Goal: Task Accomplishment & Management: Manage account settings

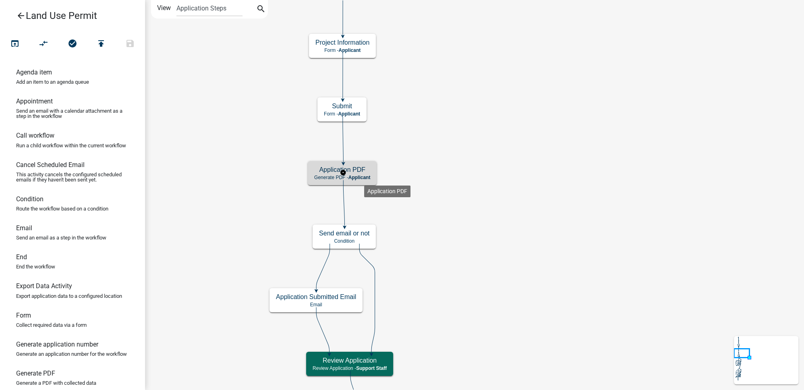
click at [364, 179] on span "Applicant" at bounding box center [359, 178] width 22 height 6
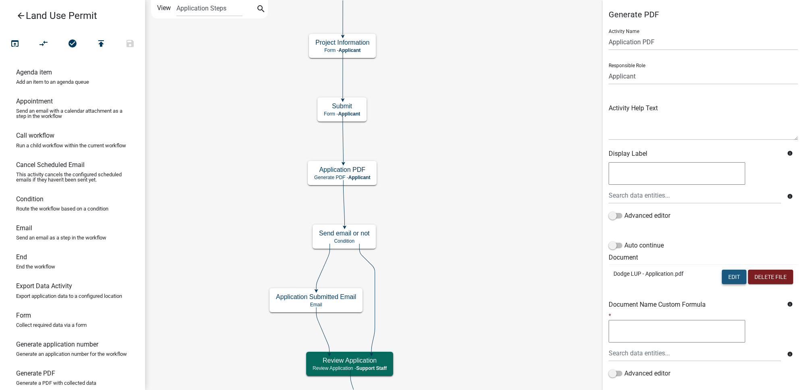
click at [727, 273] on button "Edit" at bounding box center [733, 277] width 25 height 14
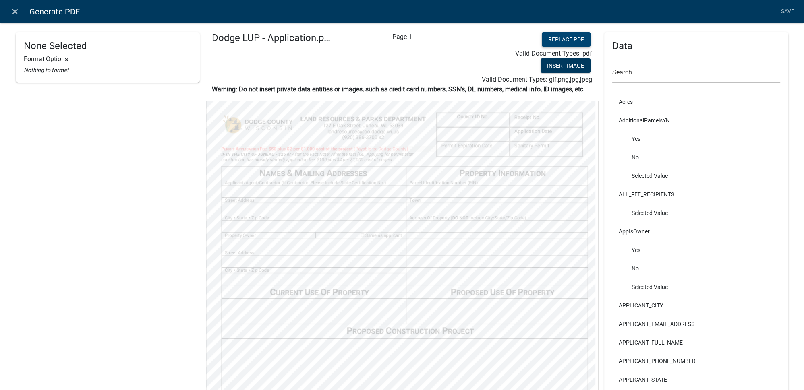
click at [562, 37] on button "Replace PDF" at bounding box center [565, 39] width 49 height 14
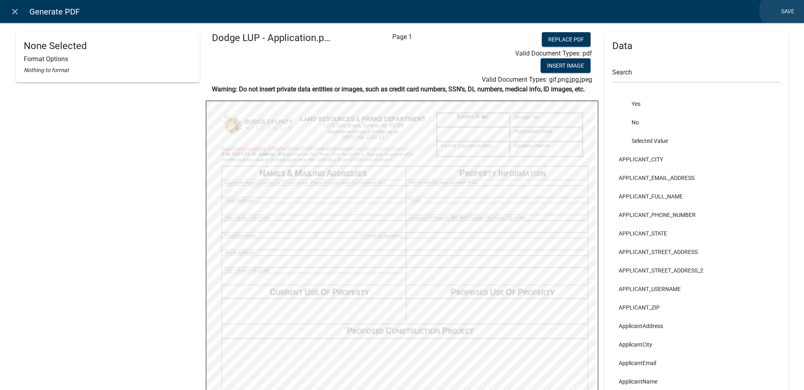
click at [784, 10] on link "Save" at bounding box center [787, 11] width 20 height 15
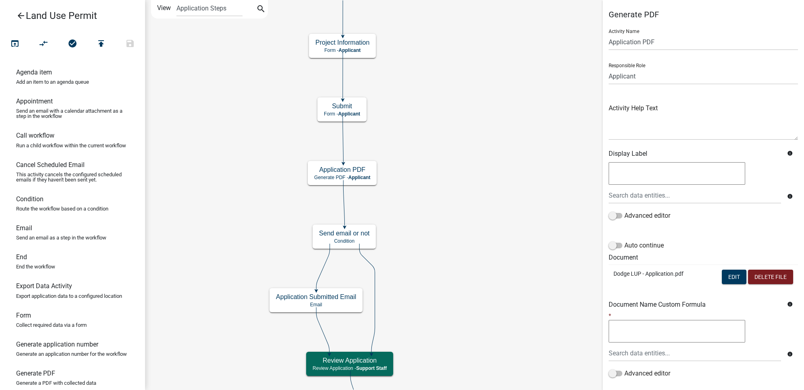
scroll to position [50, 0]
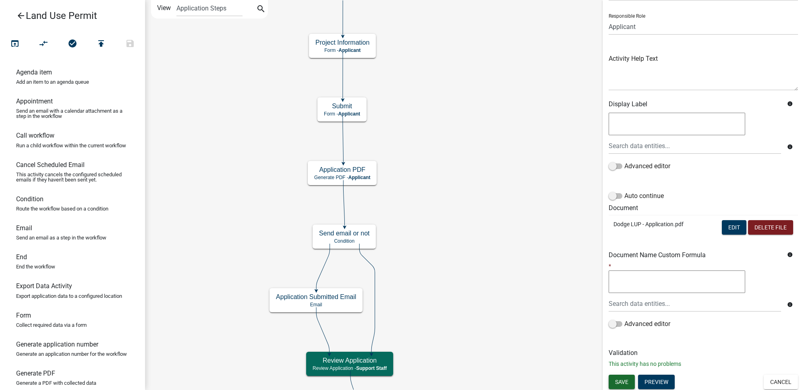
click at [622, 381] on span "Save" at bounding box center [621, 381] width 13 height 6
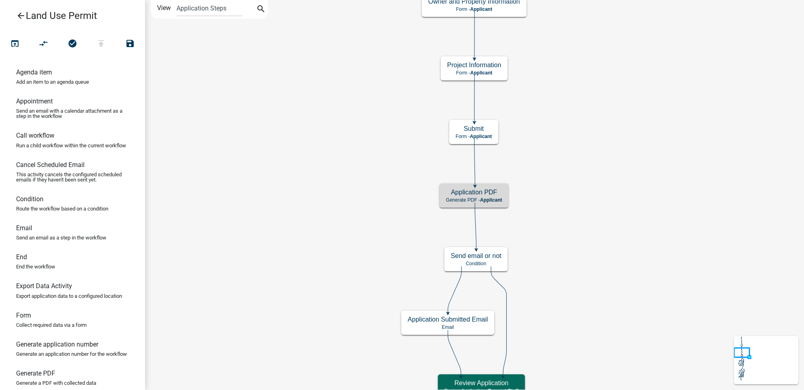
scroll to position [0, 0]
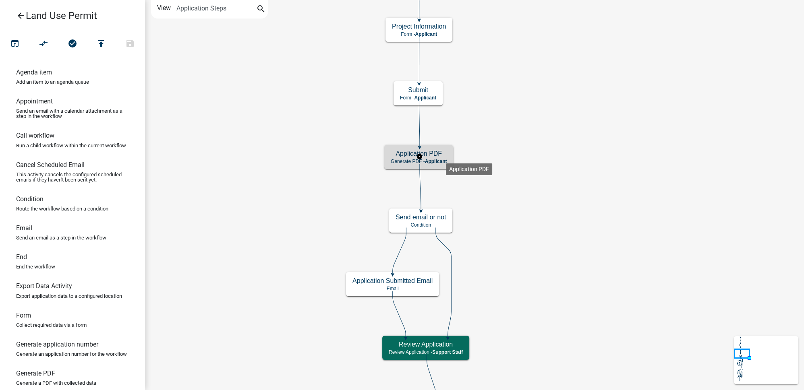
click at [446, 157] on h5 "Application PDF" at bounding box center [419, 154] width 56 height 8
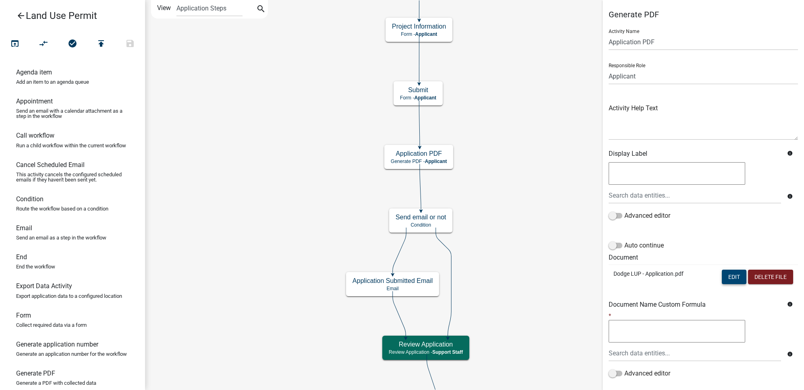
click at [727, 279] on button "Edit" at bounding box center [733, 277] width 25 height 14
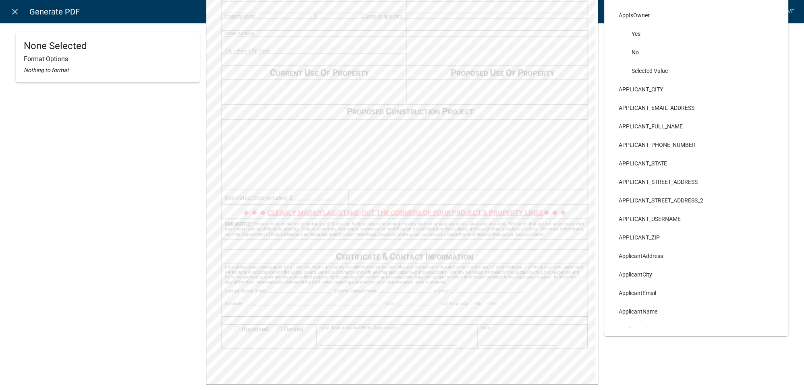
scroll to position [183, 0]
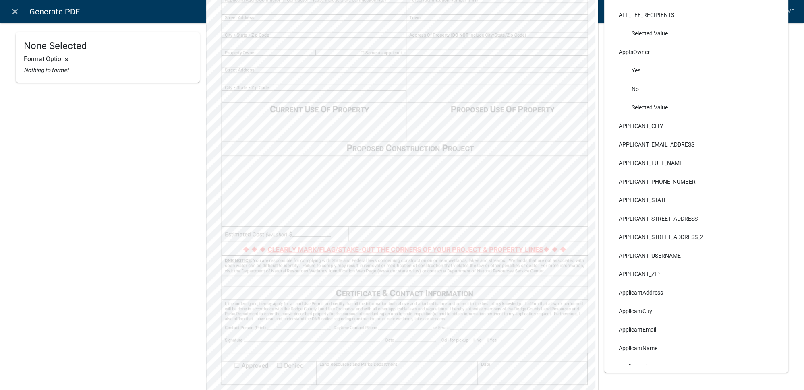
select select
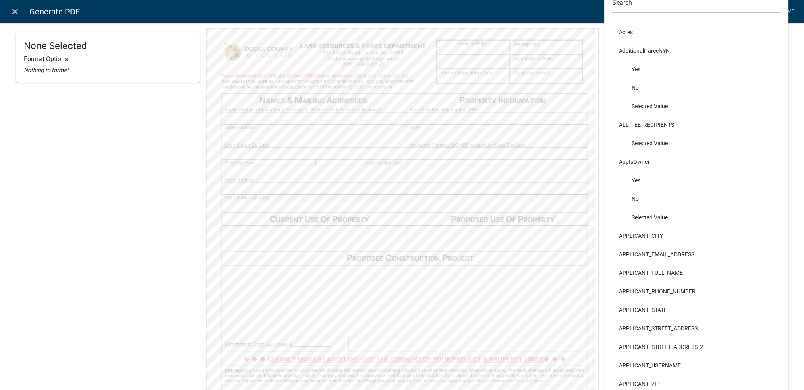
scroll to position [0, 0]
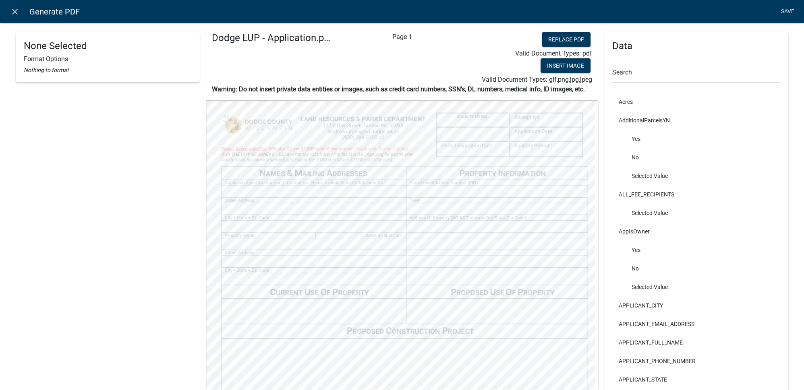
click at [790, 16] on link "Save" at bounding box center [787, 11] width 20 height 15
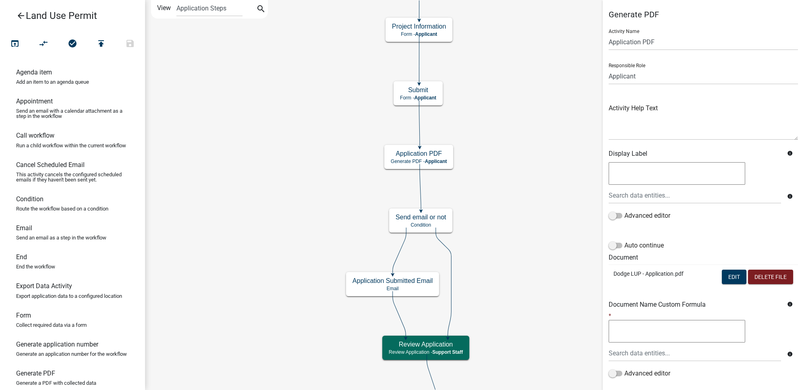
scroll to position [50, 0]
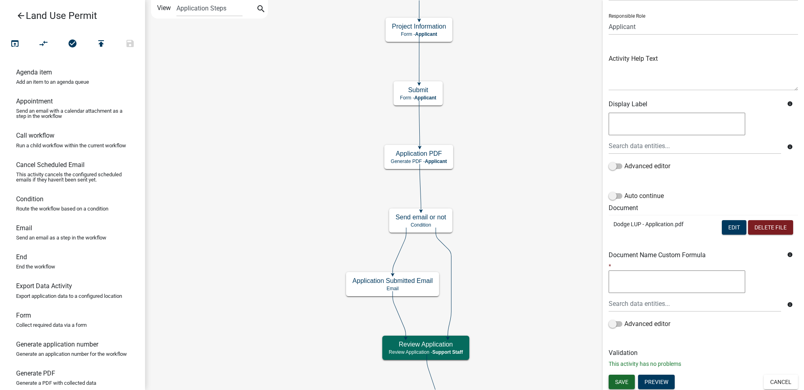
click at [618, 385] on button "Save" at bounding box center [621, 382] width 26 height 14
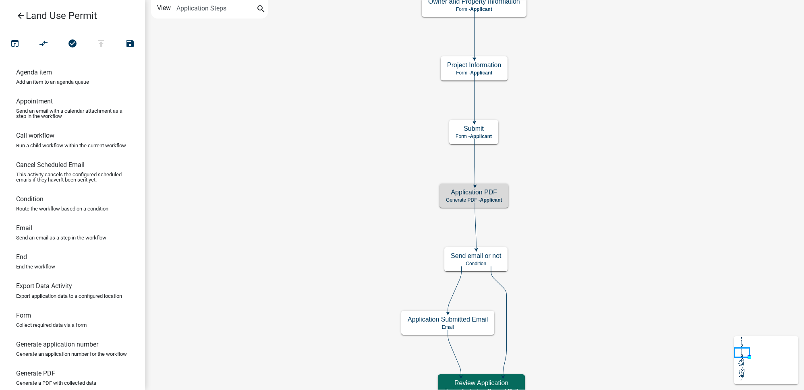
scroll to position [0, 0]
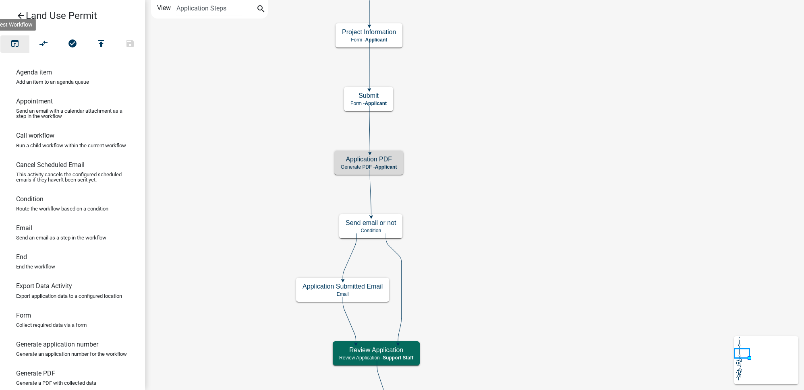
click at [19, 50] on button "open_in_browser" at bounding box center [14, 43] width 29 height 17
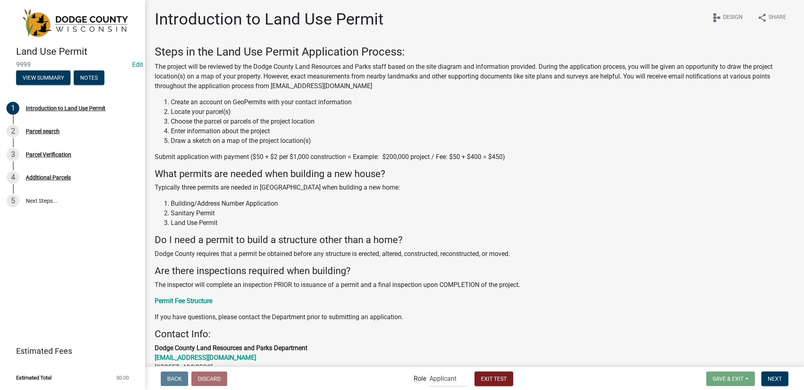
scroll to position [97, 0]
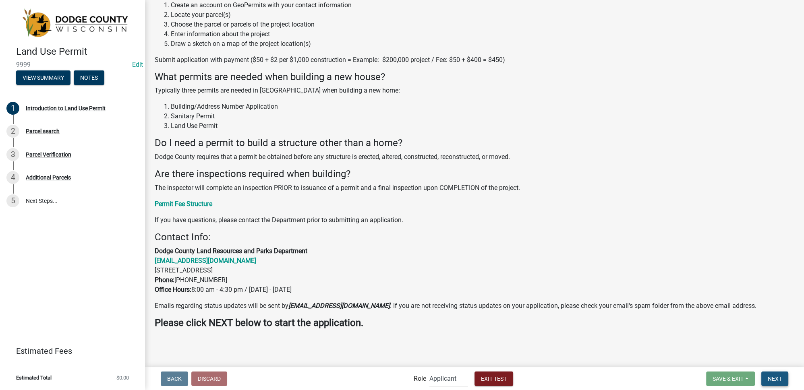
click at [779, 377] on span "Next" at bounding box center [774, 378] width 14 height 6
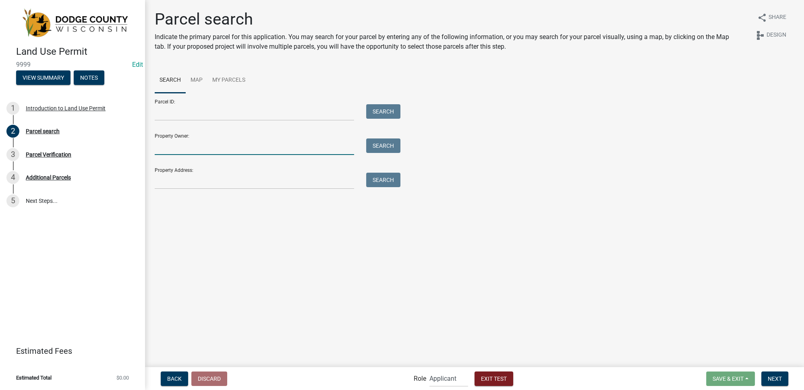
click at [199, 144] on input "Property Owner:" at bounding box center [254, 146] width 199 height 17
type input "colby"
click at [390, 143] on button "Search" at bounding box center [383, 145] width 34 height 14
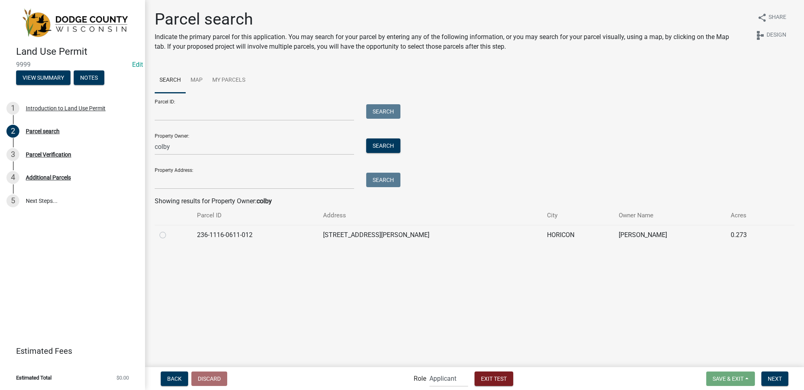
click at [169, 230] on label at bounding box center [169, 230] width 0 height 0
click at [169, 232] on input "radio" at bounding box center [171, 232] width 5 height 5
radio input "true"
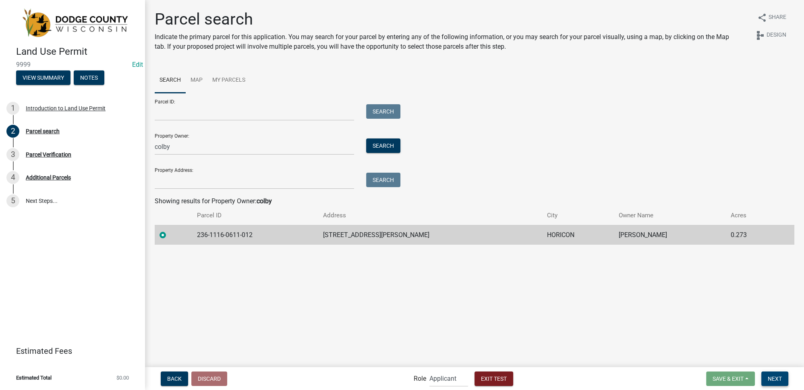
click at [775, 377] on span "Next" at bounding box center [774, 378] width 14 height 6
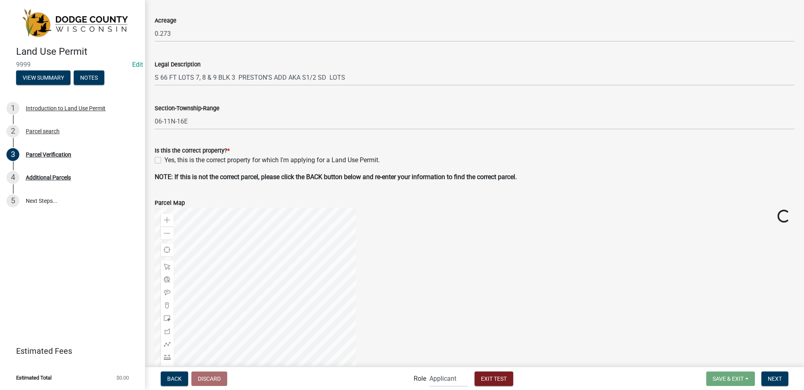
scroll to position [183, 0]
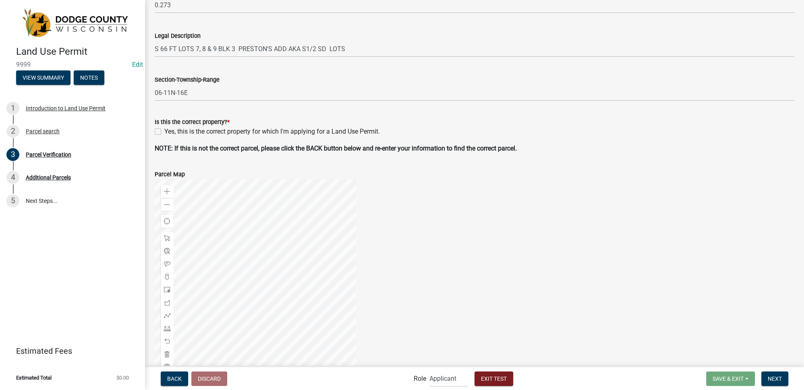
click at [164, 133] on label "Yes, this is the correct property for which I'm applying for a Land Use Permit." at bounding box center [271, 132] width 215 height 10
click at [164, 132] on input "Yes, this is the correct property for which I'm applying for a Land Use Permit." at bounding box center [166, 129] width 5 height 5
checkbox input "true"
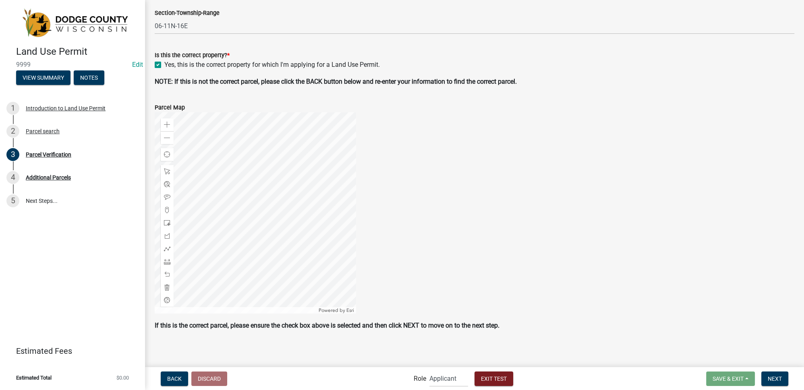
scroll to position [252, 0]
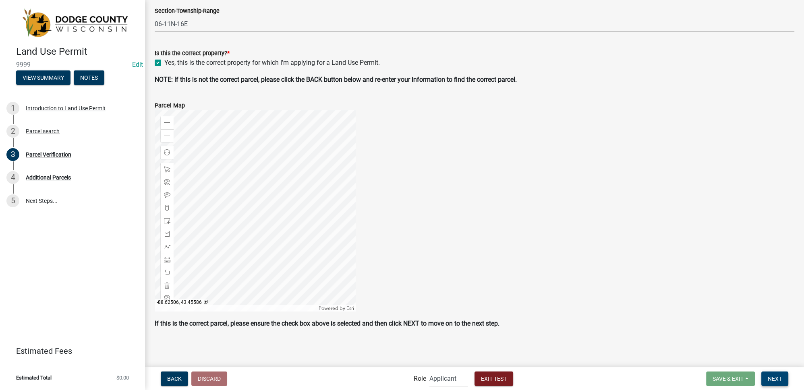
click at [777, 381] on span "Next" at bounding box center [774, 378] width 14 height 6
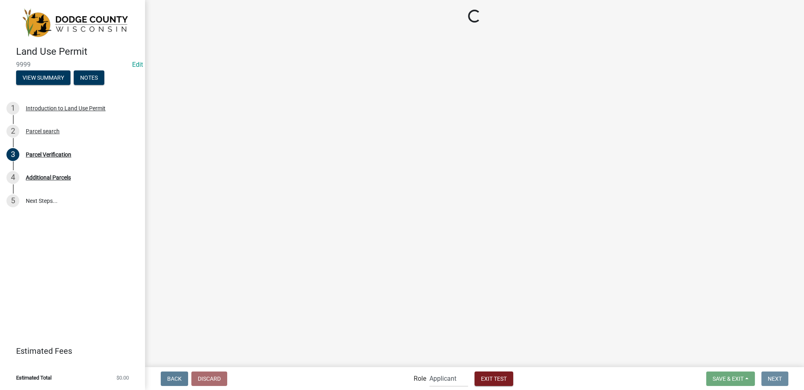
scroll to position [0, 0]
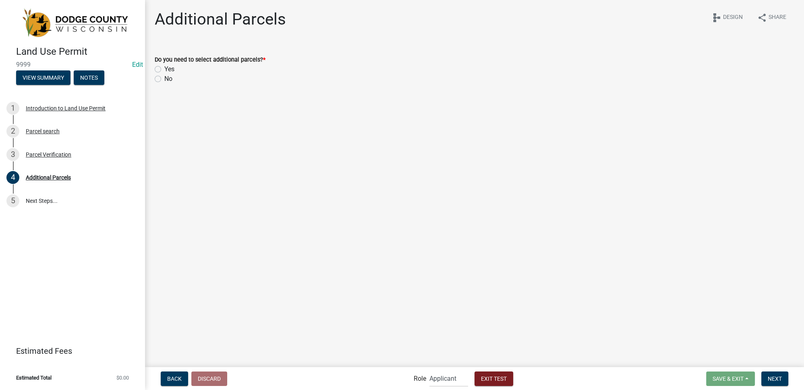
click at [164, 80] on label "No" at bounding box center [168, 79] width 8 height 10
click at [164, 79] on input "No" at bounding box center [166, 76] width 5 height 5
radio input "true"
click at [779, 377] on span "Next" at bounding box center [774, 378] width 14 height 6
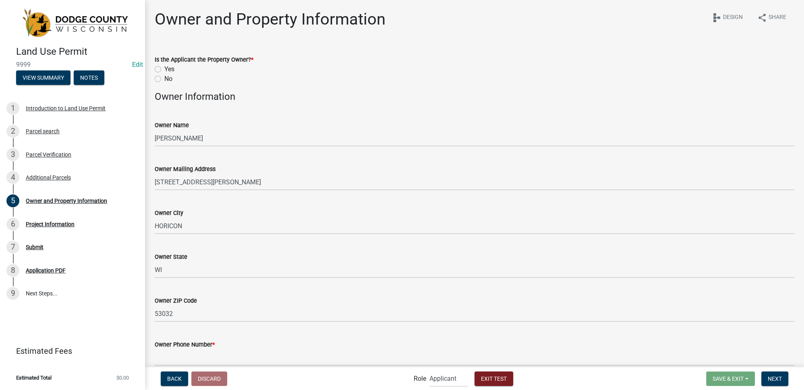
click at [164, 81] on label "No" at bounding box center [168, 79] width 8 height 10
click at [164, 79] on input "No" at bounding box center [166, 76] width 5 height 5
radio input "true"
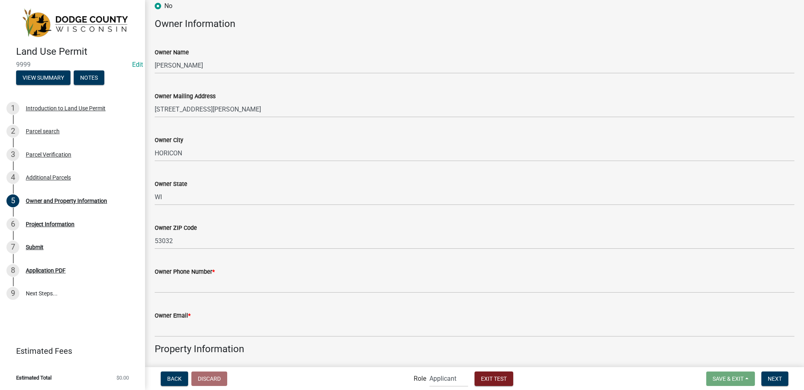
scroll to position [183, 0]
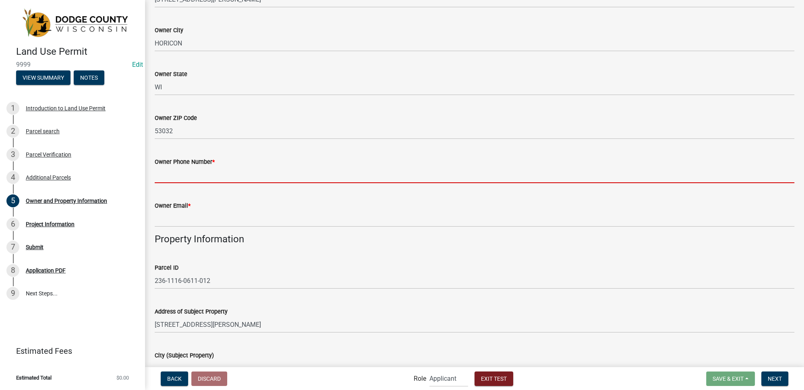
click at [191, 178] on input "Owner Phone Number *" at bounding box center [474, 175] width 639 height 17
type input "555-111-2222"
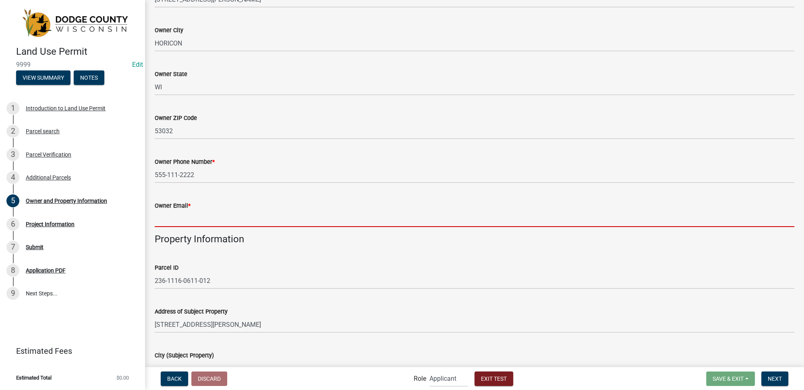
drag, startPoint x: 169, startPoint y: 221, endPoint x: 179, endPoint y: 228, distance: 12.2
click at [169, 221] on input "Owner Email *" at bounding box center [474, 219] width 639 height 17
type input "testowner@test.com"
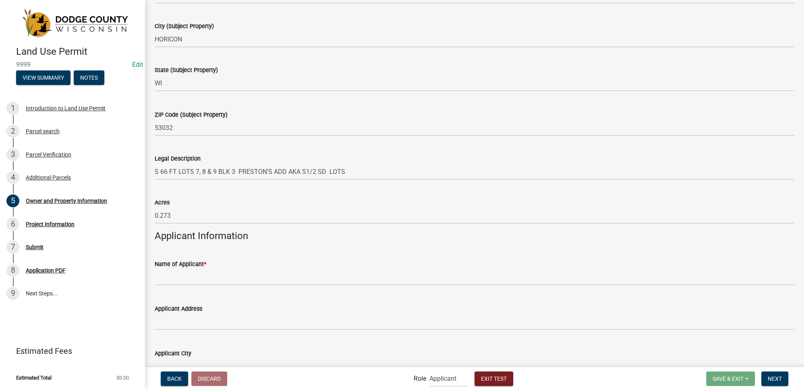
scroll to position [622, 0]
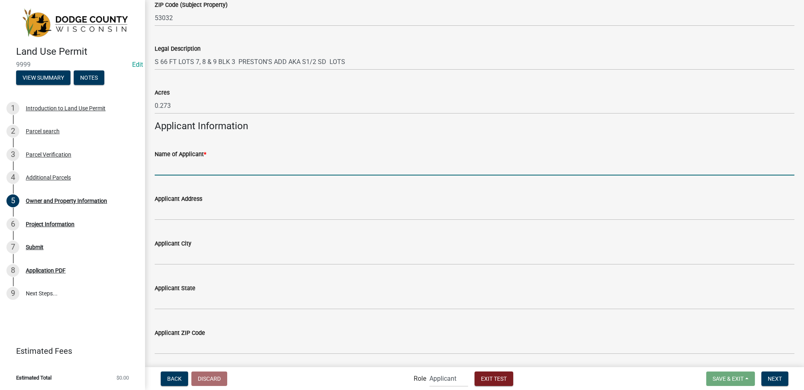
click at [180, 171] on input "Name of Applicant *" at bounding box center [474, 167] width 639 height 17
type input "John Snow"
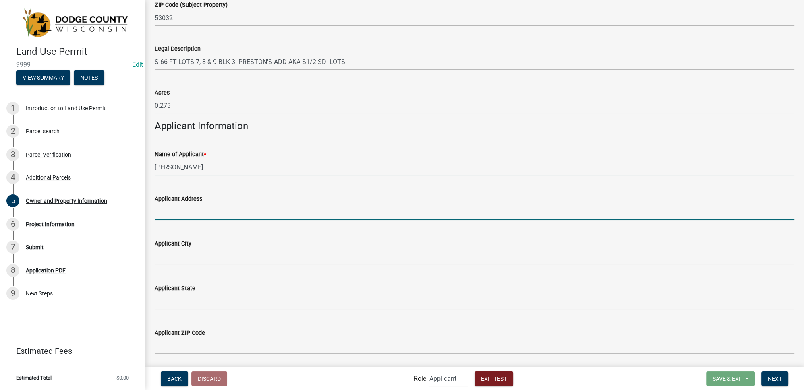
click at [193, 205] on input "Applicant Address" at bounding box center [474, 212] width 639 height 17
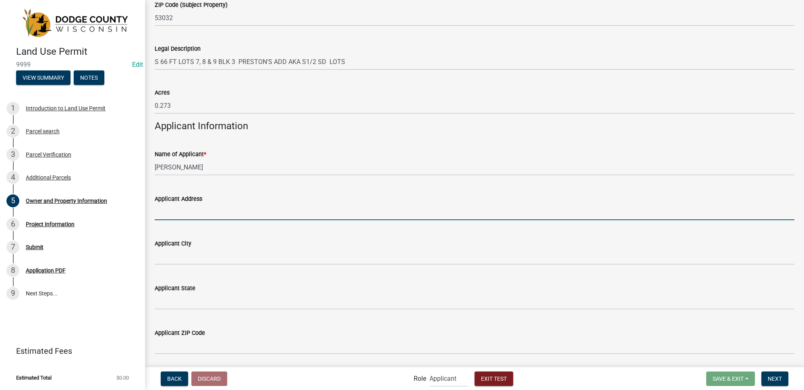
type input "123 main st"
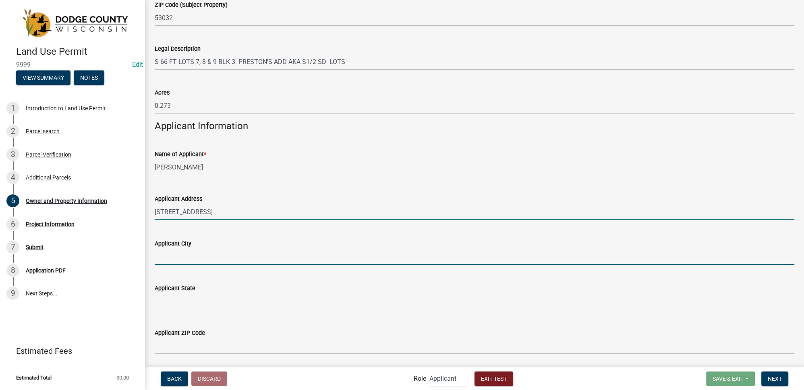
drag, startPoint x: 190, startPoint y: 254, endPoint x: 192, endPoint y: 264, distance: 10.3
click at [190, 254] on input "Applicant City" at bounding box center [474, 256] width 639 height 17
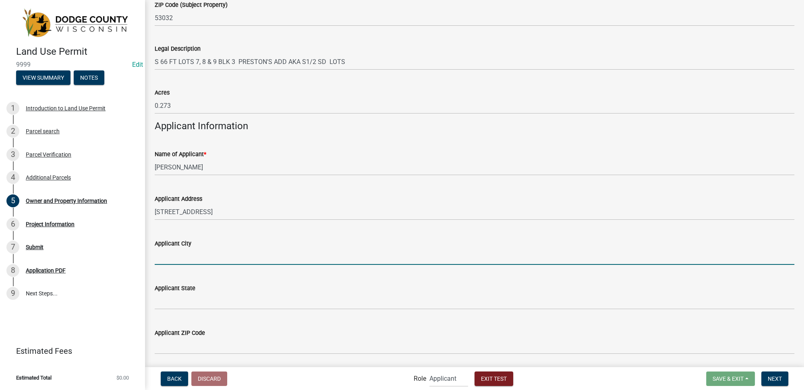
type input "testville"
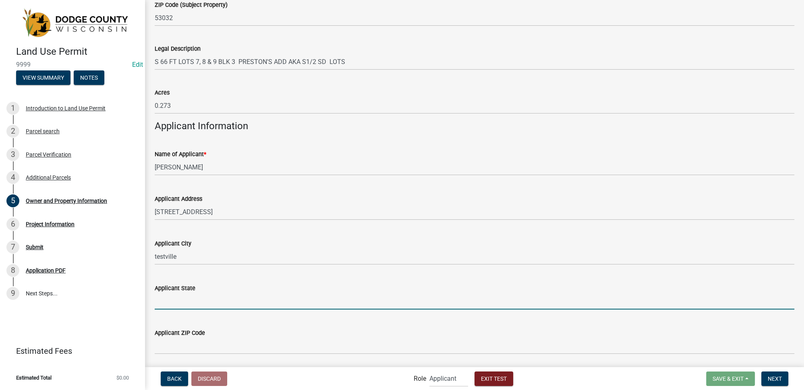
drag, startPoint x: 189, startPoint y: 300, endPoint x: 200, endPoint y: 309, distance: 14.0
click at [189, 300] on input "Applicant State" at bounding box center [474, 301] width 639 height 17
type input "WI"
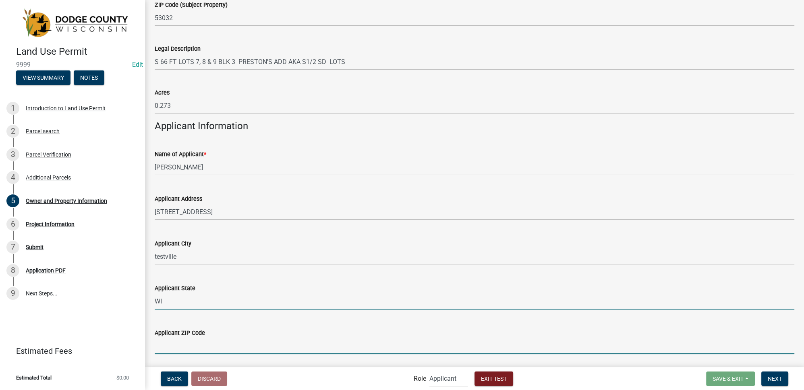
click at [194, 348] on input "Applicant ZIP Code" at bounding box center [474, 346] width 639 height 17
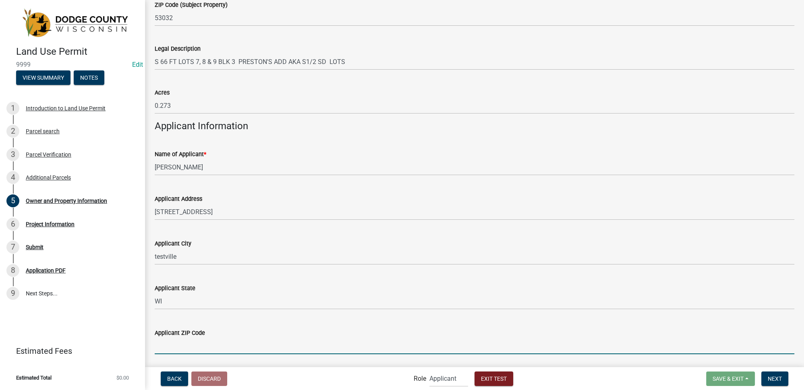
type input "55555"
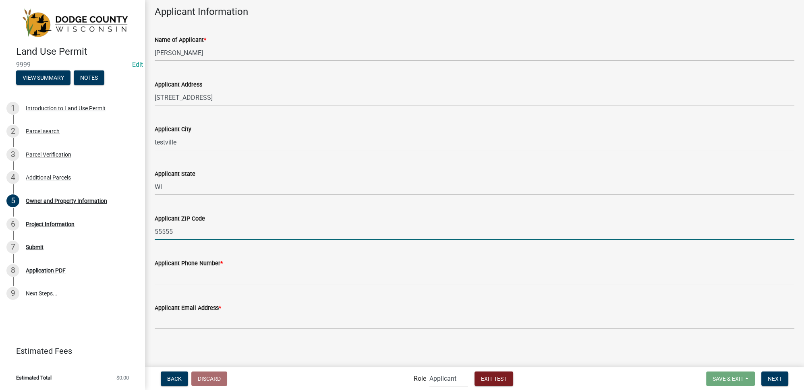
scroll to position [738, 0]
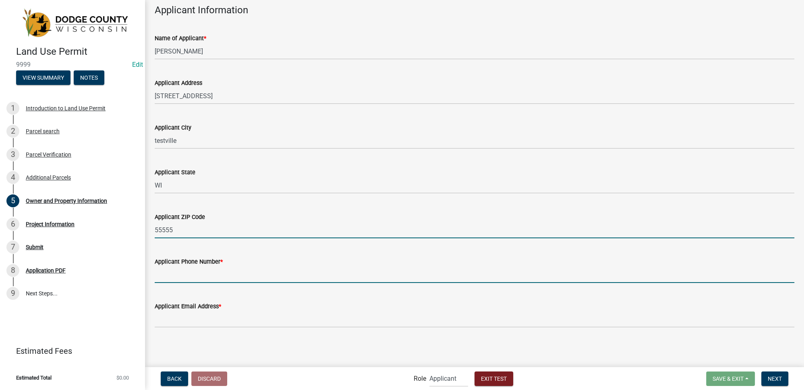
click at [176, 274] on input "Applicant Phone Number *" at bounding box center [474, 275] width 639 height 17
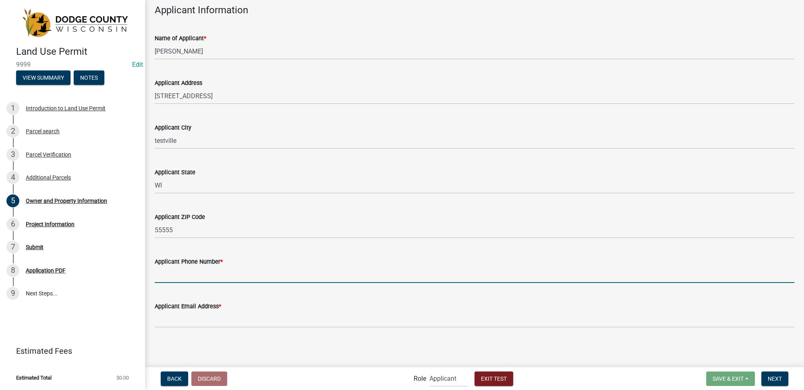
type input "555-111-1111"
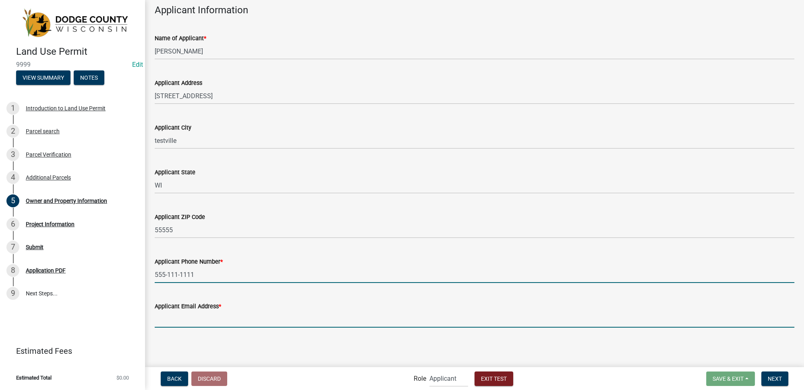
click at [183, 323] on input "Applicant Email Address *" at bounding box center [474, 319] width 639 height 17
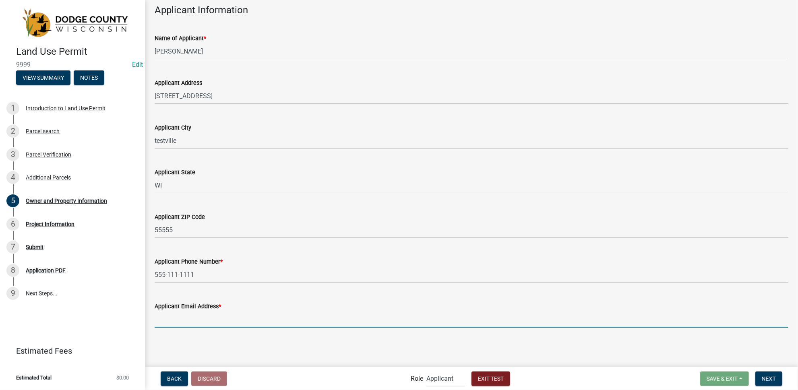
scroll to position [9, 0]
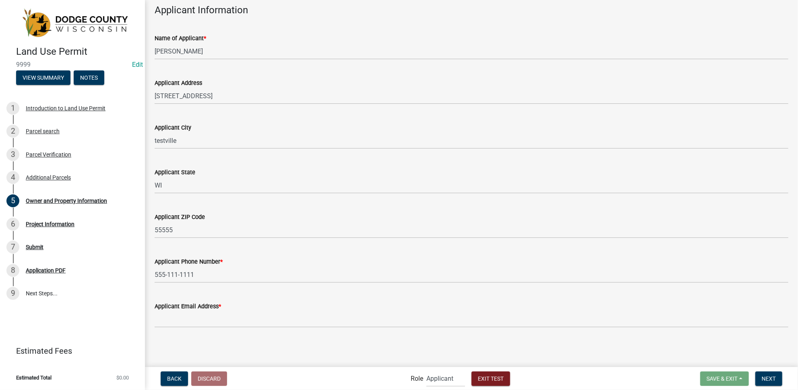
click at [229, 298] on div "Applicant Email Address *" at bounding box center [472, 308] width 634 height 37
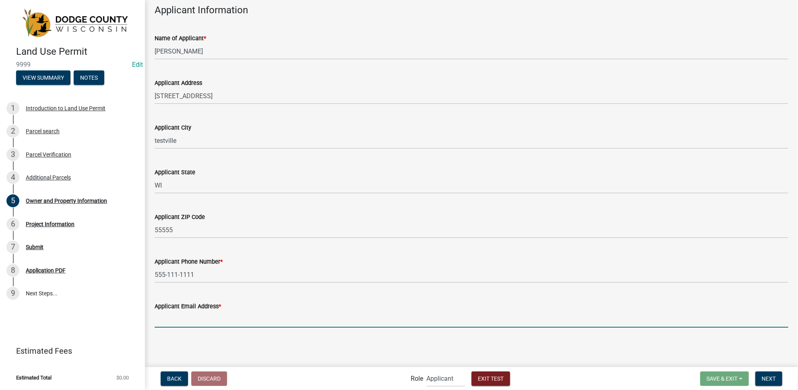
click at [205, 316] on input "Applicant Email Address *" at bounding box center [472, 319] width 634 height 17
type input "applicant@test.com"
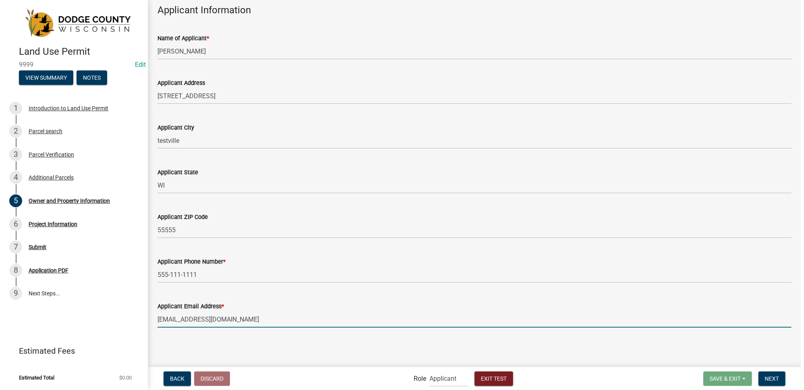
scroll to position [0, 0]
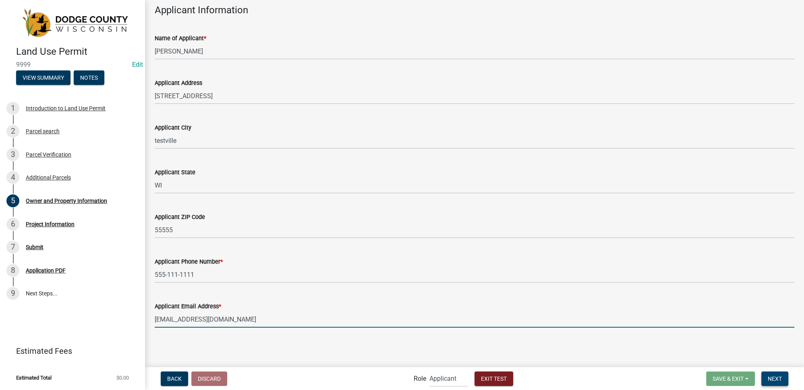
click at [775, 376] on span "Next" at bounding box center [774, 378] width 14 height 6
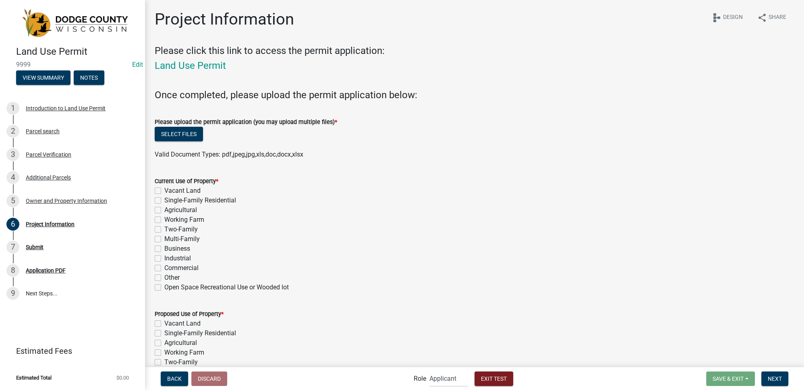
scroll to position [73, 0]
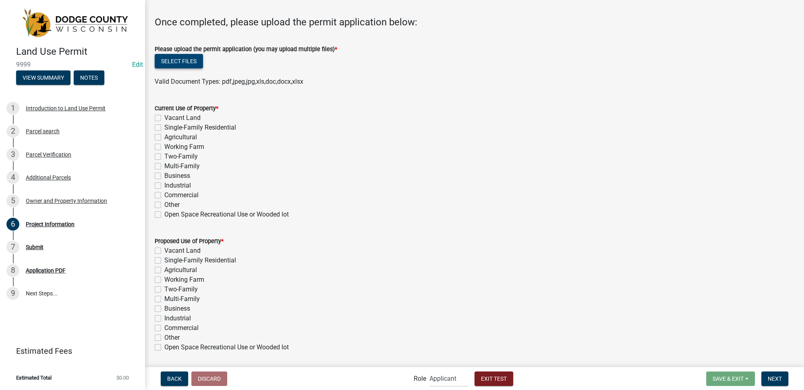
click at [190, 63] on button "Select files" at bounding box center [179, 61] width 48 height 14
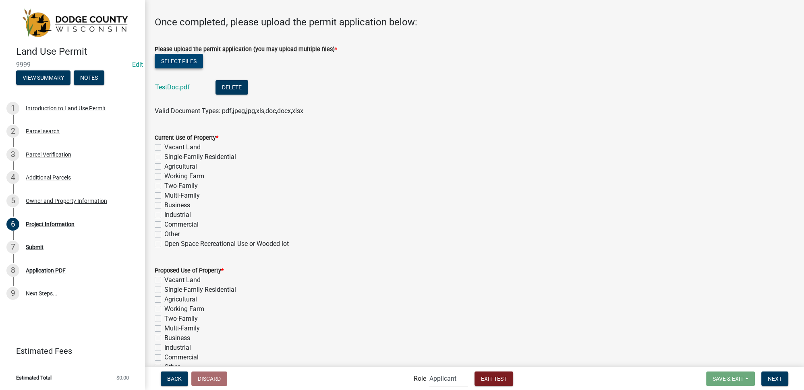
scroll to position [146, 0]
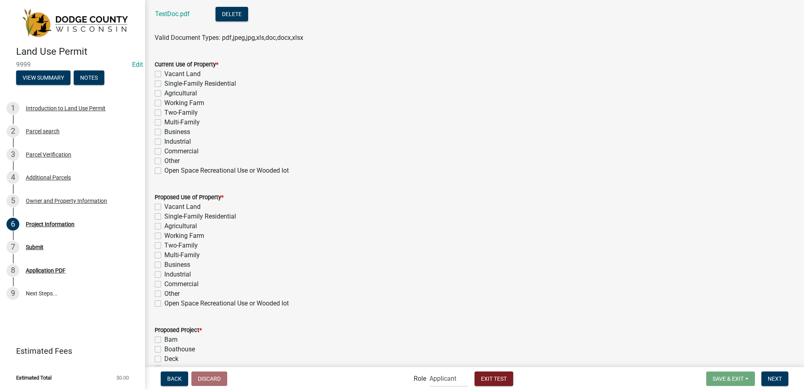
click at [164, 162] on label "Other" at bounding box center [171, 161] width 15 height 10
click at [164, 161] on input "Other" at bounding box center [166, 158] width 5 height 5
checkbox input "true"
checkbox input "false"
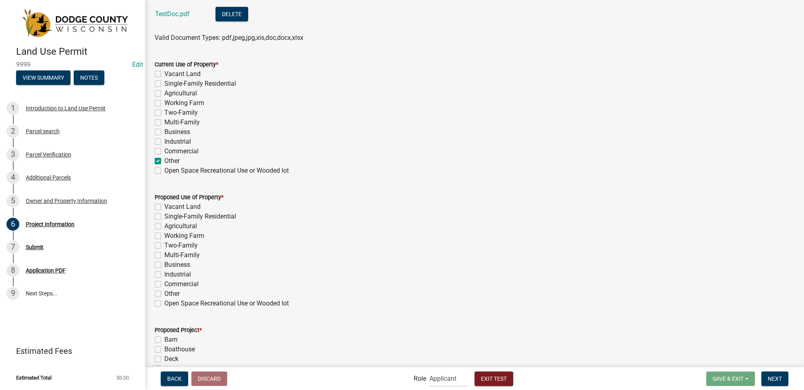
checkbox input "false"
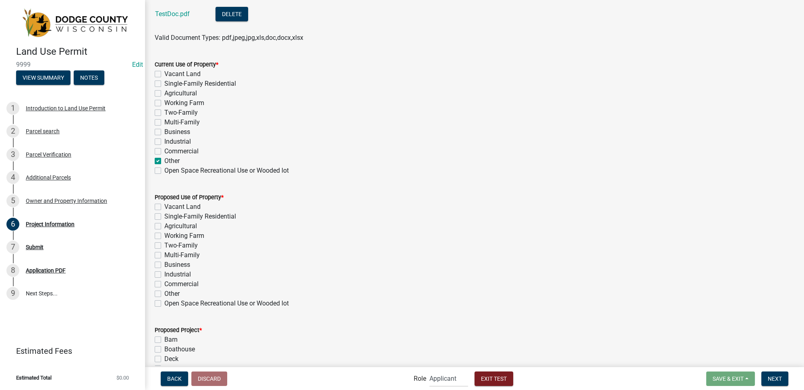
checkbox input "false"
checkbox input "true"
checkbox input "false"
click at [164, 76] on label "Vacant Land" at bounding box center [182, 74] width 36 height 10
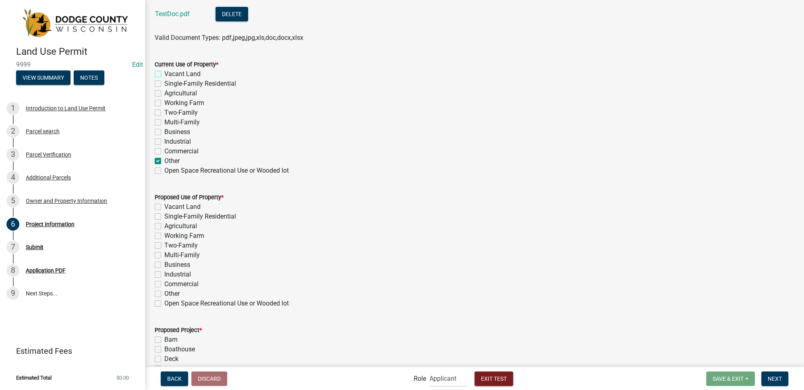
click at [164, 74] on input "Vacant Land" at bounding box center [166, 71] width 5 height 5
checkbox input "true"
checkbox input "false"
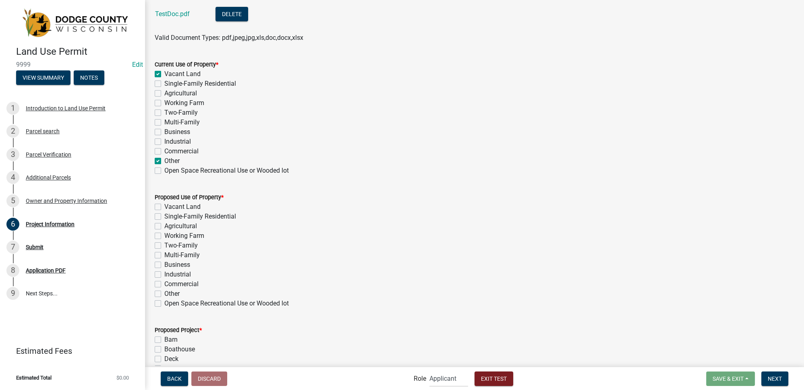
checkbox input "false"
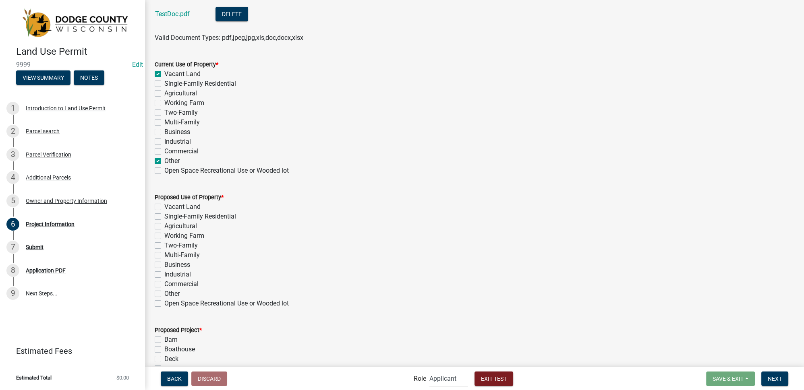
checkbox input "true"
checkbox input "false"
click at [164, 161] on label "Other" at bounding box center [171, 161] width 15 height 10
click at [164, 161] on input "Other" at bounding box center [166, 158] width 5 height 5
checkbox input "false"
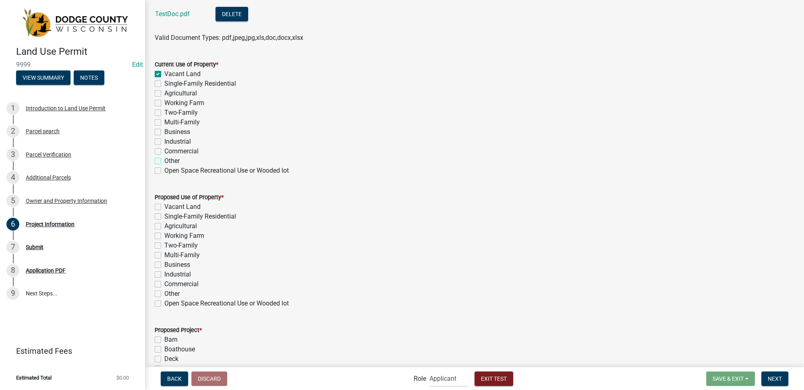
checkbox input "true"
checkbox input "false"
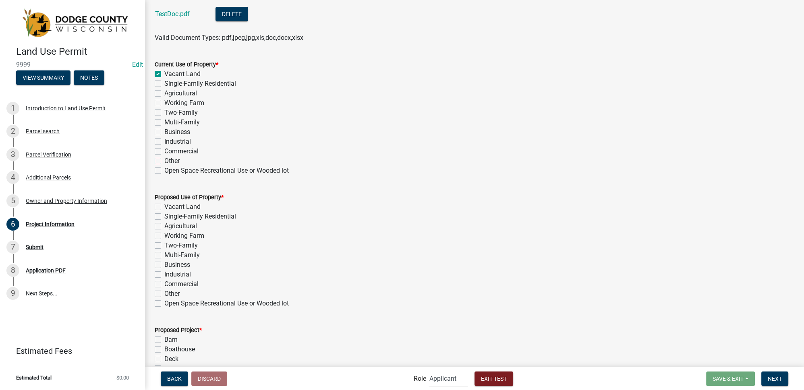
checkbox input "false"
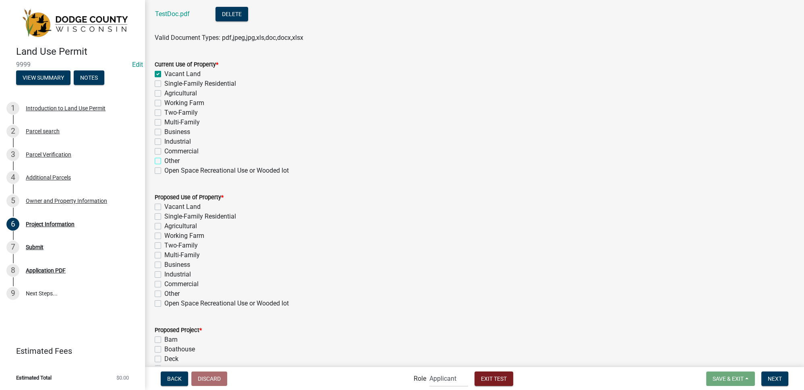
checkbox input "false"
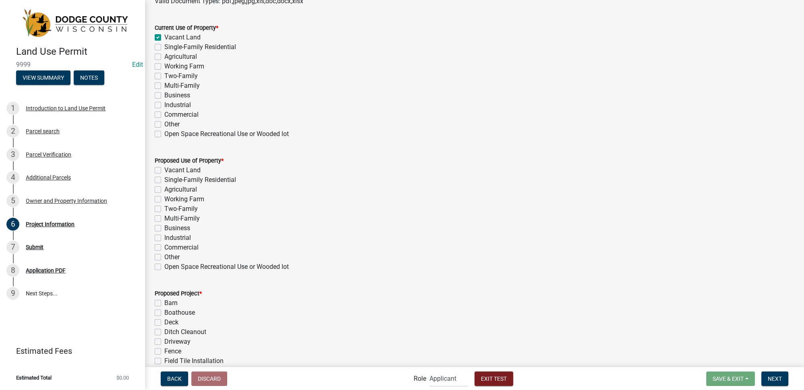
click at [164, 180] on label "Single-Family Residential" at bounding box center [200, 180] width 72 height 10
click at [164, 180] on input "Single-Family Residential" at bounding box center [166, 177] width 5 height 5
checkbox input "true"
checkbox input "false"
checkbox input "true"
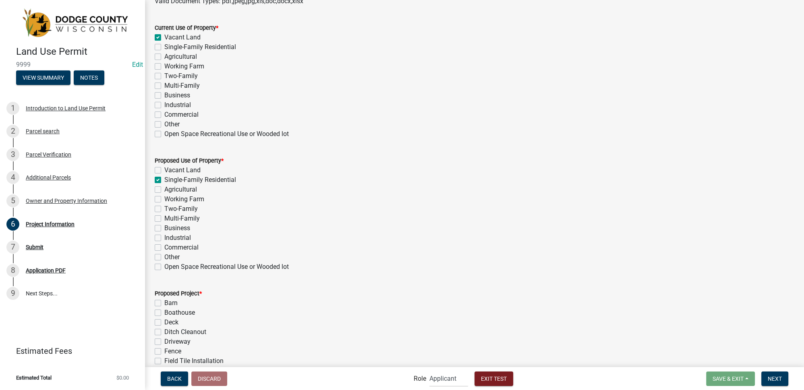
checkbox input "false"
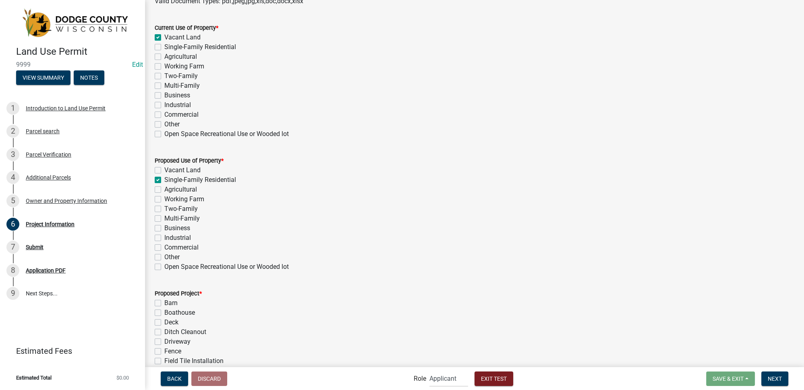
checkbox input "false"
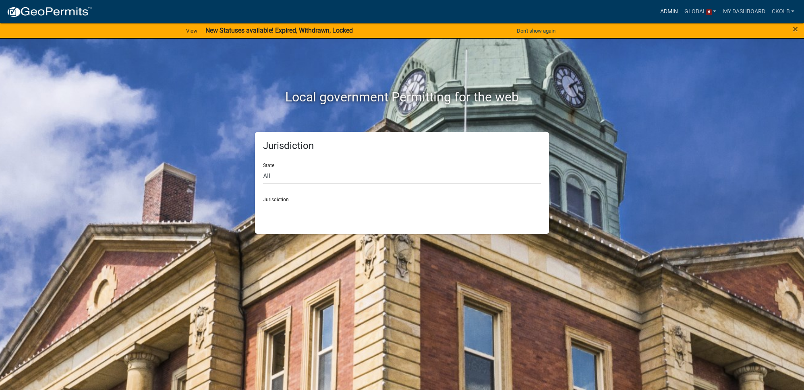
click at [657, 12] on link "Admin" at bounding box center [669, 11] width 24 height 15
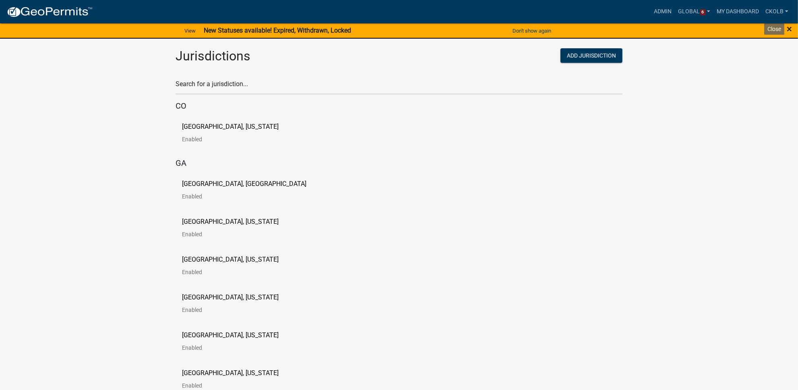
click at [790, 30] on span "×" at bounding box center [789, 28] width 5 height 11
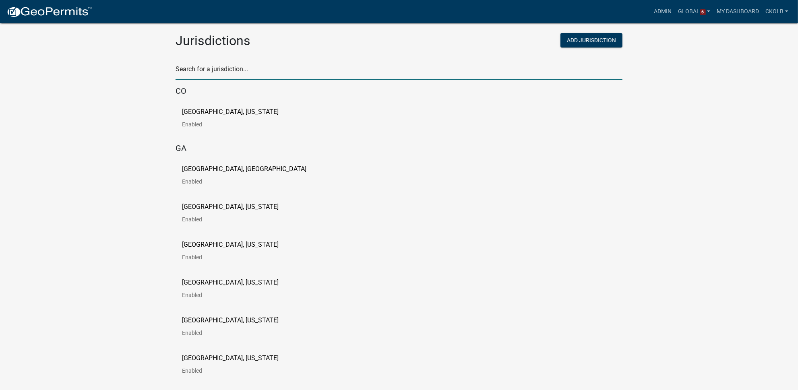
drag, startPoint x: 218, startPoint y: 68, endPoint x: 272, endPoint y: 60, distance: 54.6
click at [218, 68] on input "text" at bounding box center [399, 71] width 447 height 17
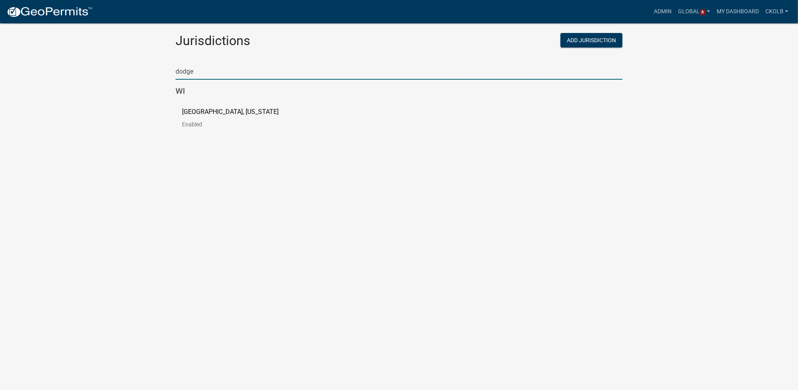
type input "dodge"
click at [210, 116] on link "Dodge County, Wisconsin Enabled" at bounding box center [237, 121] width 110 height 25
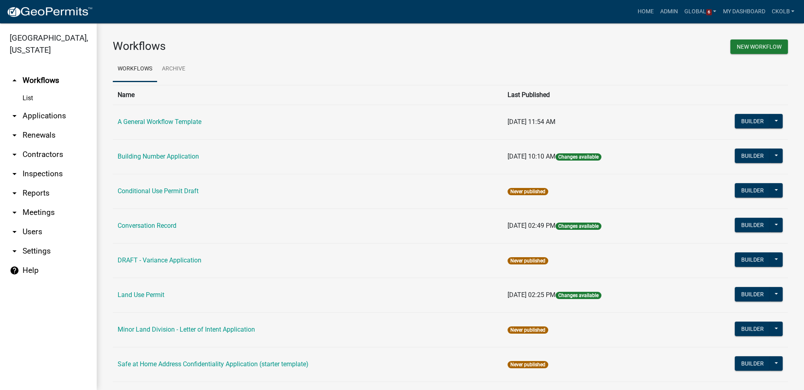
click at [283, 44] on h3 "Workflows" at bounding box center [278, 46] width 331 height 14
click at [261, 54] on div "Workflows" at bounding box center [278, 47] width 343 height 17
click at [749, 295] on button "Builder" at bounding box center [751, 294] width 35 height 14
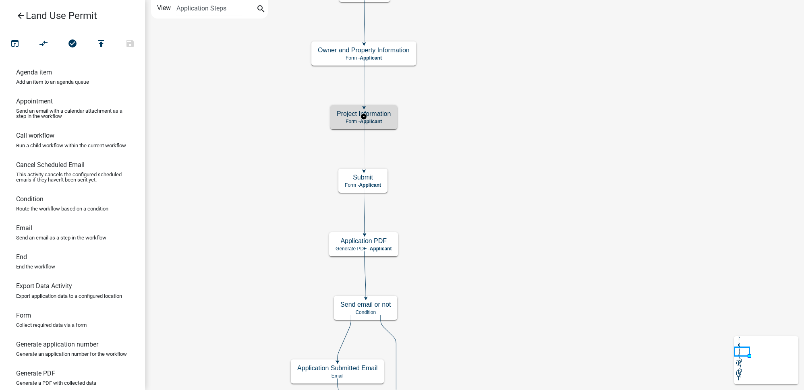
click at [380, 110] on h5 "Project Information" at bounding box center [364, 114] width 54 height 8
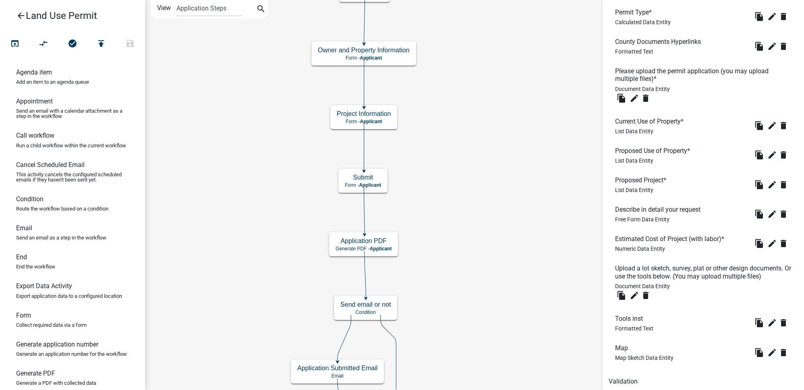
scroll to position [293, 0]
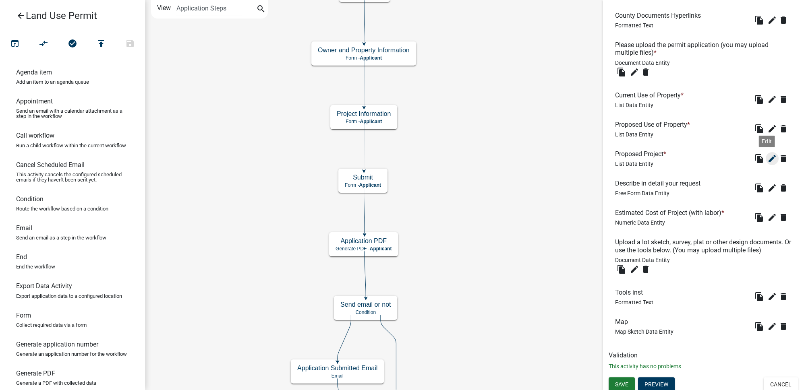
click at [767, 155] on icon "edit" at bounding box center [772, 159] width 10 height 10
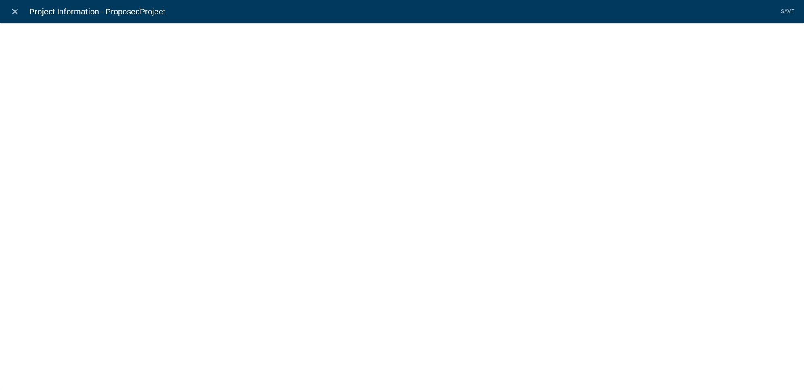
select select "list-data"
select select "custom-list-8016c754-321e-4d11-ae0c-f57d62fa9e2a"
select select
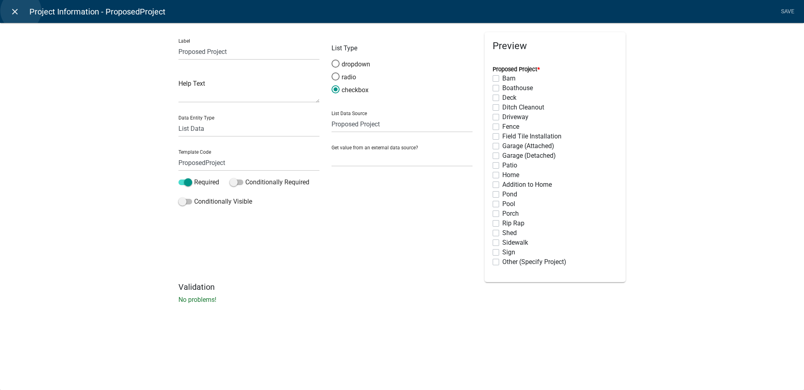
click at [21, 11] on link "close" at bounding box center [14, 11] width 17 height 17
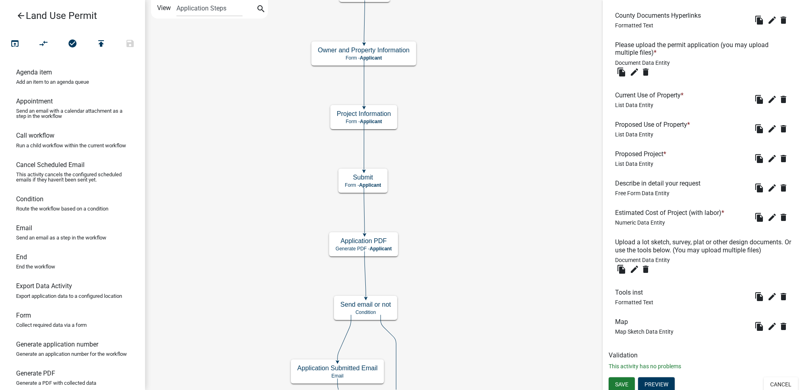
scroll to position [183, 0]
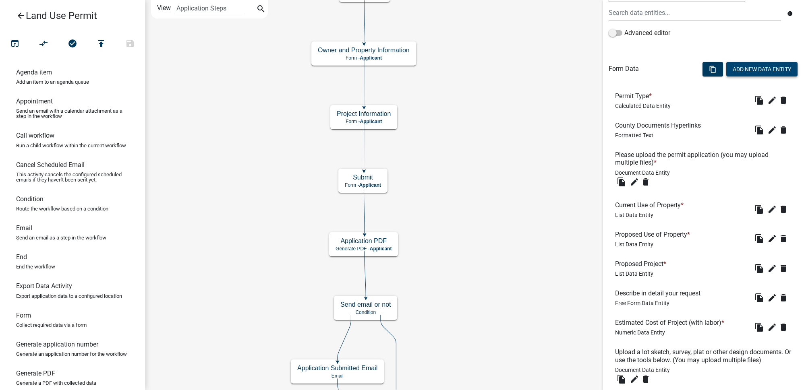
click at [769, 66] on button "Add New Data Entity" at bounding box center [761, 69] width 71 height 14
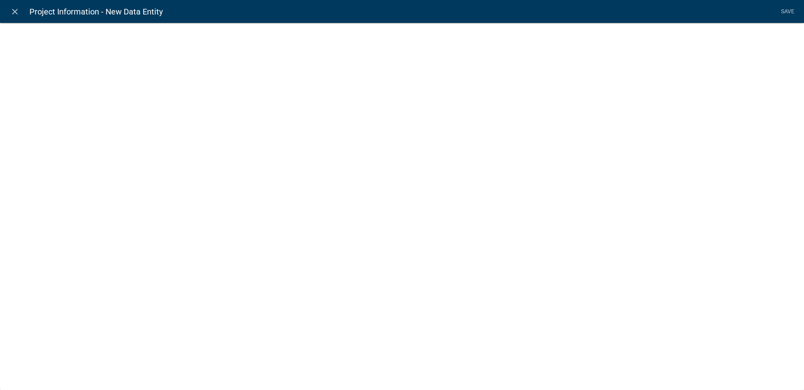
select select
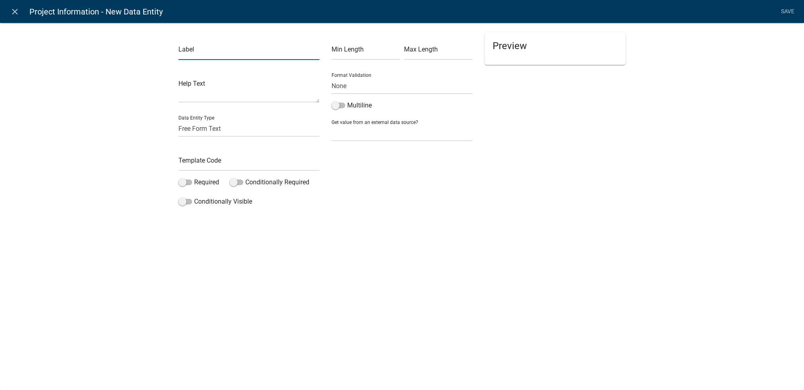
click at [211, 49] on input "text" at bounding box center [248, 51] width 141 height 17
click at [199, 52] on input "If Other please state the type of project" at bounding box center [248, 51] width 141 height 17
type input "If Other, please state the type of project"
click at [218, 165] on input "text" at bounding box center [248, 163] width 141 height 17
type input "ProjectOther"
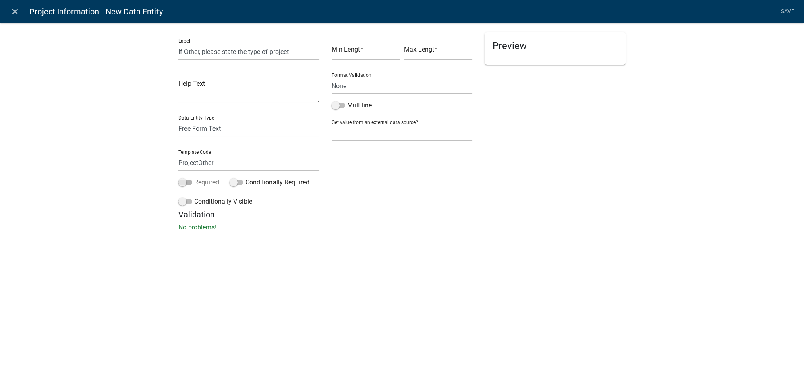
click at [185, 182] on span at bounding box center [185, 183] width 14 height 6
click at [194, 178] on input "Required" at bounding box center [194, 178] width 0 height 0
click at [180, 202] on span at bounding box center [185, 202] width 14 height 6
click at [194, 197] on input "Conditionally Visible" at bounding box center [194, 197] width 0 height 0
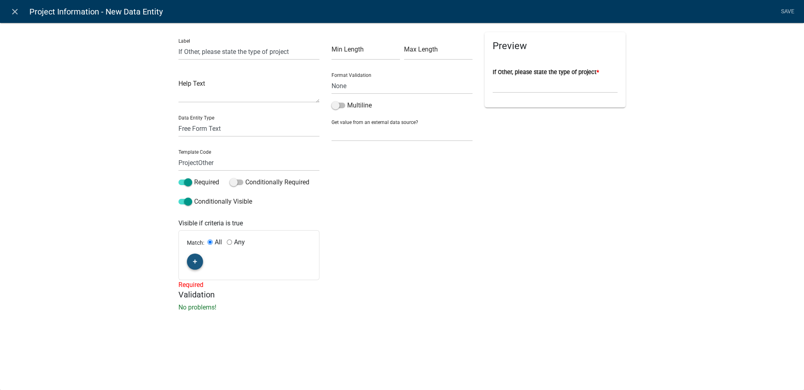
click at [197, 264] on button "button" at bounding box center [195, 262] width 16 height 16
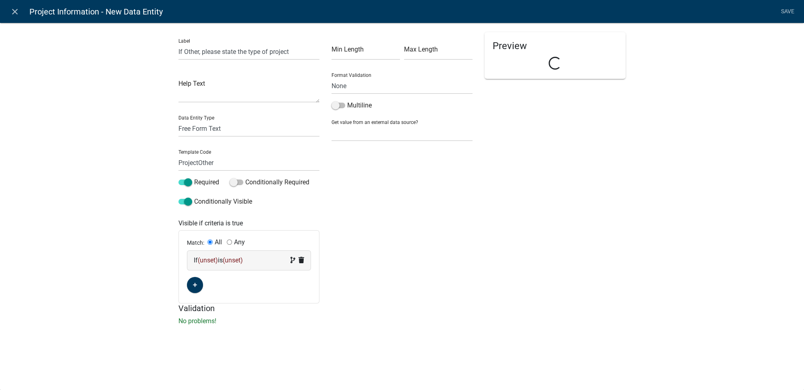
click at [211, 263] on span "(unset)" at bounding box center [208, 260] width 20 height 8
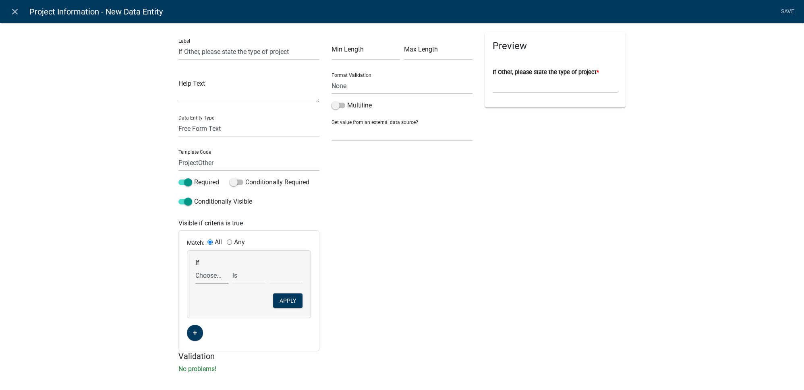
click at [209, 279] on select "Choose... Acres AdditionalParcelsYN ALL_FEE_RECIPIENTS AppIsOwner APPLICANT_CIT…" at bounding box center [211, 275] width 33 height 17
select select "142: ProposedProject"
click at [195, 267] on select "Choose... Acres AdditionalParcelsYN ALL_FEE_RECIPIENTS AppIsOwner APPLICANT_CIT…" at bounding box center [211, 275] width 33 height 17
click at [238, 277] on select "exists does not exist contains does not contain" at bounding box center [248, 275] width 33 height 17
select select "6: ~"
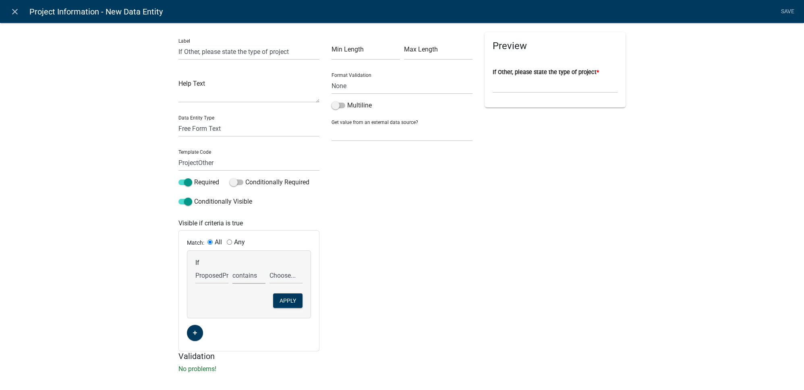
click at [232, 267] on select "exists does not exist contains does not contain" at bounding box center [248, 275] width 33 height 17
click at [281, 272] on select "Choose... Addition to Home Barn Boathouse Deck Ditch Cleanout Driveway Fence Fi…" at bounding box center [285, 275] width 33 height 17
select select "12: Other (Specify Project)"
click at [269, 267] on select "Choose... Addition to Home Barn Boathouse Deck Ditch Cleanout Driveway Fence Fi…" at bounding box center [285, 275] width 33 height 17
click at [253, 275] on select "exists does not exist contains does not contain" at bounding box center [248, 275] width 33 height 17
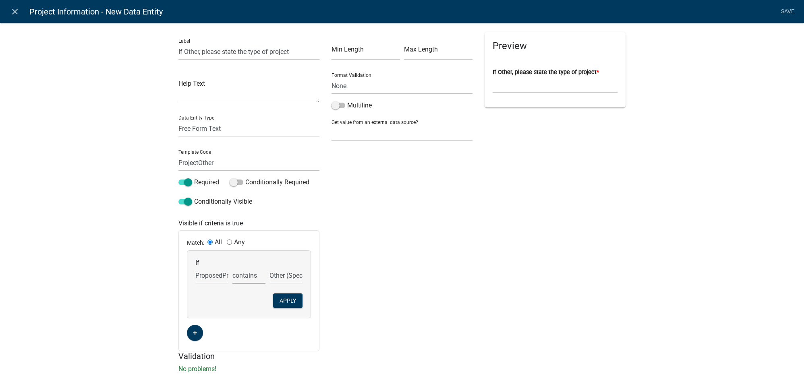
click at [253, 275] on select "exists does not exist contains does not contain" at bounding box center [248, 275] width 33 height 17
click at [284, 297] on button "Apply" at bounding box center [287, 300] width 29 height 14
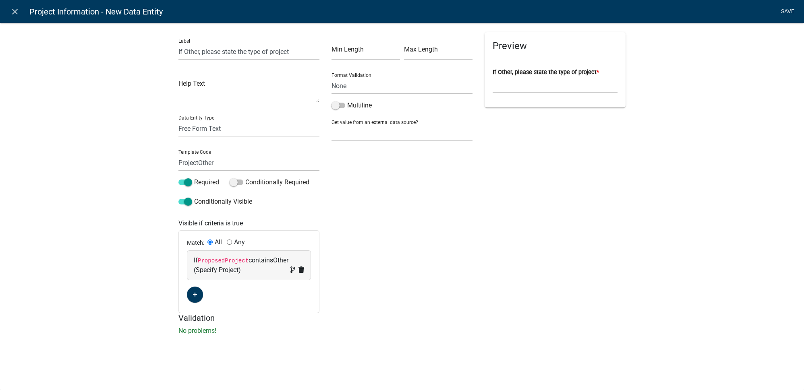
click at [793, 5] on link "Save" at bounding box center [787, 11] width 20 height 15
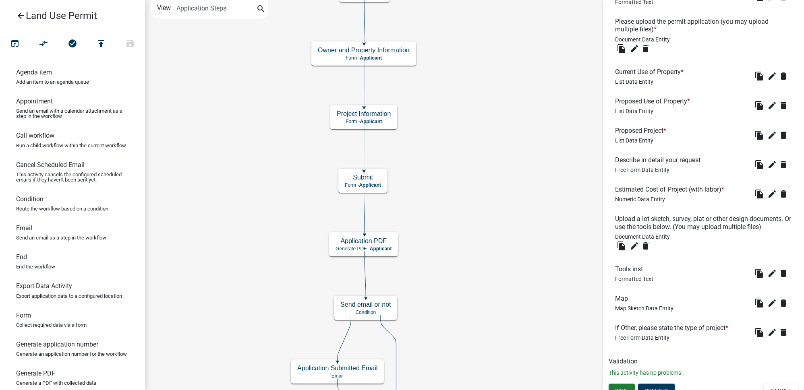
scroll to position [325, 0]
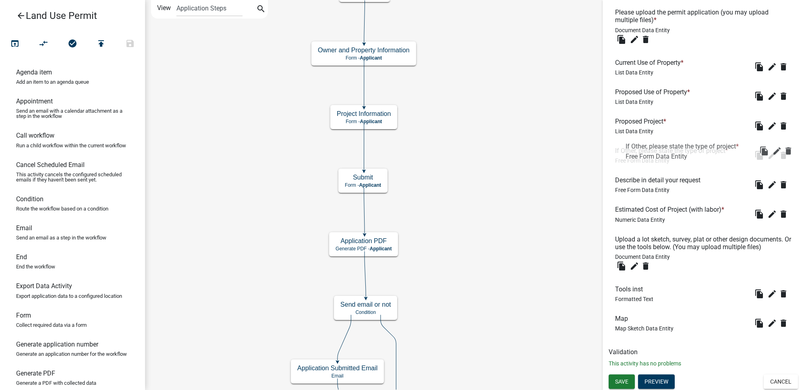
drag, startPoint x: 643, startPoint y: 318, endPoint x: 654, endPoint y: 145, distance: 173.8
click at [624, 380] on span "Save" at bounding box center [621, 381] width 13 height 6
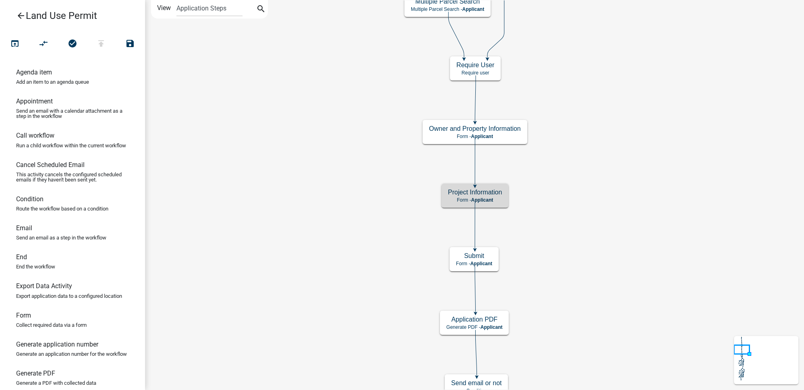
scroll to position [0, 0]
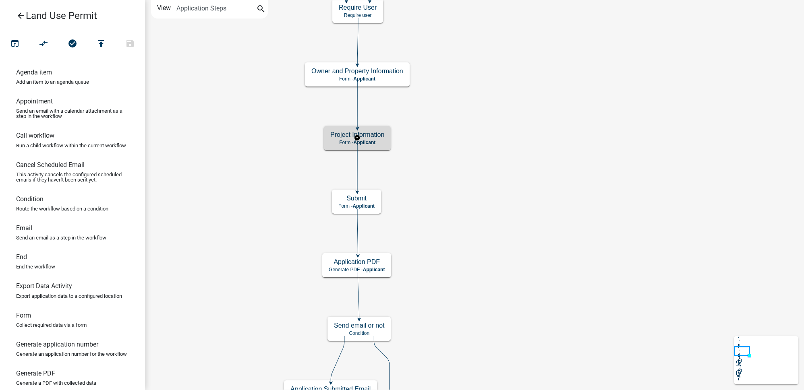
click at [380, 144] on p "Form - Applicant" at bounding box center [357, 143] width 54 height 6
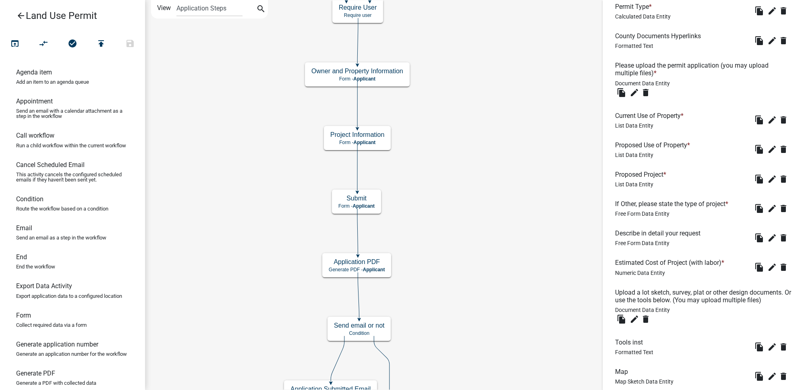
scroll to position [293, 0]
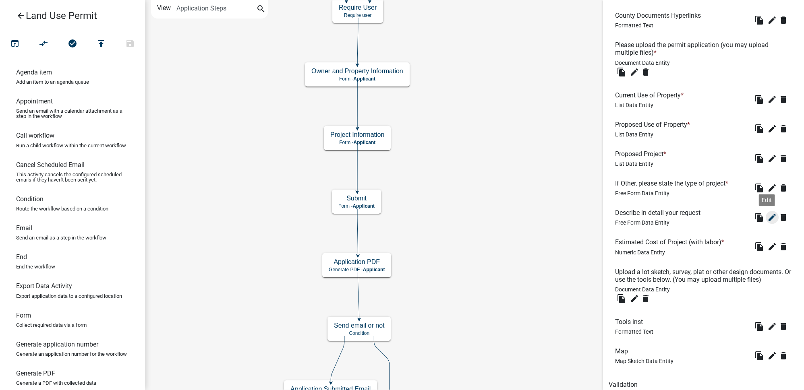
click at [767, 219] on icon "edit" at bounding box center [772, 218] width 10 height 10
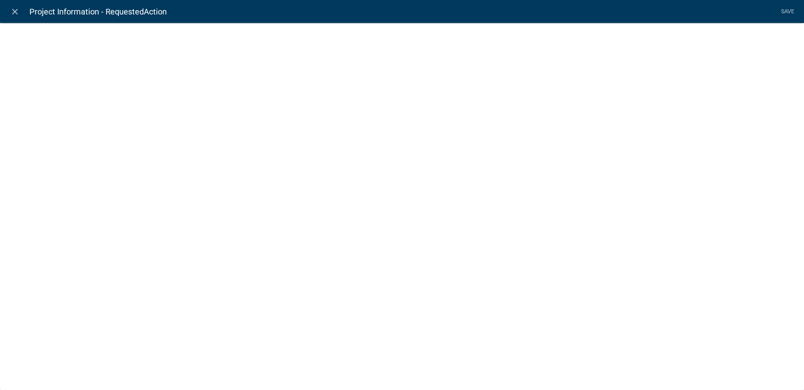
select select
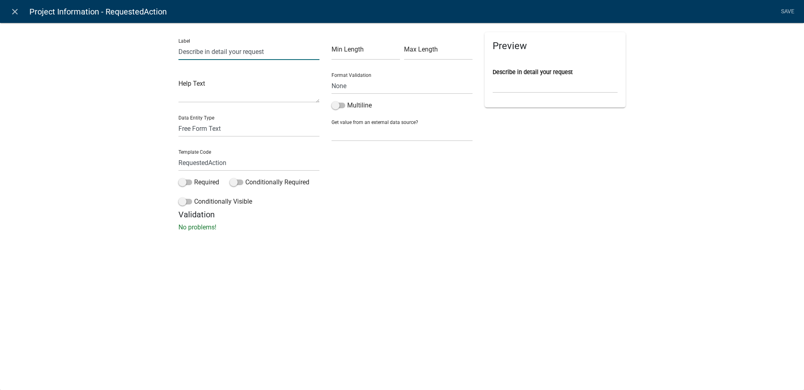
click at [268, 54] on input "Describe in detail your request" at bounding box center [248, 51] width 141 height 17
type input "Describe in detail the work you're planning"
click at [782, 12] on link "Save" at bounding box center [787, 11] width 20 height 15
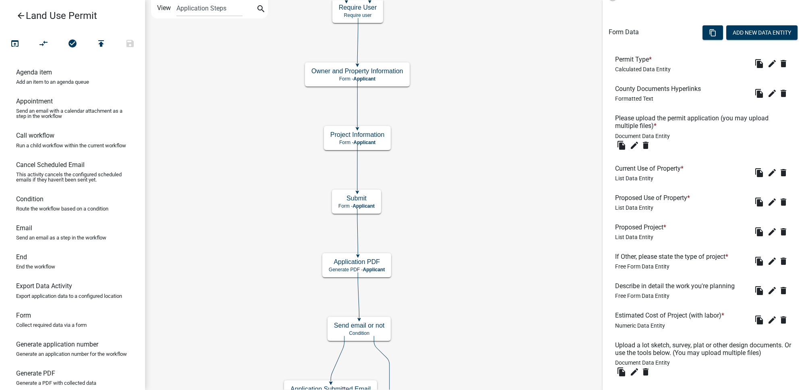
scroll to position [325, 0]
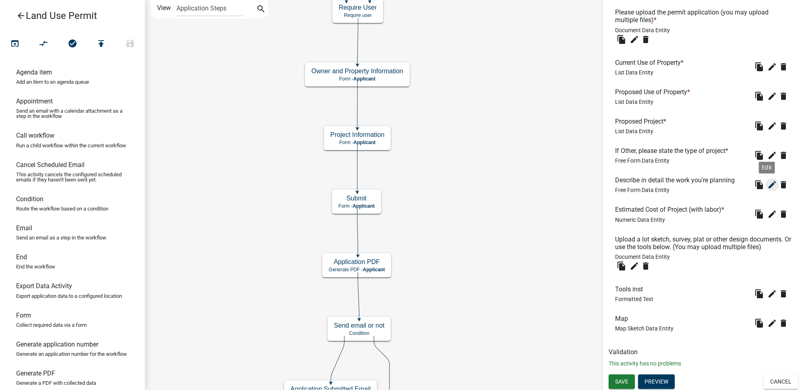
click at [767, 187] on icon "edit" at bounding box center [772, 185] width 10 height 10
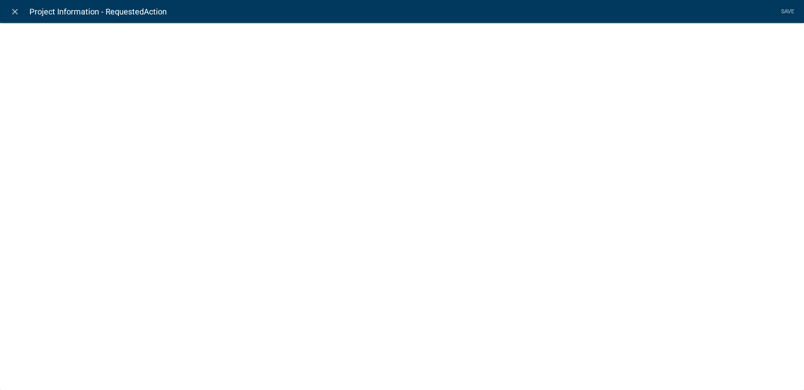
select select
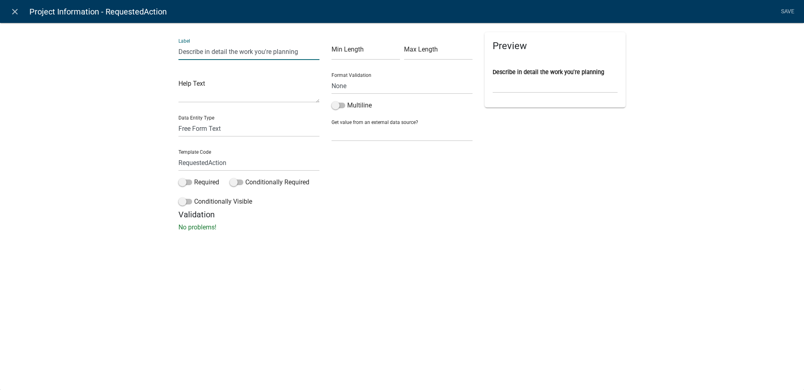
drag, startPoint x: 300, startPoint y: 50, endPoint x: 230, endPoint y: 58, distance: 69.7
click at [230, 58] on input "Describe in detail the work you're planning" at bounding box center [248, 51] width 141 height 17
type input "Describe in detail anything else we'd need to know about the work"
click at [785, 14] on link "Save" at bounding box center [787, 11] width 20 height 15
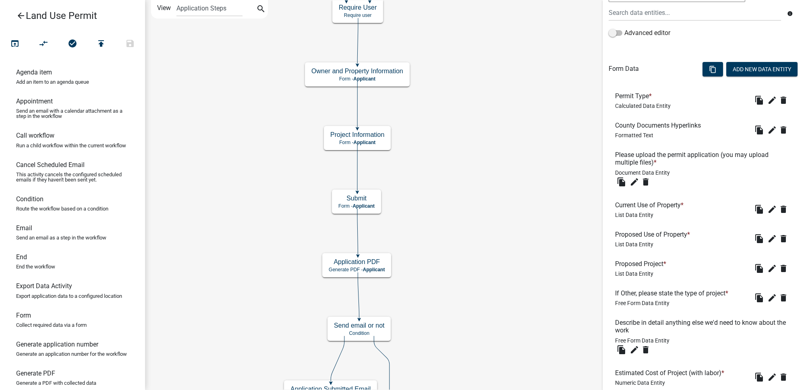
scroll to position [256, 0]
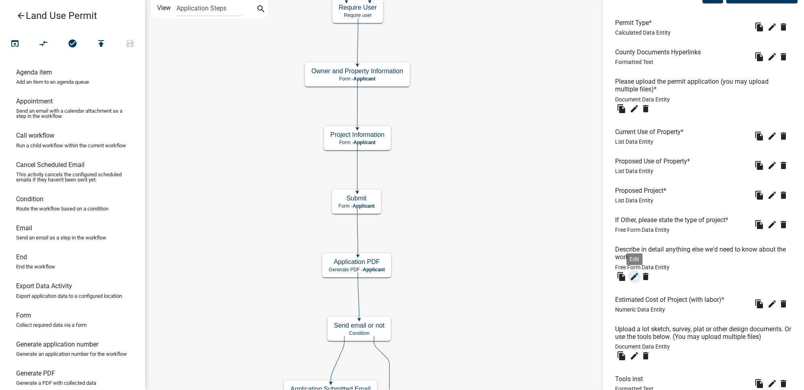
click at [630, 275] on icon "edit" at bounding box center [634, 277] width 10 height 10
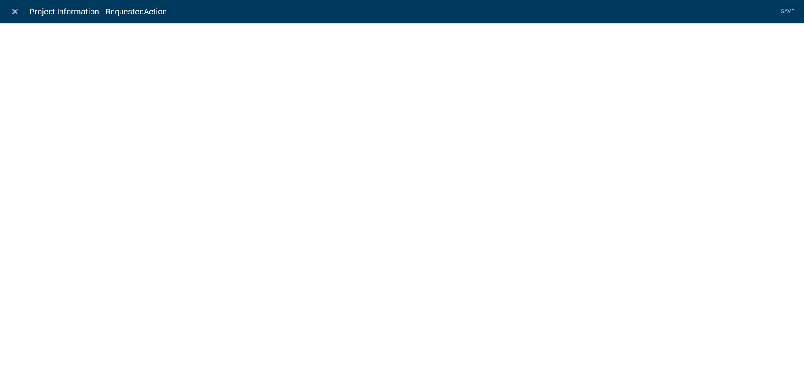
select select
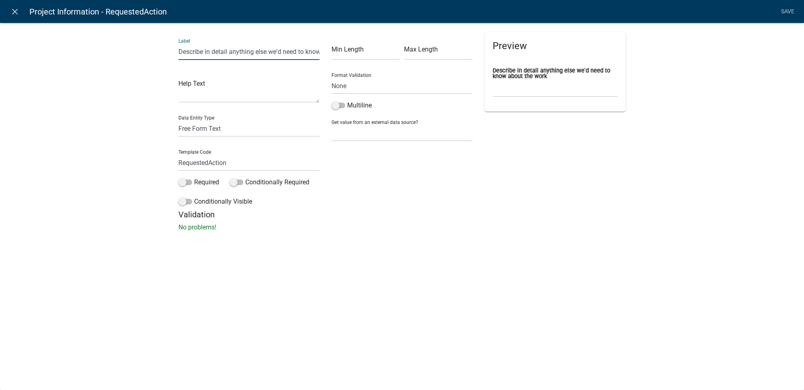
scroll to position [0, 46]
drag, startPoint x: 306, startPoint y: 51, endPoint x: 408, endPoint y: 68, distance: 103.2
click at [408, 68] on div "Label Describe in detail anything else we'd need to know about the work Help Te…" at bounding box center [401, 121] width 459 height 178
click at [307, 52] on input "Describe in detail anything else we'd need to know about the work" at bounding box center [248, 51] width 141 height 17
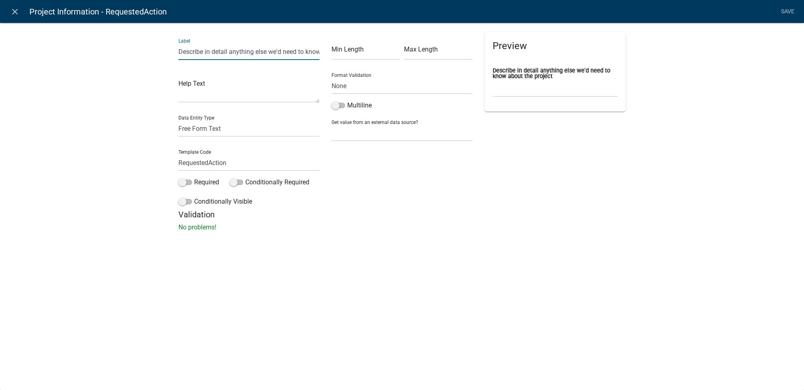
drag, startPoint x: 270, startPoint y: 53, endPoint x: 202, endPoint y: 57, distance: 67.7
click at [202, 57] on input "Describe in detail anything else we'd need to know about the project" at bounding box center [248, 51] width 141 height 17
type input "Describe further details about the project"
click at [729, 156] on div "Label Describe further details about the project Help Text Data Entity Type Fre…" at bounding box center [402, 130] width 804 height 240
click at [787, 14] on link "Save" at bounding box center [787, 11] width 20 height 15
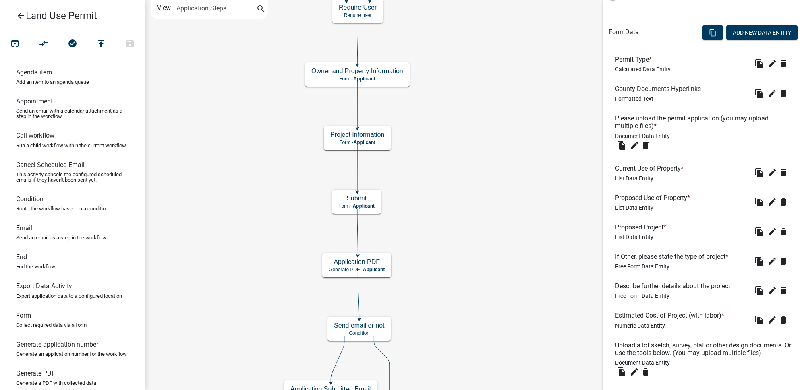
scroll to position [325, 0]
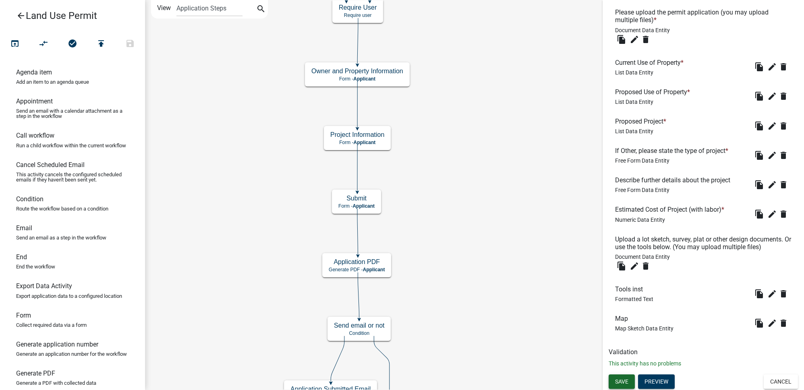
click at [625, 380] on span "Save" at bounding box center [621, 381] width 13 height 6
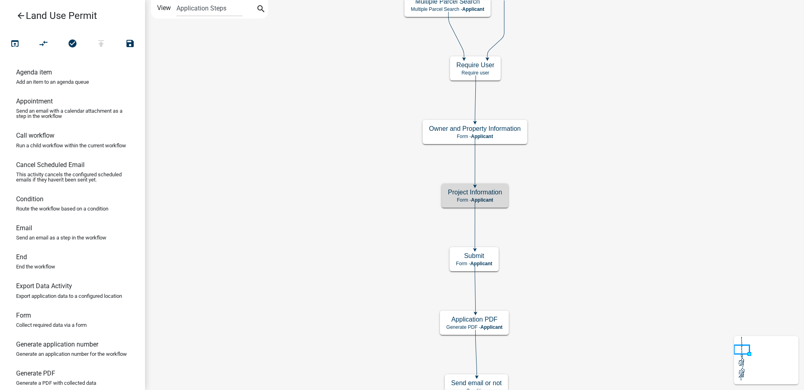
scroll to position [0, 0]
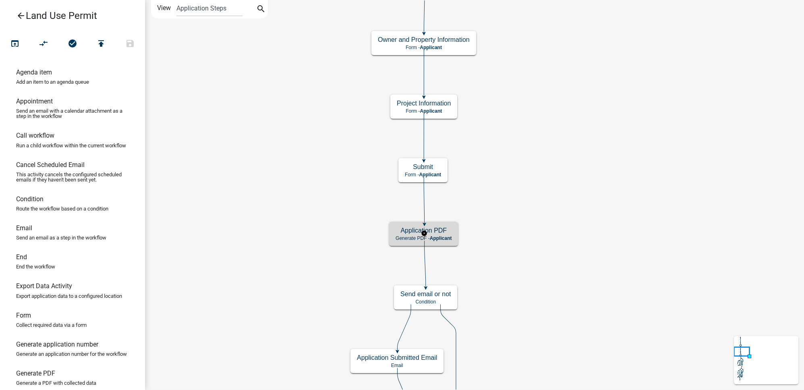
click at [448, 234] on div "Application PDF Generate PDF - Applicant" at bounding box center [423, 234] width 69 height 24
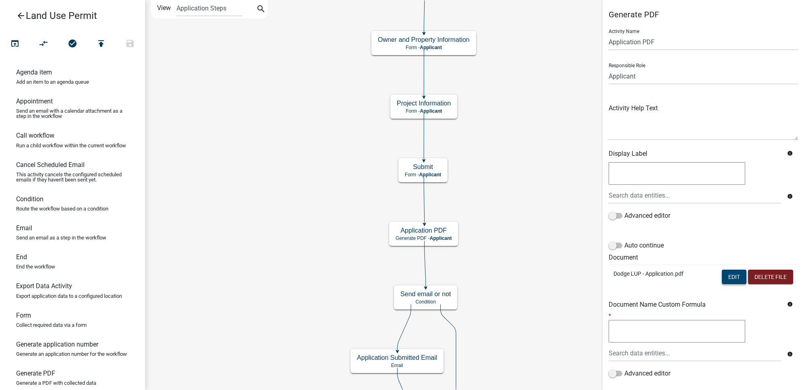
click at [727, 275] on button "Edit" at bounding box center [733, 277] width 25 height 14
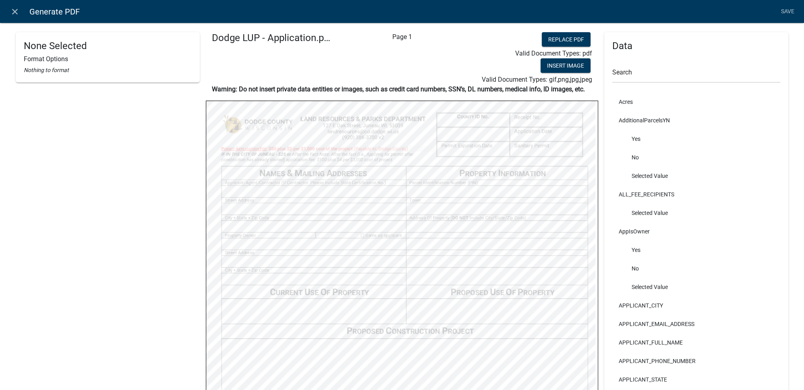
scroll to position [73, 0]
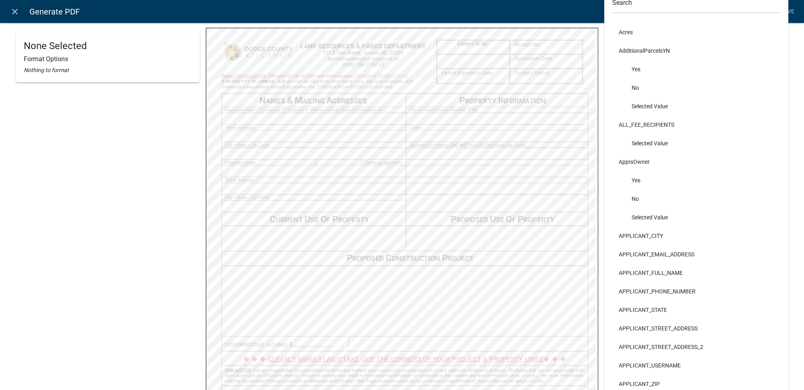
select select
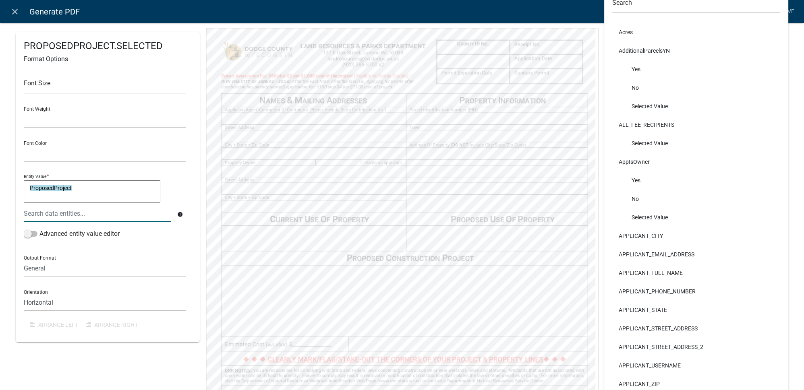
click at [119, 192] on textarea "ProposedProject" at bounding box center [92, 191] width 136 height 23
type textarea "ProposedProject & " ""
click at [64, 213] on div at bounding box center [97, 213] width 159 height 17
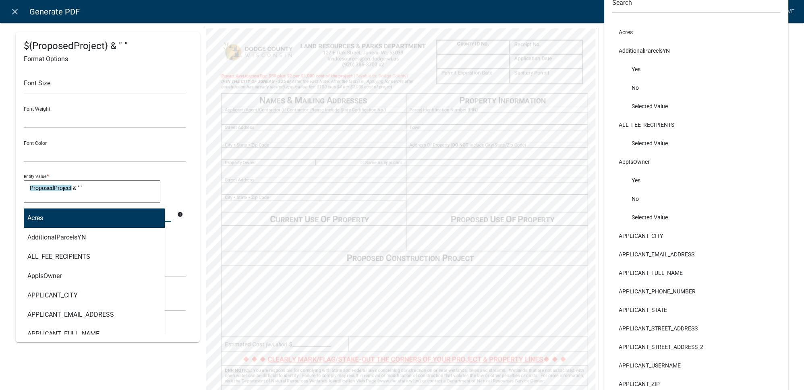
type input "other"
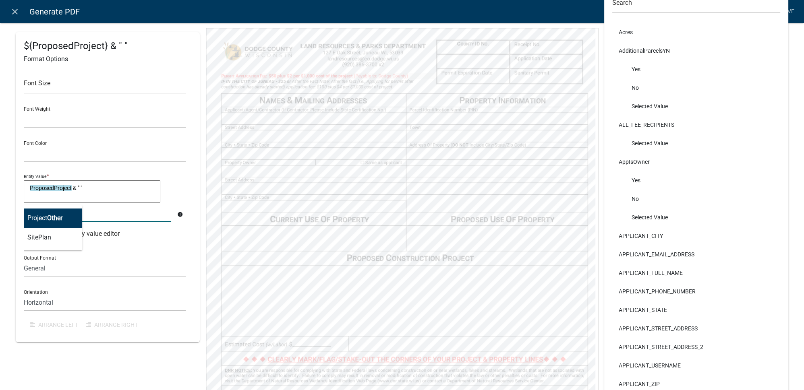
click at [59, 216] on span "Other" at bounding box center [54, 218] width 15 height 8
type textarea "ProposedProject & " " ProjectOther"
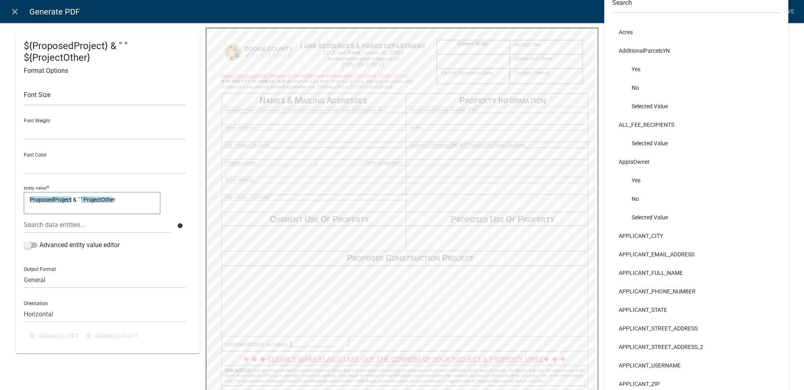
click at [82, 197] on textarea "ProposedProject & " " ProjectOther" at bounding box center [92, 203] width 136 height 23
type textarea "ProposedProject & " " & ProjectOther"
click at [186, 192] on div "Entity Value * ProposedProject & " " & ProjectOther ProposedProject & " " & Pro…" at bounding box center [105, 212] width 166 height 57
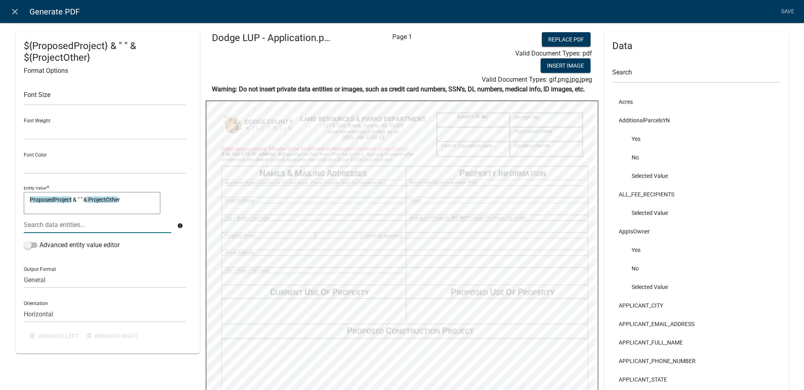
click at [467, 49] on div "Valid Document Types: pdf" at bounding box center [532, 54] width 131 height 10
click at [792, 10] on link "Save" at bounding box center [787, 11] width 20 height 15
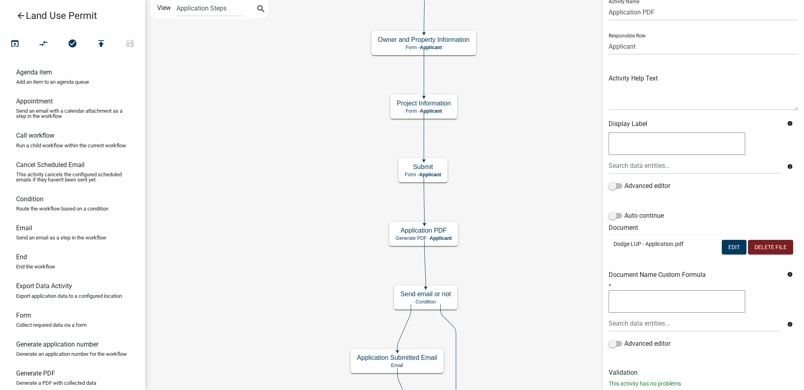
scroll to position [50, 0]
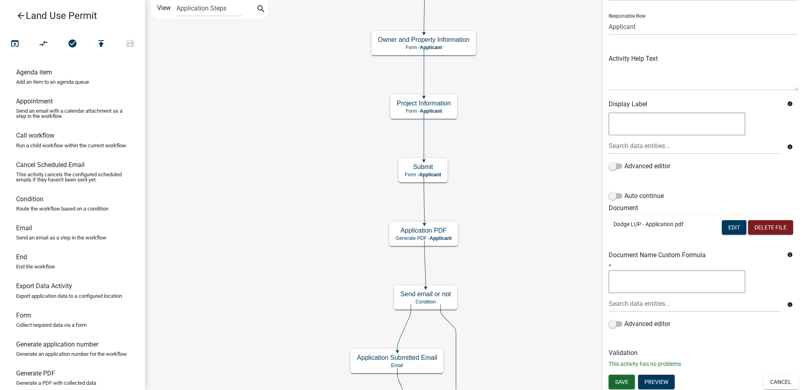
click at [625, 379] on span "Save" at bounding box center [621, 381] width 13 height 6
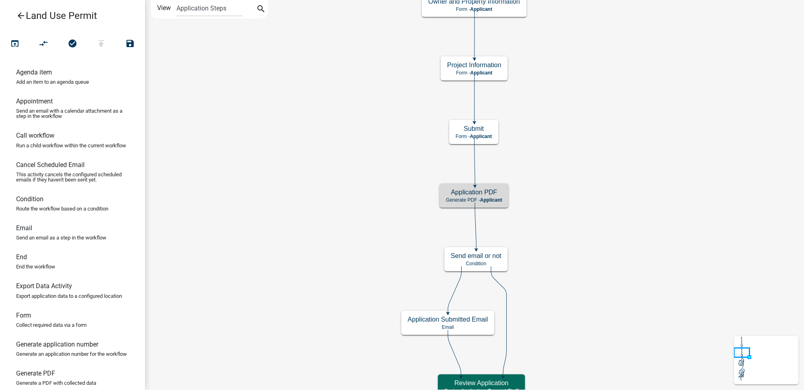
scroll to position [0, 0]
click at [496, 194] on h5 "Application PDF" at bounding box center [474, 192] width 56 height 8
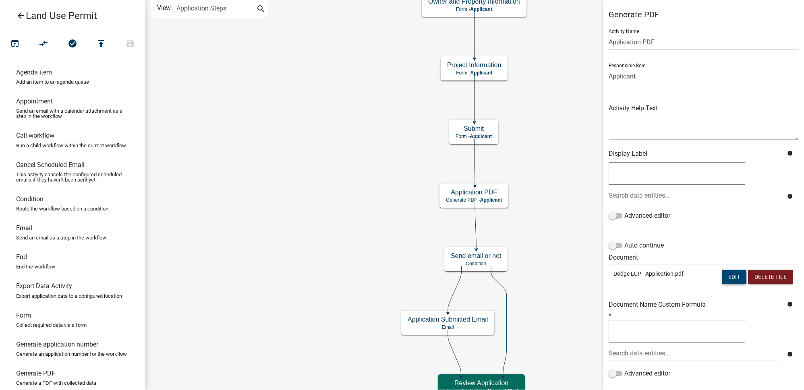
click at [728, 276] on button "Edit" at bounding box center [733, 277] width 25 height 14
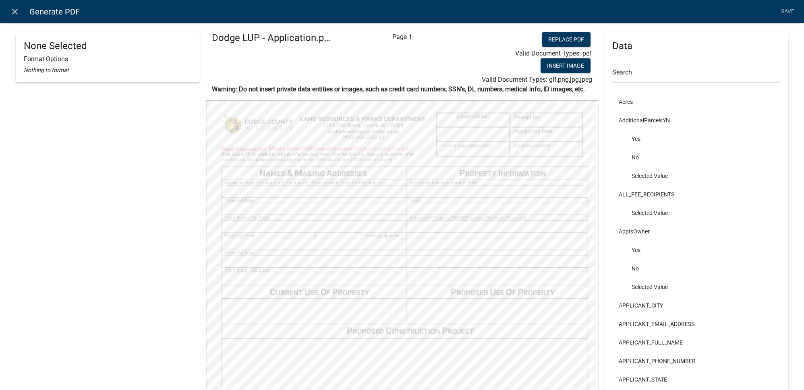
select select
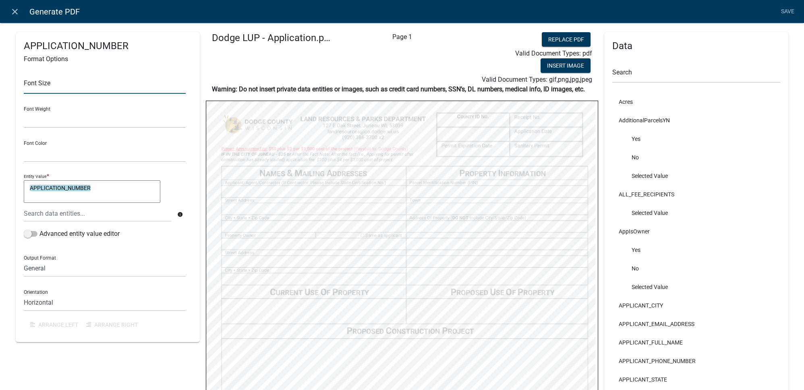
click at [70, 85] on input "text" at bounding box center [105, 85] width 162 height 17
type input "14"
click at [185, 132] on div "Font Size 14 Font Weight Normal Bold Font Color Black Red Entity Value * APPLIC…" at bounding box center [108, 200] width 168 height 268
click at [790, 32] on div "APPLICATION_NUMBER Format Options Font Size 14 Font Weight Normal Bold Font Col…" at bounding box center [402, 328] width 804 height 636
click at [789, 16] on link "Save" at bounding box center [787, 11] width 20 height 15
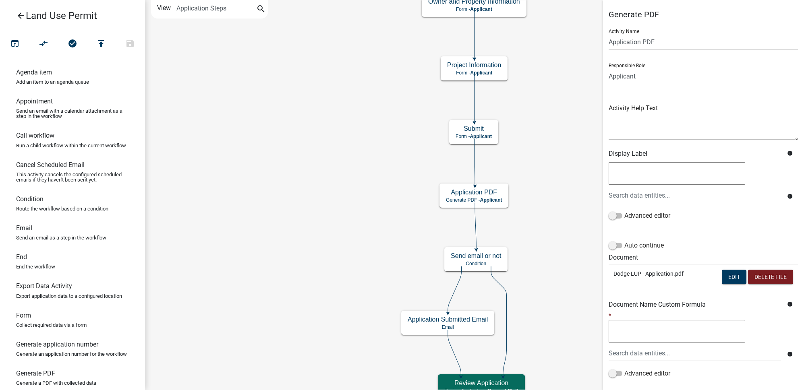
scroll to position [50, 0]
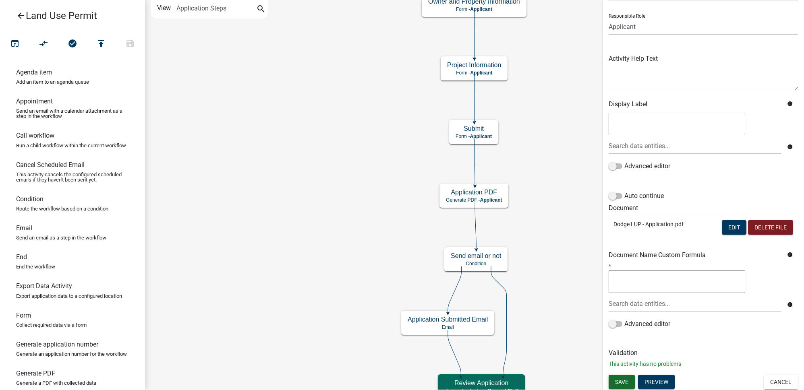
click at [623, 378] on span "Save" at bounding box center [621, 381] width 13 height 6
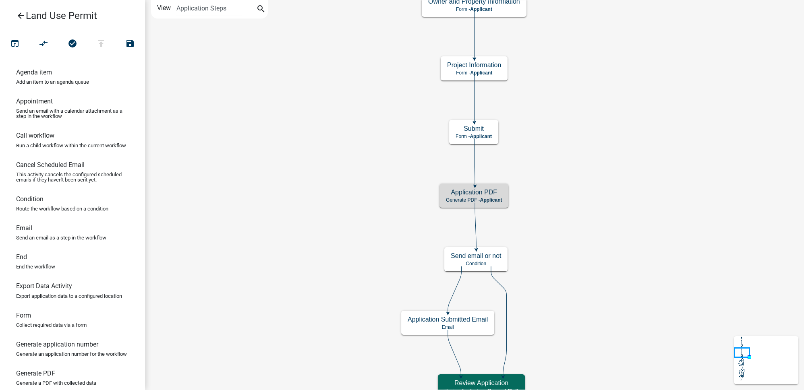
scroll to position [0, 0]
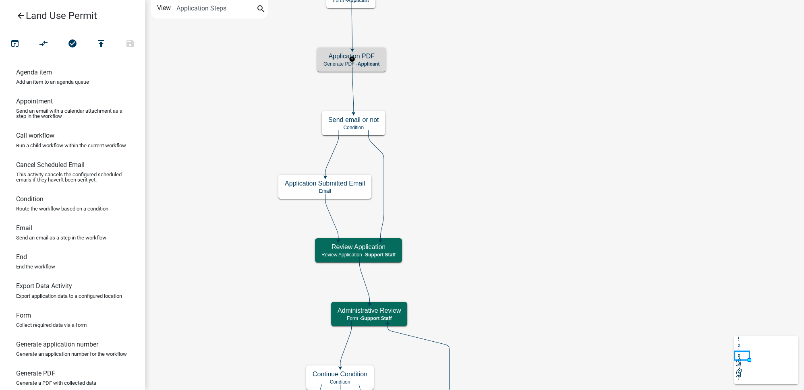
click at [378, 59] on h5 "Application PDF" at bounding box center [351, 56] width 56 height 8
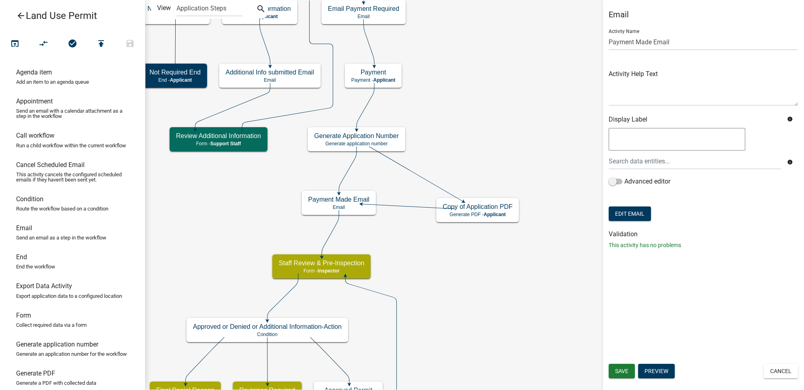
click at [348, 166] on icon at bounding box center [348, 170] width 18 height 46
click at [46, 42] on icon "compare_arrows" at bounding box center [44, 44] width 10 height 11
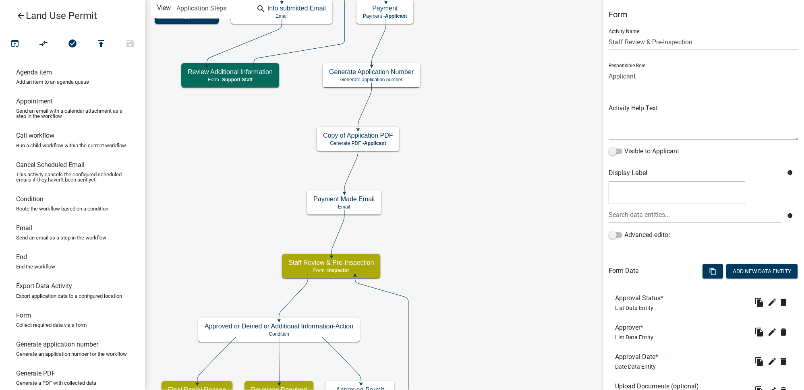
scroll to position [68, 0]
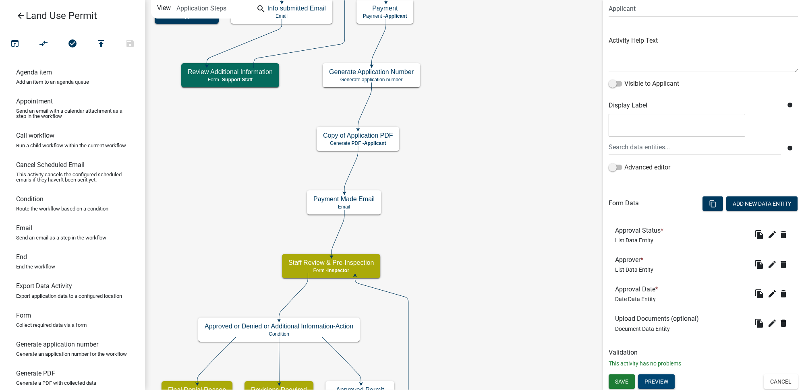
click at [661, 380] on button "Preview" at bounding box center [656, 381] width 37 height 14
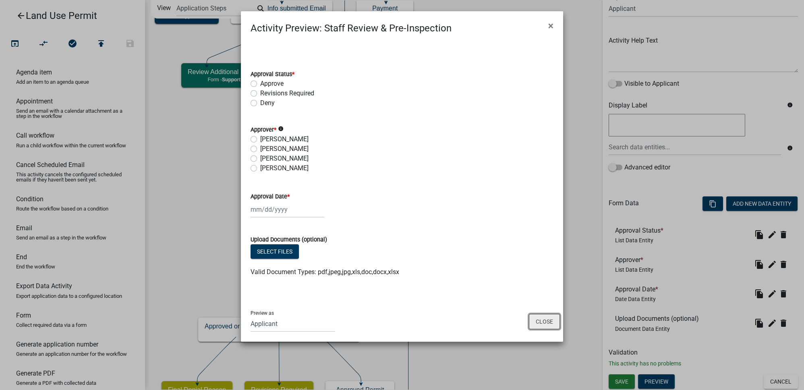
click at [544, 320] on button "Close" at bounding box center [544, 321] width 31 height 15
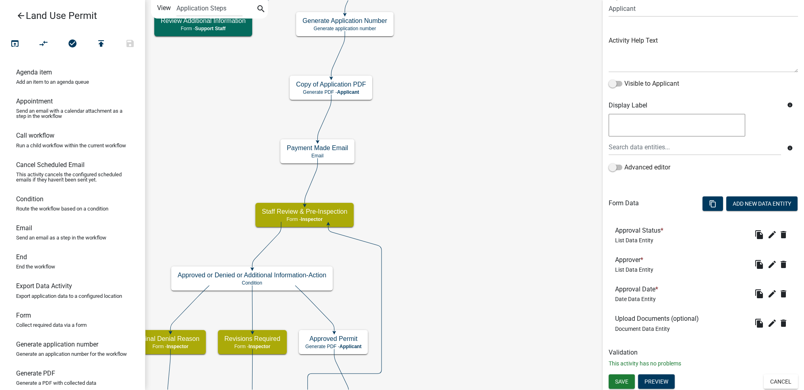
click at [336, 55] on icon at bounding box center [338, 54] width 14 height 46
click at [372, 55] on icon "Start Start - Applicant Owner and Property Information Form - Applicant Parcel …" at bounding box center [474, 367] width 658 height 735
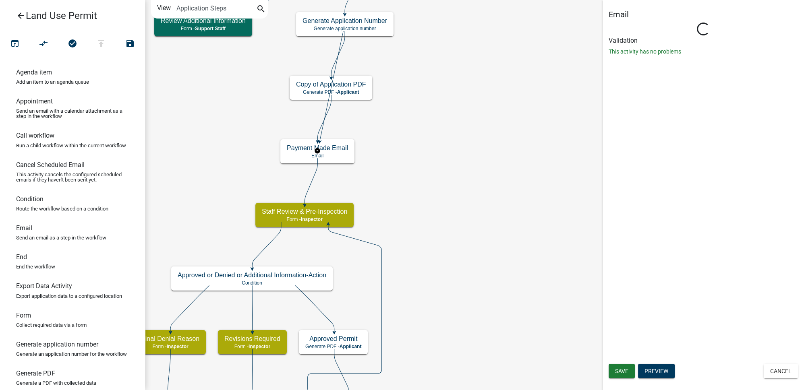
scroll to position [0, 0]
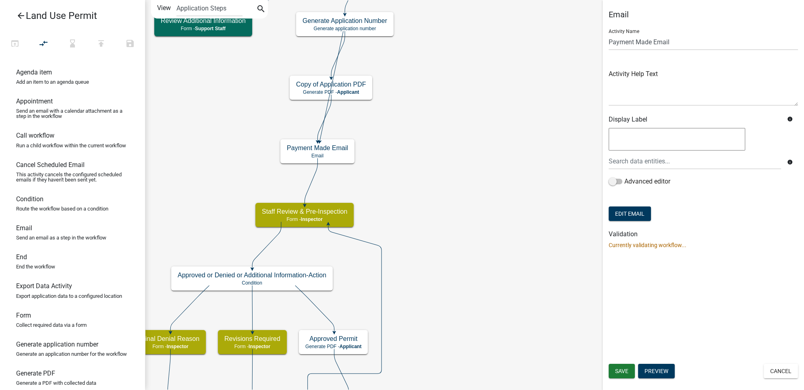
click at [345, 43] on icon at bounding box center [338, 54] width 14 height 46
click at [330, 107] on icon at bounding box center [324, 118] width 14 height 46
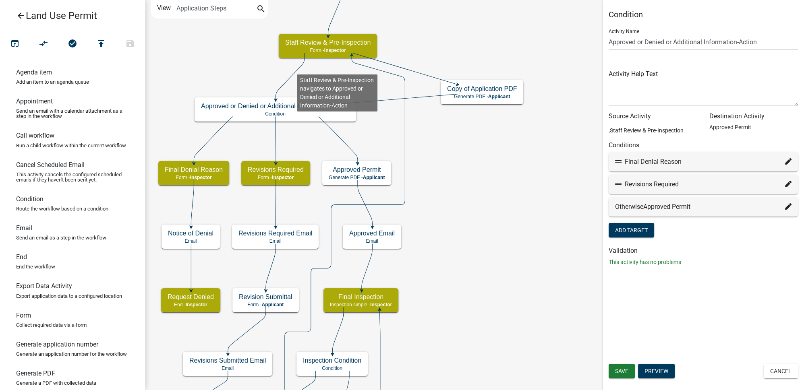
click at [297, 68] on icon at bounding box center [289, 76] width 29 height 46
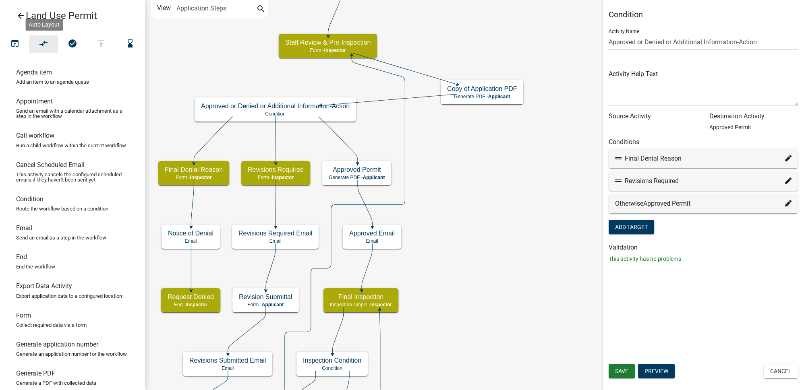
click at [43, 44] on icon "compare_arrows" at bounding box center [44, 44] width 10 height 11
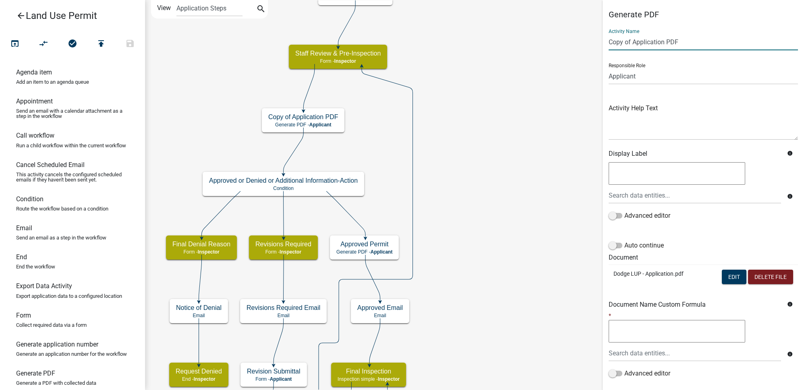
click at [648, 44] on input "Copy of Application PDF" at bounding box center [702, 42] width 189 height 17
drag, startPoint x: 681, startPoint y: 43, endPoint x: 595, endPoint y: 45, distance: 85.8
click at [595, 45] on main "Start Start - Applicant Owner and Property Information Form - Applicant Parcel …" at bounding box center [474, 195] width 659 height 390
type input "Final Application PDF"
click at [680, 105] on textarea at bounding box center [702, 121] width 189 height 38
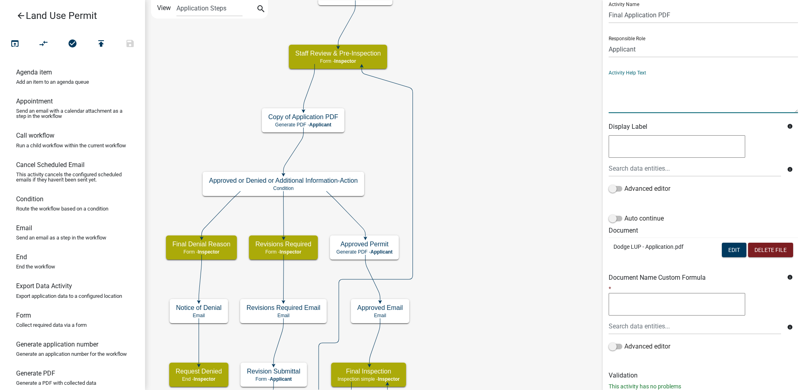
scroll to position [36, 0]
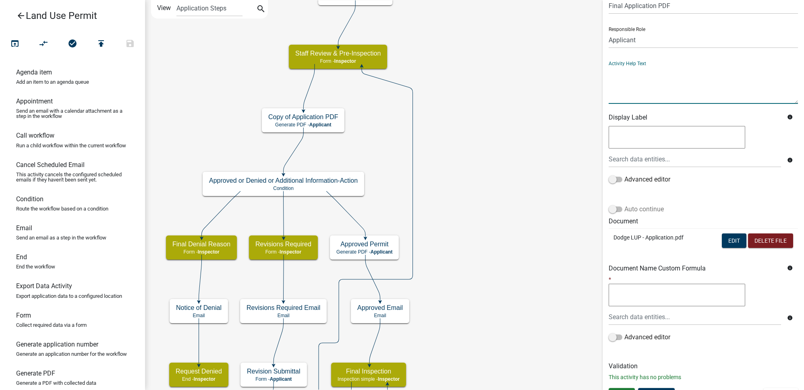
click at [619, 207] on span at bounding box center [615, 210] width 14 height 6
click at [624, 205] on input "Auto continue" at bounding box center [624, 205] width 0 height 0
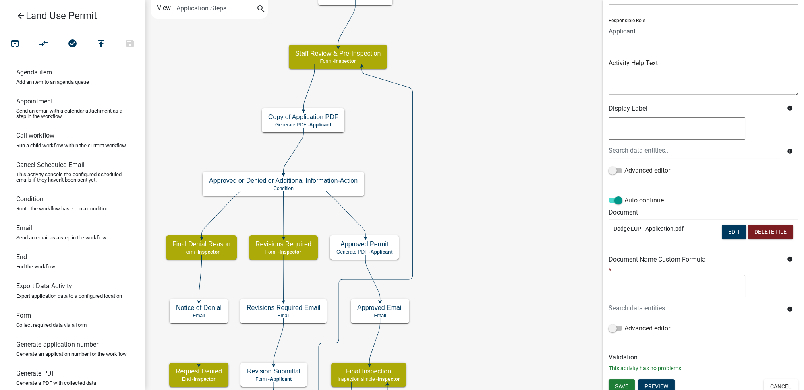
scroll to position [50, 0]
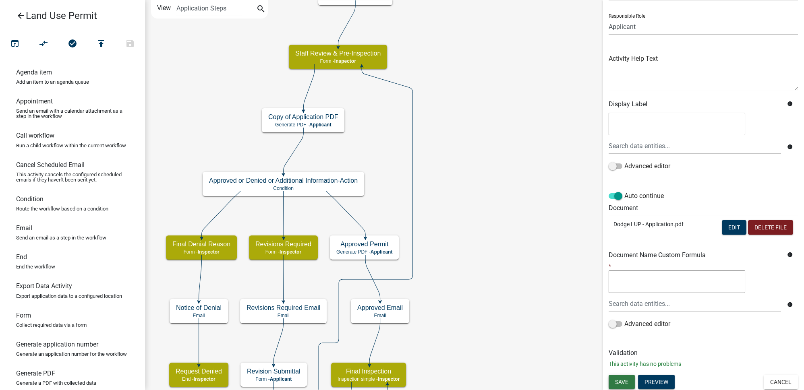
click at [623, 382] on span "Save" at bounding box center [621, 381] width 13 height 6
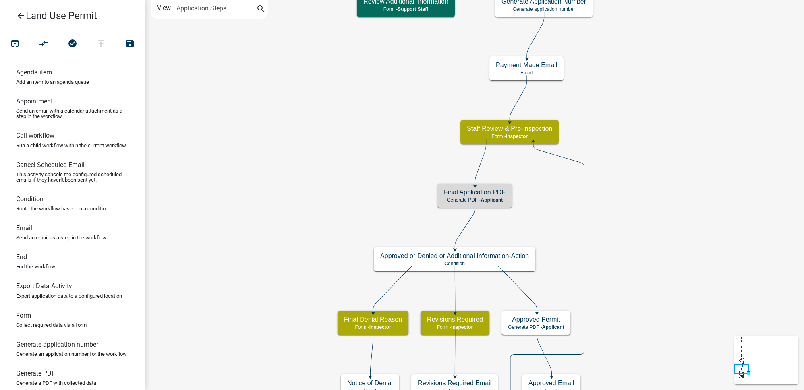
scroll to position [0, 0]
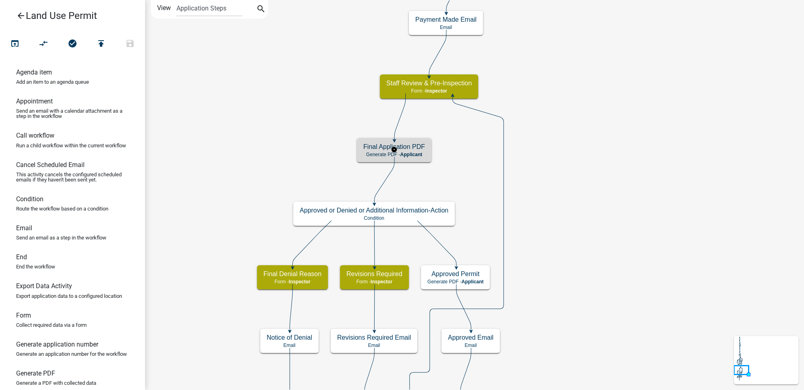
click at [416, 152] on span "Applicant" at bounding box center [411, 155] width 22 height 6
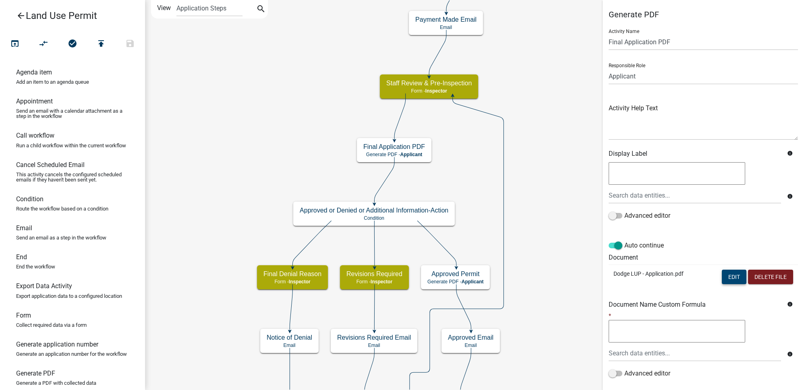
click at [728, 279] on button "Edit" at bounding box center [733, 277] width 25 height 14
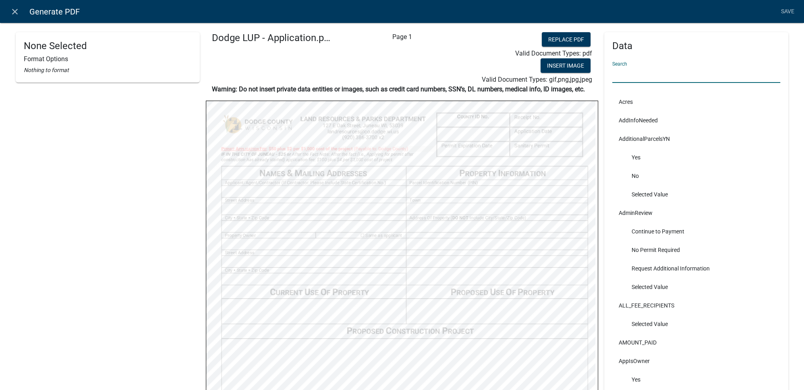
click at [628, 73] on input "text" at bounding box center [696, 74] width 168 height 17
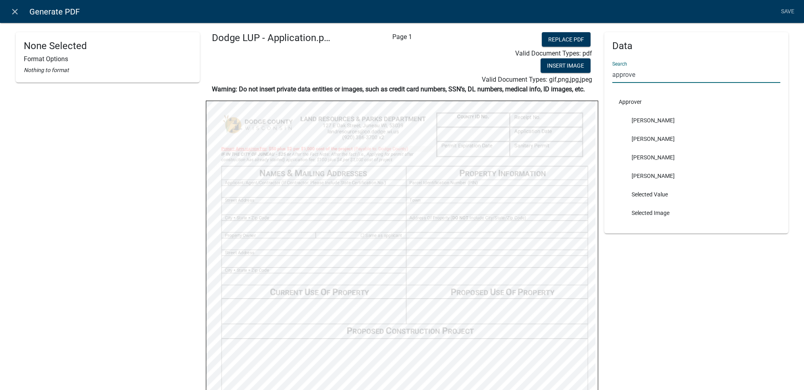
drag, startPoint x: 636, startPoint y: 72, endPoint x: 603, endPoint y: 73, distance: 33.0
click at [604, 73] on div "Data Search approve Approver Andrew OBrion Bryce Johnson Gregor Willms TERRY OC…" at bounding box center [696, 132] width 184 height 201
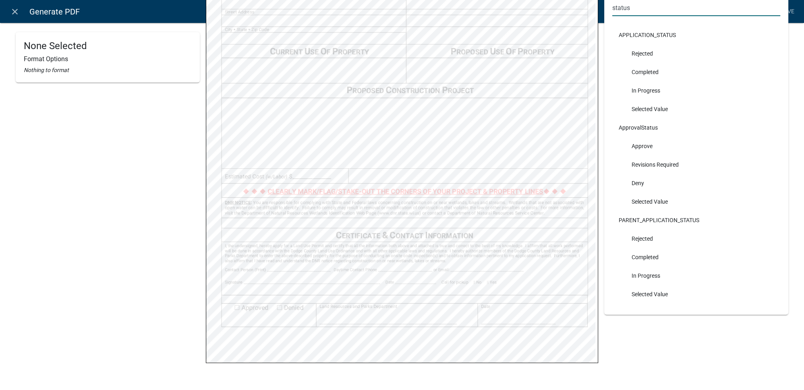
scroll to position [256, 0]
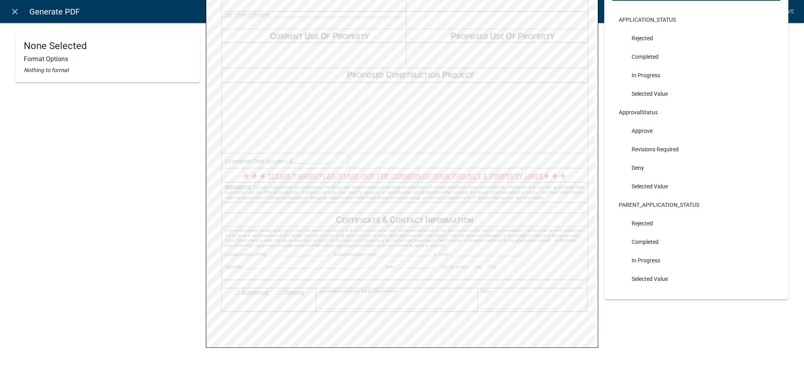
type input "status"
select select
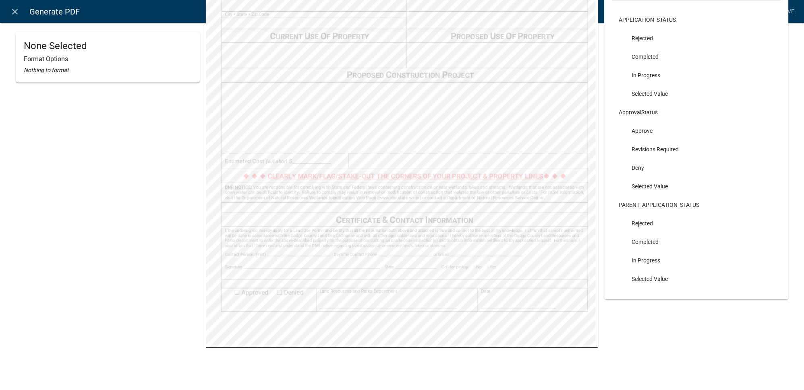
select select
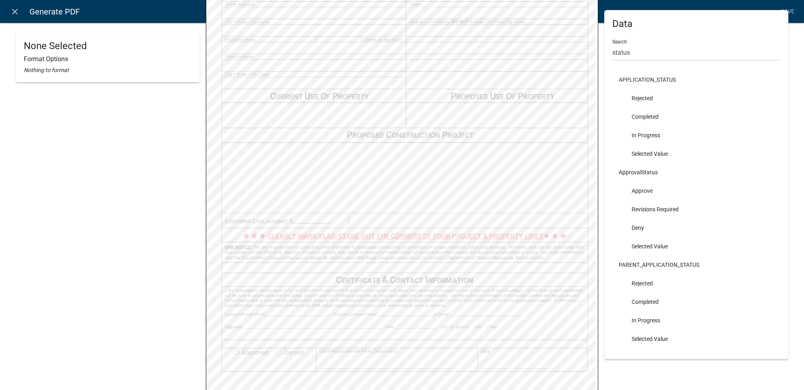
scroll to position [183, 0]
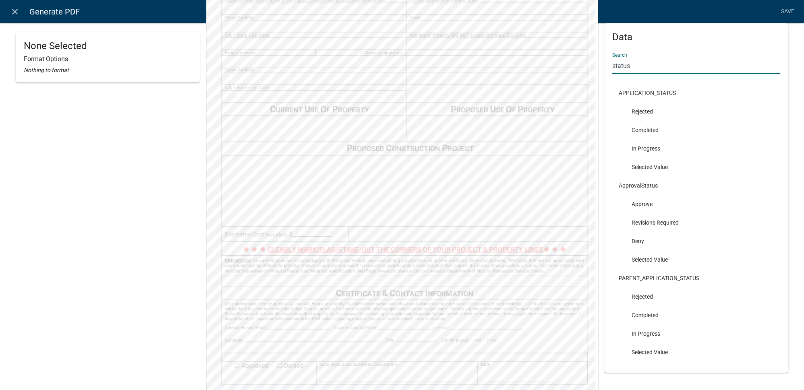
click at [628, 65] on input "status" at bounding box center [696, 66] width 168 height 17
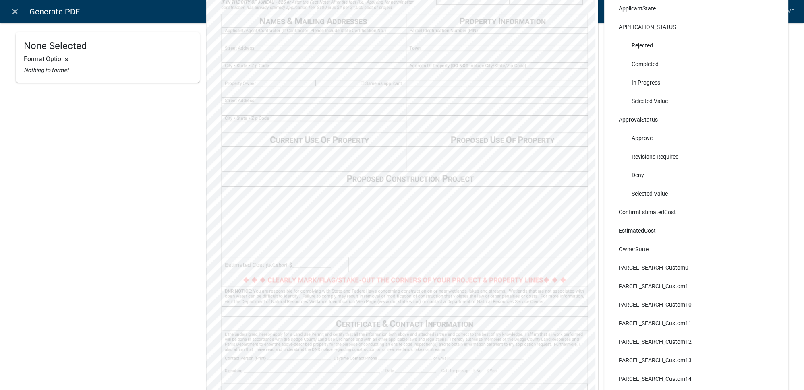
type input "s"
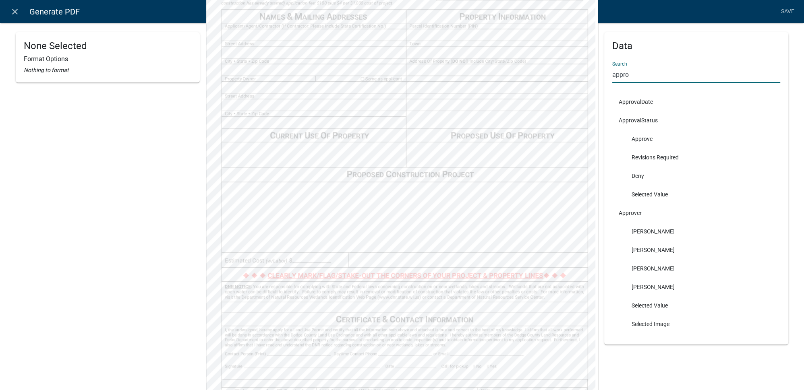
scroll to position [184, 0]
type input "appro"
click at [628, 75] on input "appro" at bounding box center [696, 74] width 168 height 17
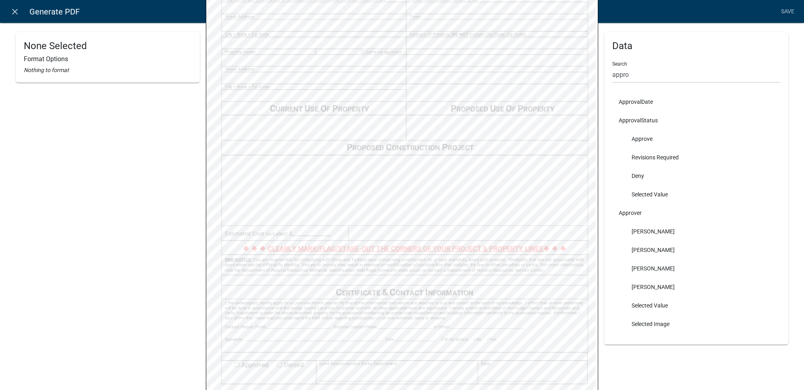
select select
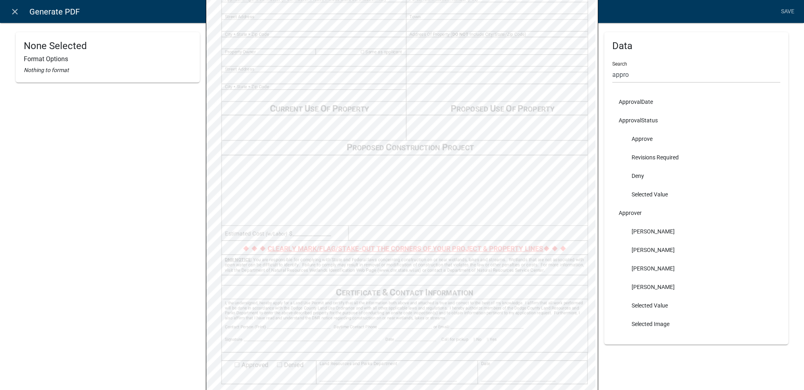
select select
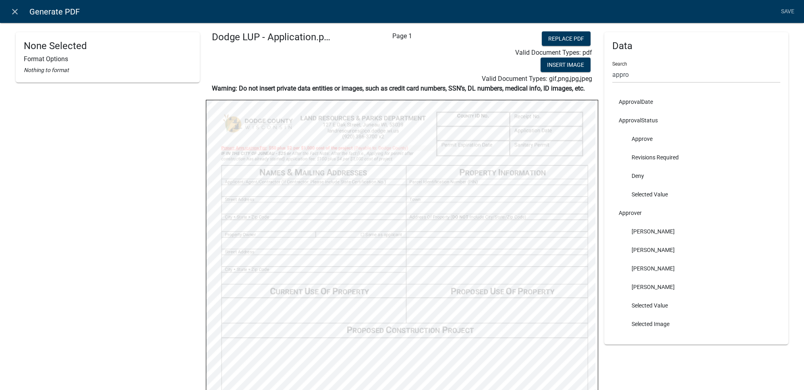
scroll to position [0, 0]
click at [792, 12] on link "Save" at bounding box center [787, 11] width 20 height 15
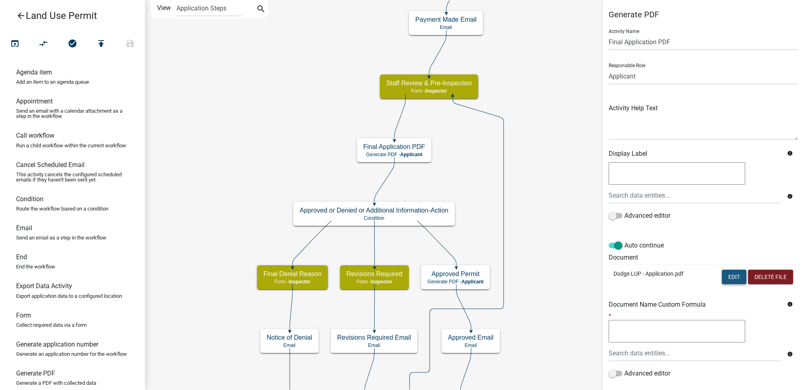
click at [726, 279] on button "Edit" at bounding box center [733, 277] width 25 height 14
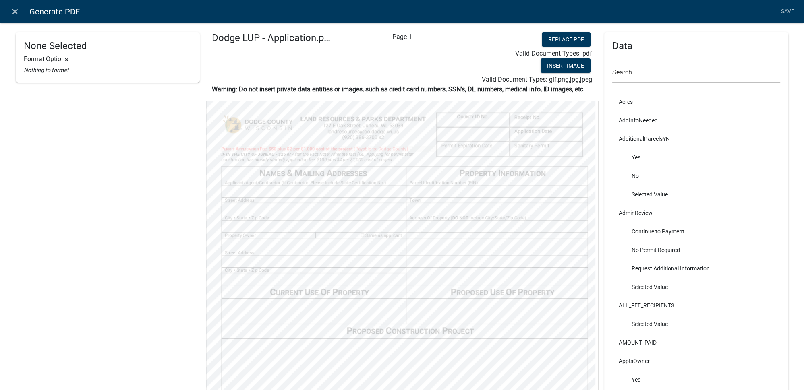
select select
click at [634, 75] on input "text" at bounding box center [696, 74] width 168 height 17
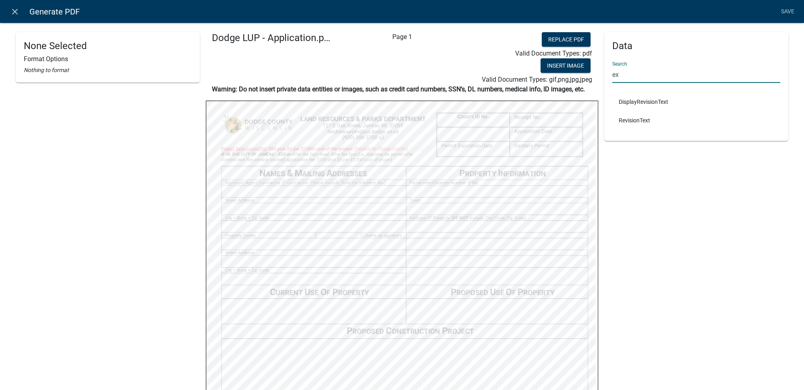
type input "e"
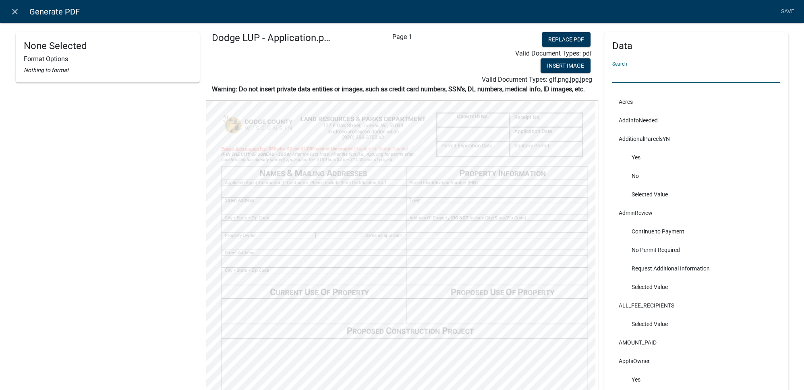
select select
click at [667, 70] on input "text" at bounding box center [696, 74] width 168 height 17
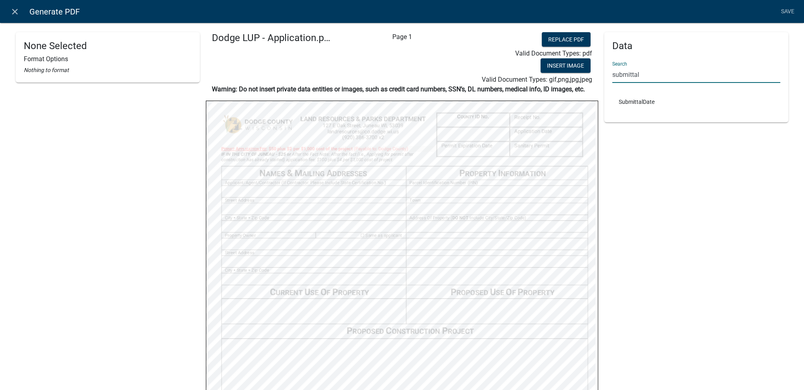
type input "submittal"
select select
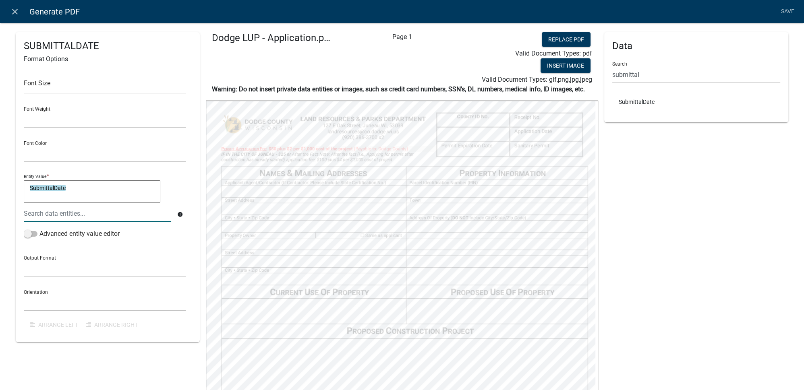
click at [107, 188] on textarea "SubmittalDate" at bounding box center [92, 191] width 136 height 23
type textarea "SubmittalDate+365"
click at [182, 165] on div "Font Size Font Weight Normal Bold Font Color Black Red Entity Value * Submittal…" at bounding box center [108, 200] width 168 height 268
click at [791, 11] on link "Save" at bounding box center [787, 11] width 20 height 15
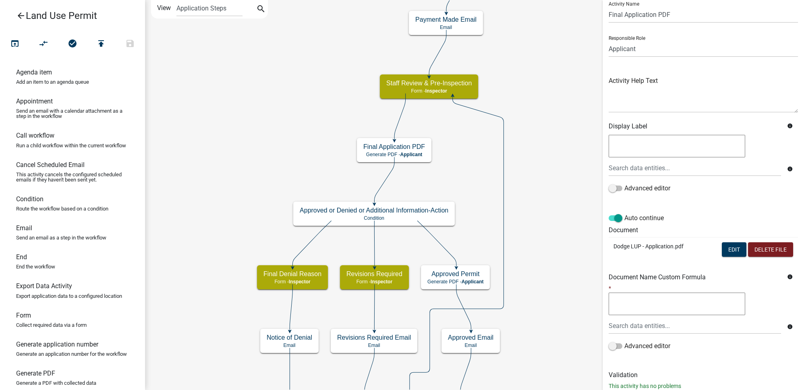
scroll to position [50, 0]
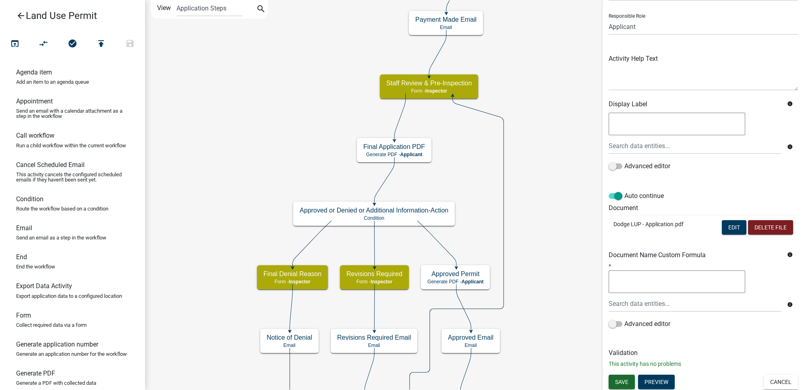
click at [624, 382] on span "Save" at bounding box center [621, 381] width 13 height 6
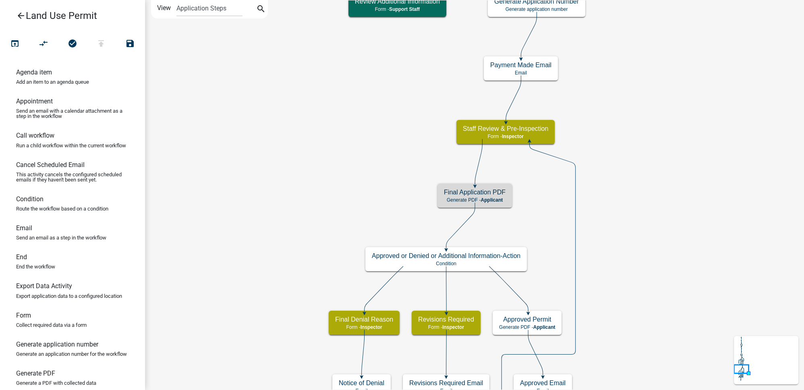
scroll to position [0, 0]
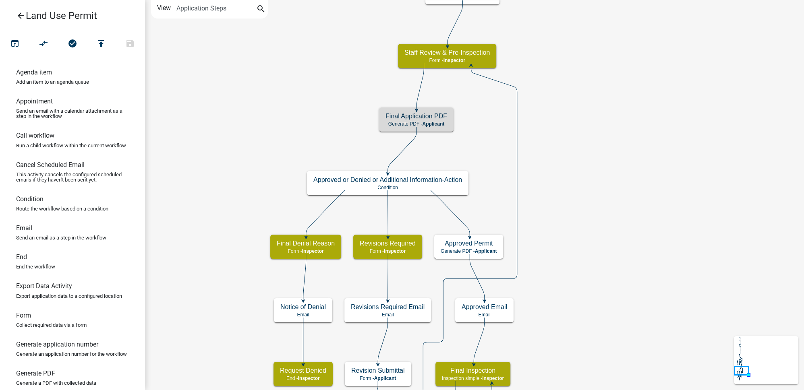
click at [192, 76] on icon "Start Start - Applicant Owner and Property Information Form - Applicant Parcel …" at bounding box center [474, 320] width 658 height 640
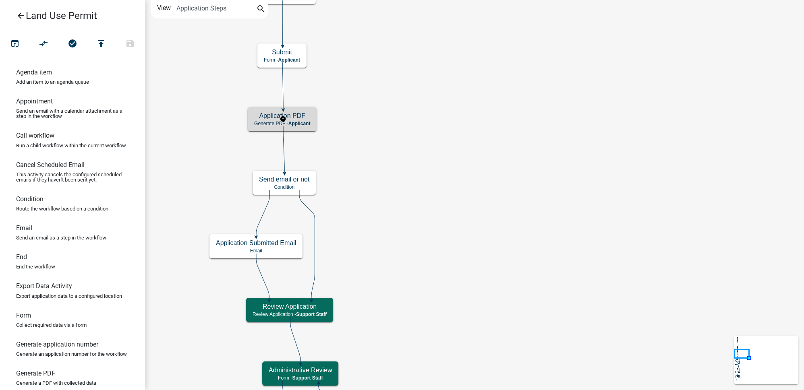
click at [308, 125] on span "Applicant" at bounding box center [299, 124] width 22 height 6
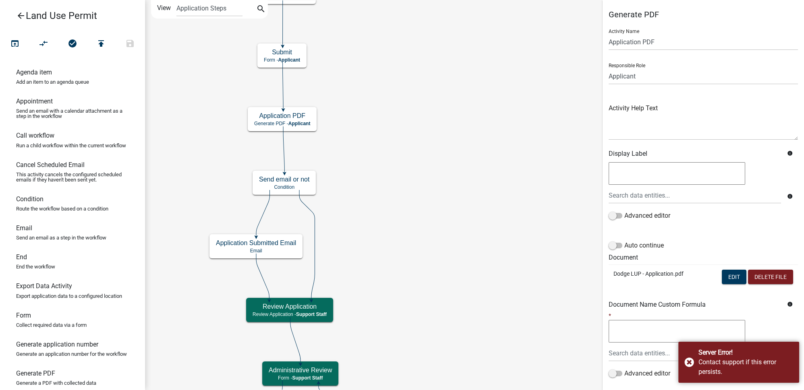
scroll to position [50, 0]
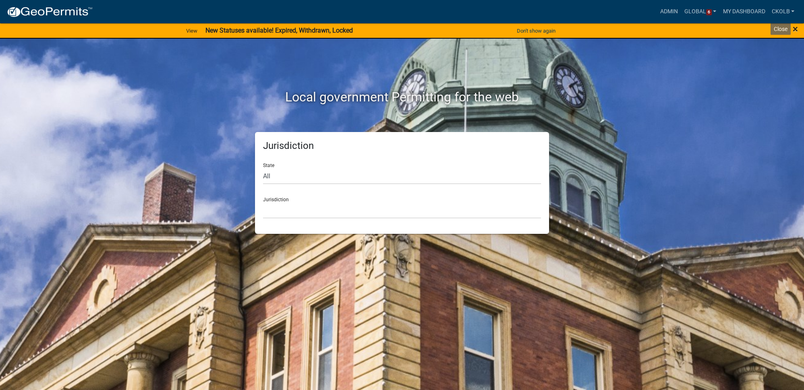
drag, startPoint x: 793, startPoint y: 28, endPoint x: 703, endPoint y: 25, distance: 90.7
click at [793, 28] on span "×" at bounding box center [794, 28] width 5 height 11
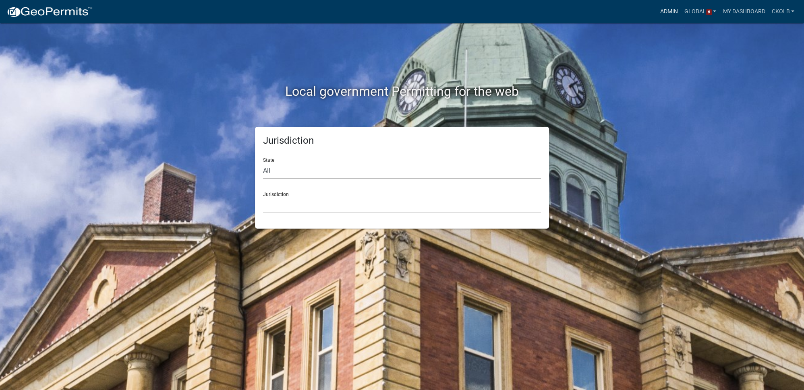
click at [660, 12] on link "Admin" at bounding box center [669, 11] width 24 height 15
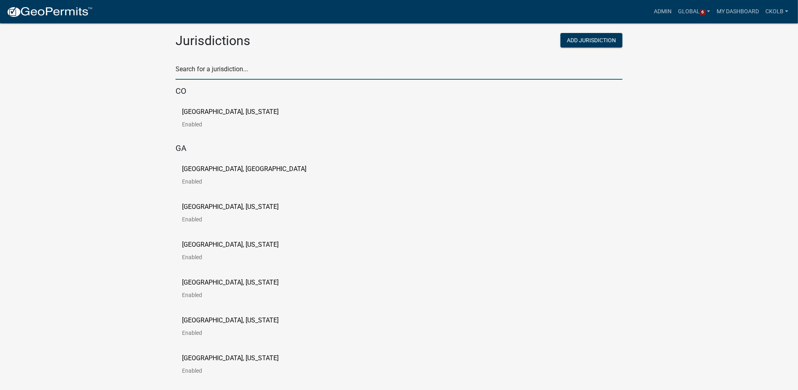
click at [255, 66] on input "text" at bounding box center [399, 71] width 447 height 17
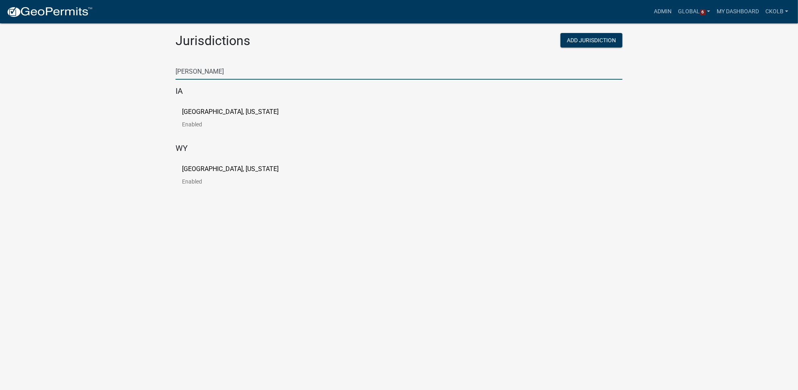
type input "[PERSON_NAME]"
click at [210, 109] on p "[GEOGRAPHIC_DATA], [US_STATE]" at bounding box center [230, 112] width 97 height 6
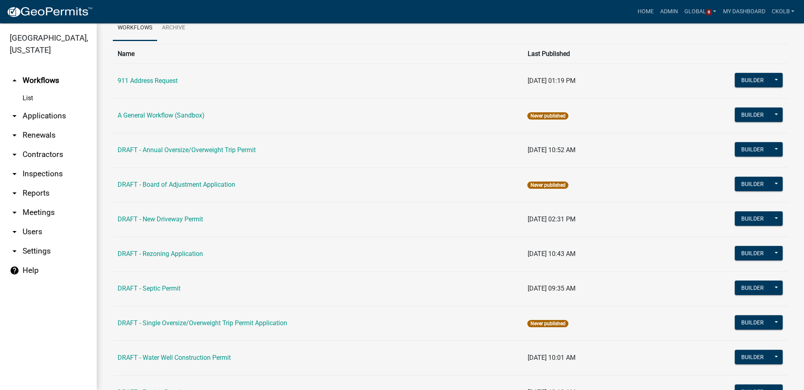
scroll to position [40, 0]
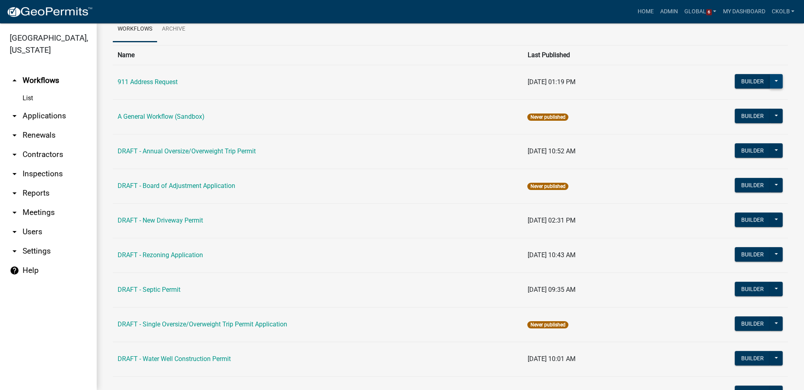
click at [773, 81] on button at bounding box center [775, 81] width 13 height 14
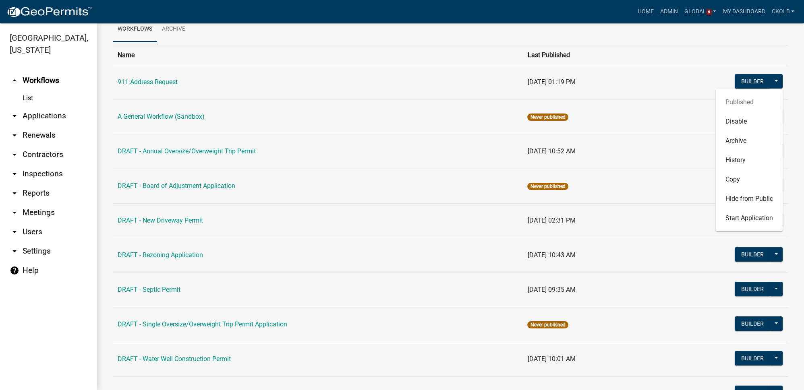
click at [652, 69] on td "[DATE] 01:19 PM" at bounding box center [588, 82] width 132 height 35
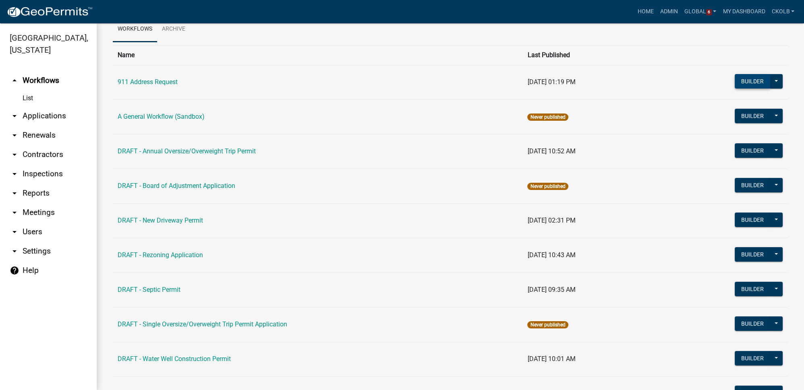
click at [737, 76] on button "Builder" at bounding box center [751, 81] width 35 height 14
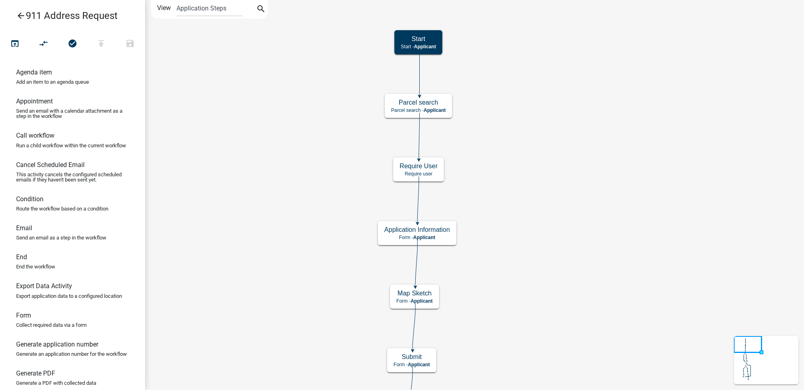
click at [24, 17] on icon "arrow_back" at bounding box center [21, 16] width 10 height 11
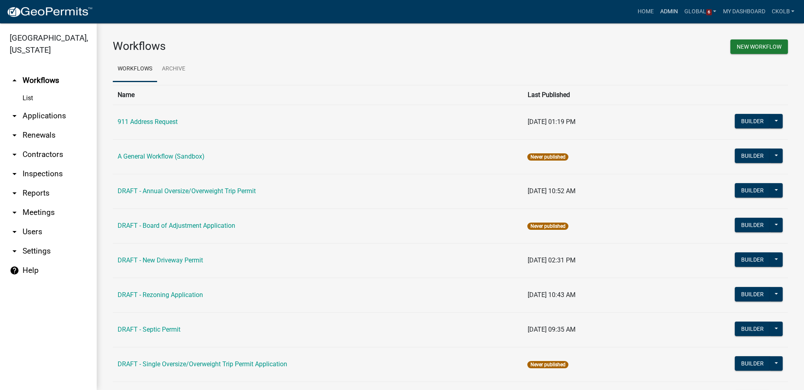
click at [667, 10] on link "Admin" at bounding box center [669, 11] width 24 height 15
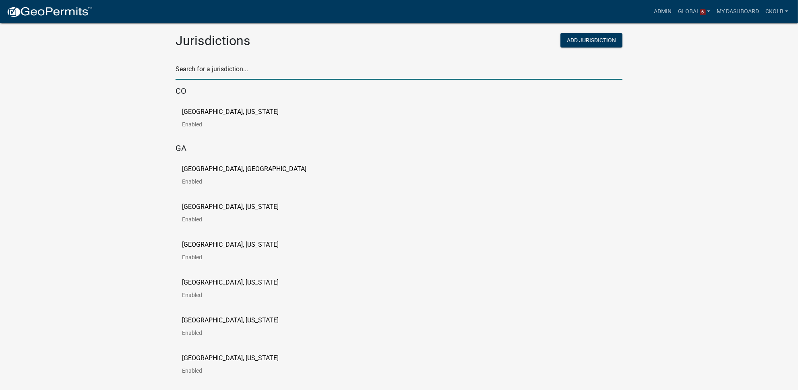
click at [194, 70] on input "text" at bounding box center [399, 71] width 447 height 17
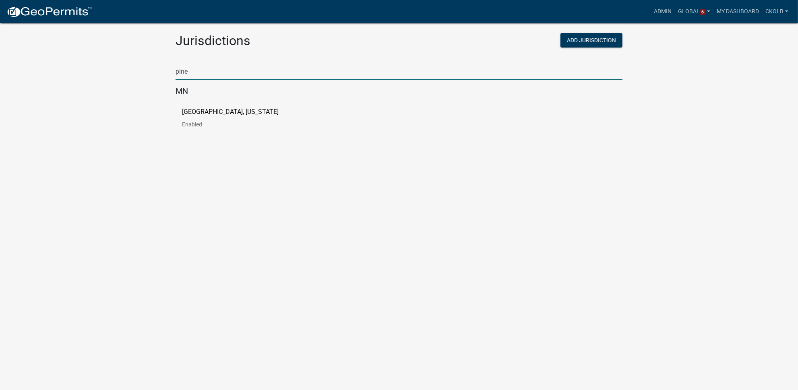
type input "pine"
click at [201, 116] on link "[GEOGRAPHIC_DATA], [US_STATE] Enabled" at bounding box center [237, 121] width 110 height 25
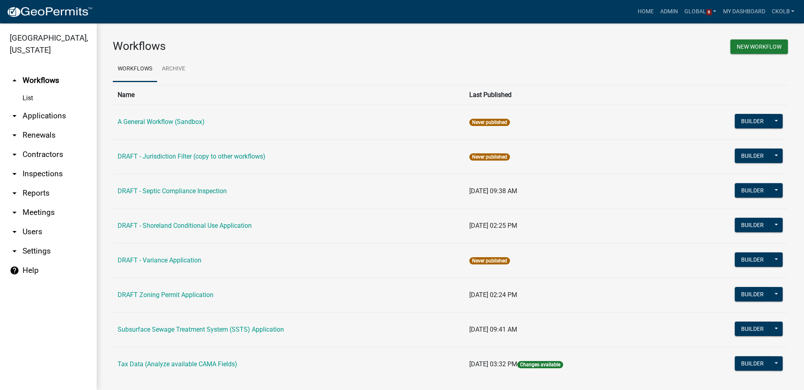
scroll to position [12, 0]
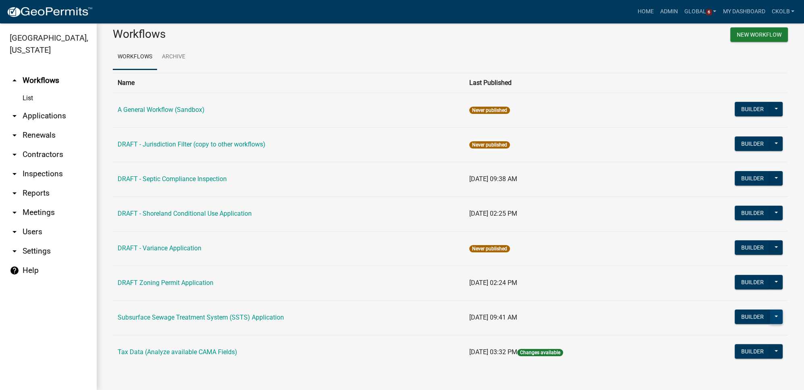
click at [769, 312] on button at bounding box center [775, 317] width 13 height 14
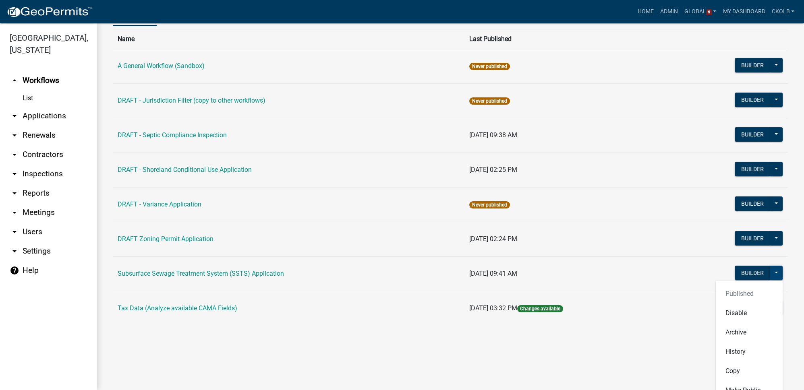
scroll to position [87, 0]
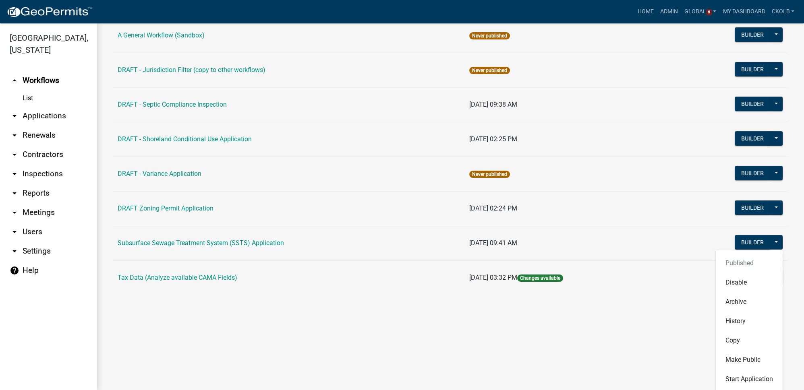
click at [785, 244] on div "Workflows New Workflow Workflows Archive Name Last Published A General Workflow…" at bounding box center [450, 127] width 707 height 381
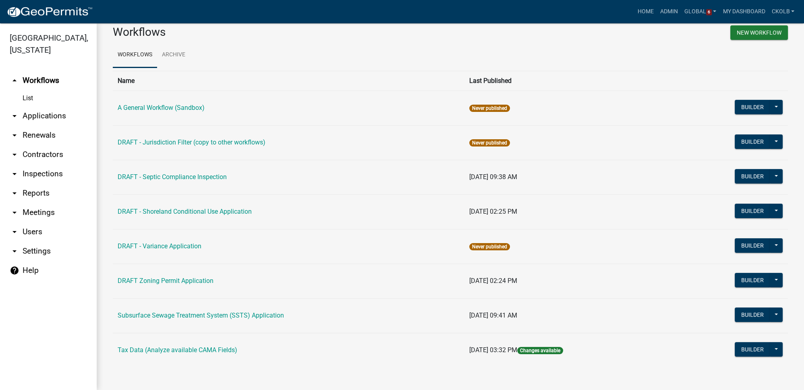
scroll to position [12, 0]
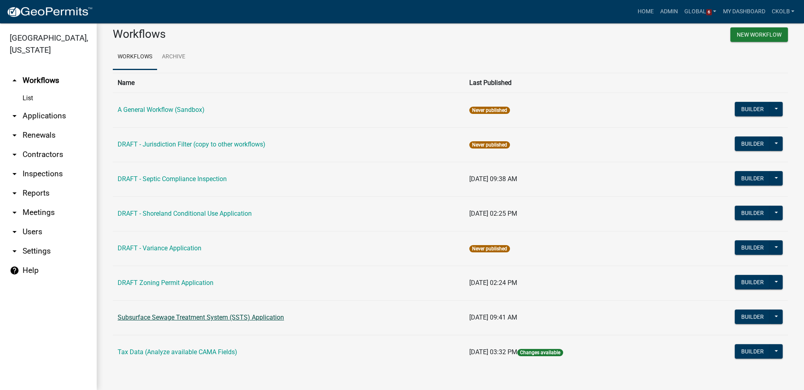
click at [166, 316] on link "Subsurface Sewage Treatment System (SSTS) Application" at bounding box center [201, 318] width 166 height 8
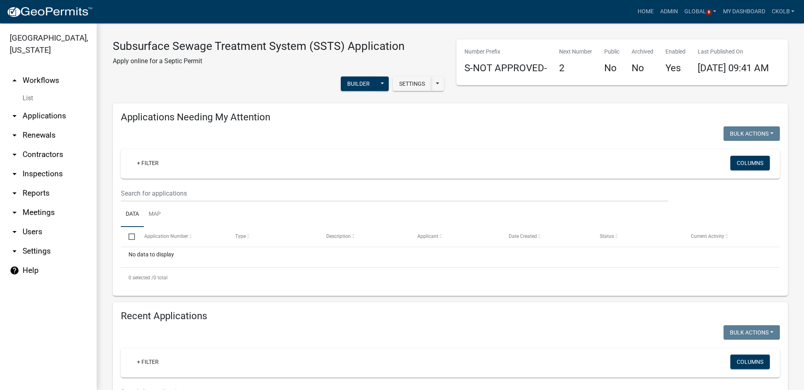
click at [43, 75] on link "arrow_drop_up Workflows" at bounding box center [48, 80] width 97 height 19
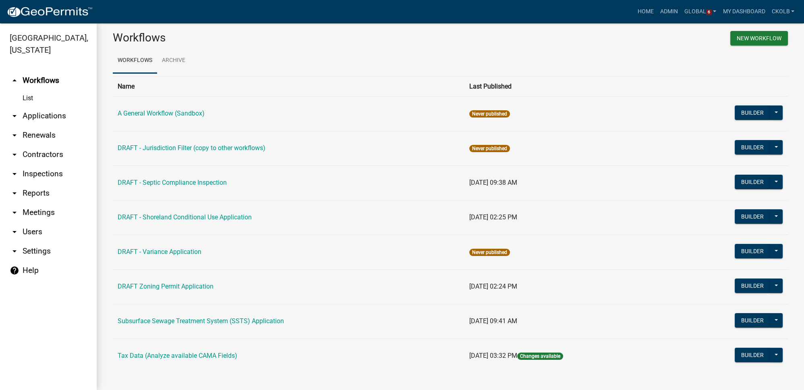
scroll to position [12, 0]
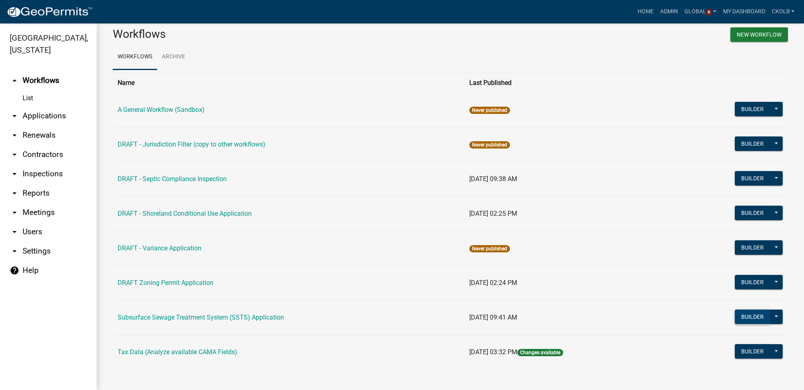
click at [738, 316] on button "Builder" at bounding box center [751, 317] width 35 height 14
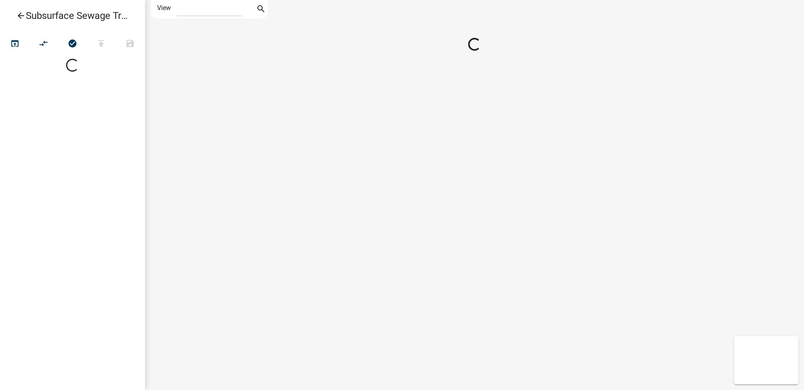
select select "1"
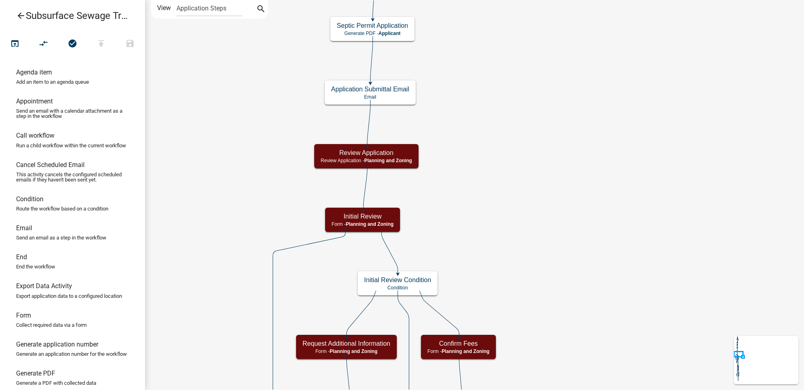
click at [23, 15] on icon "arrow_back" at bounding box center [21, 16] width 10 height 11
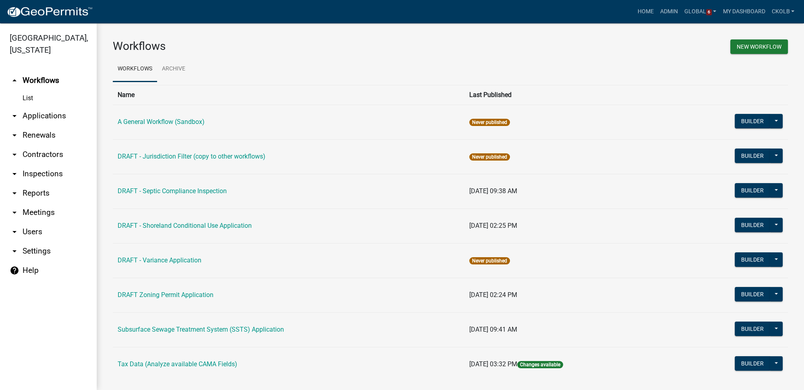
scroll to position [12, 0]
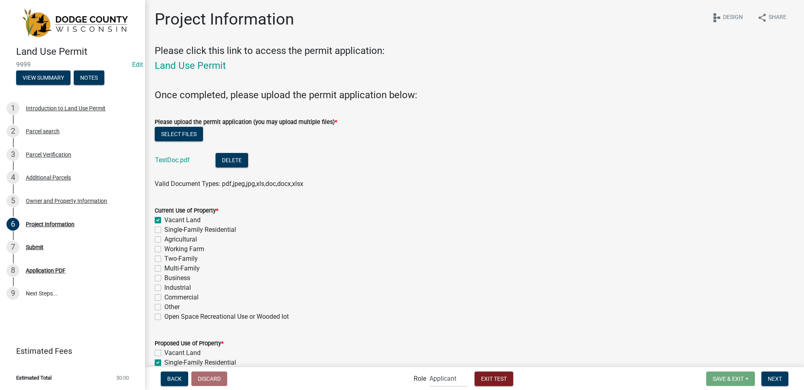
scroll to position [183, 0]
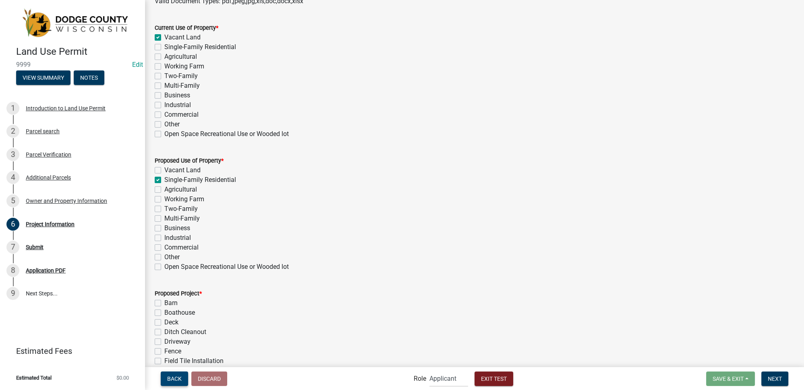
click at [173, 378] on span "Back" at bounding box center [174, 378] width 14 height 6
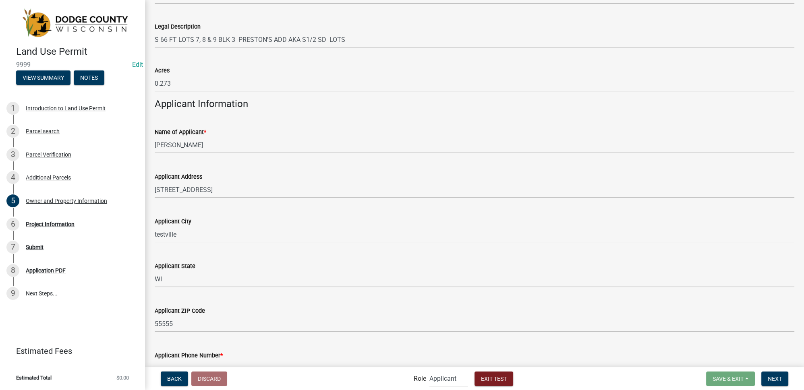
scroll to position [732, 0]
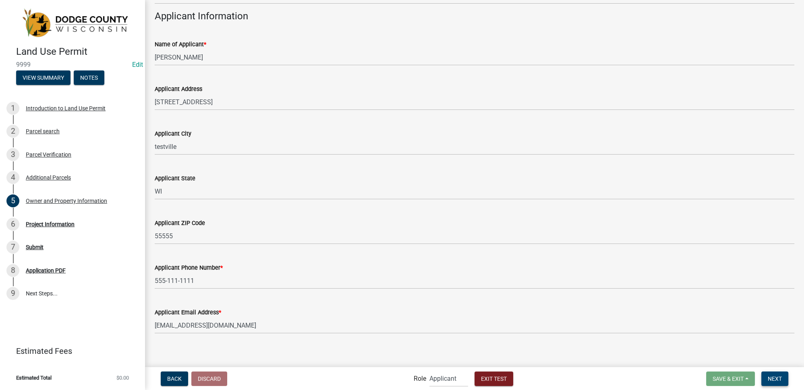
click at [774, 380] on span "Next" at bounding box center [774, 378] width 14 height 6
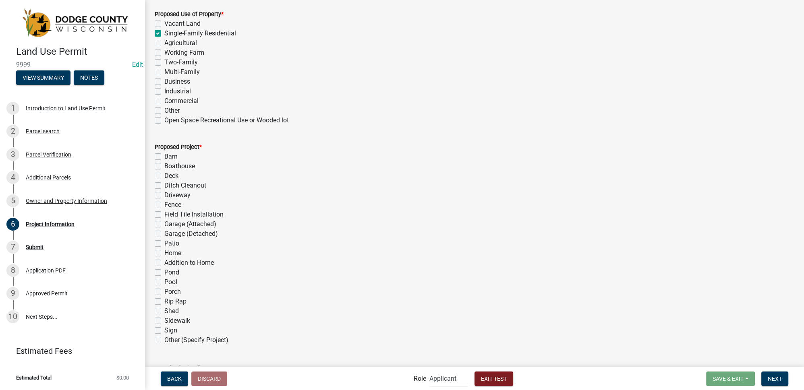
scroll to position [439, 0]
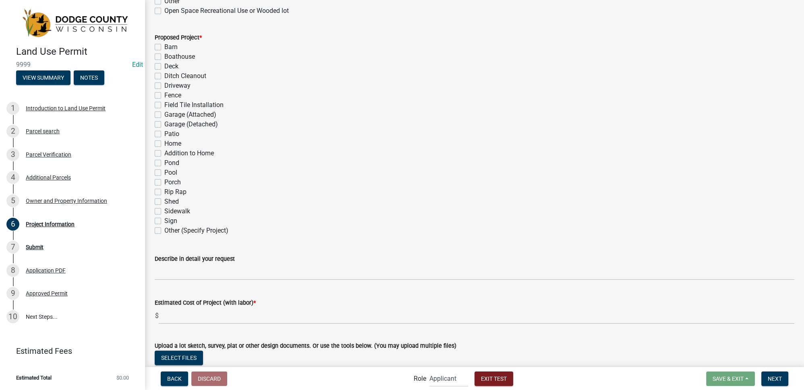
click at [164, 230] on label "Other (Specify Project)" at bounding box center [196, 231] width 64 height 10
click at [164, 230] on input "Other (Specify Project)" at bounding box center [166, 228] width 5 height 5
checkbox input "true"
checkbox input "false"
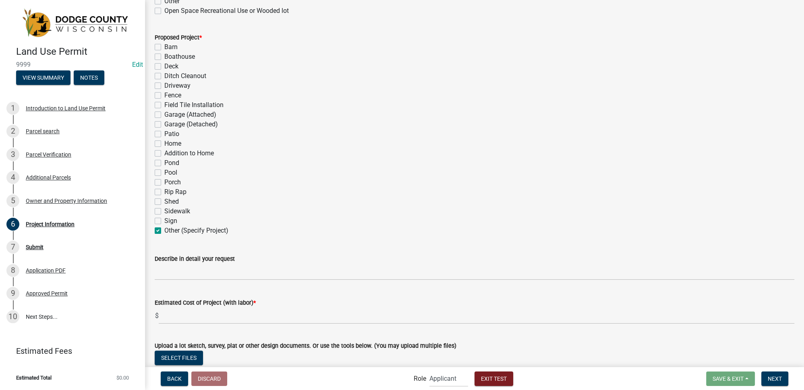
checkbox input "false"
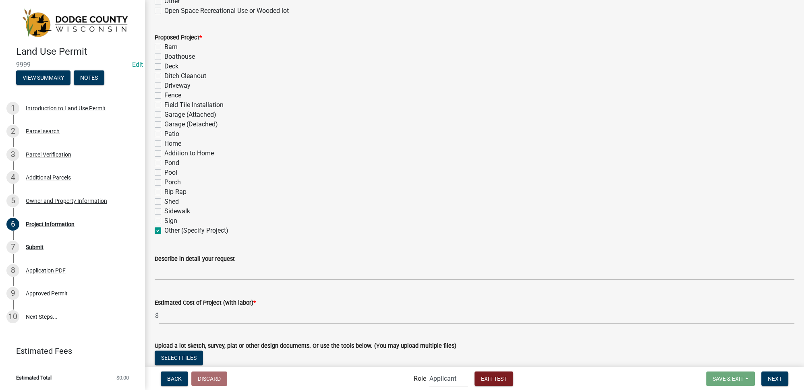
checkbox input "false"
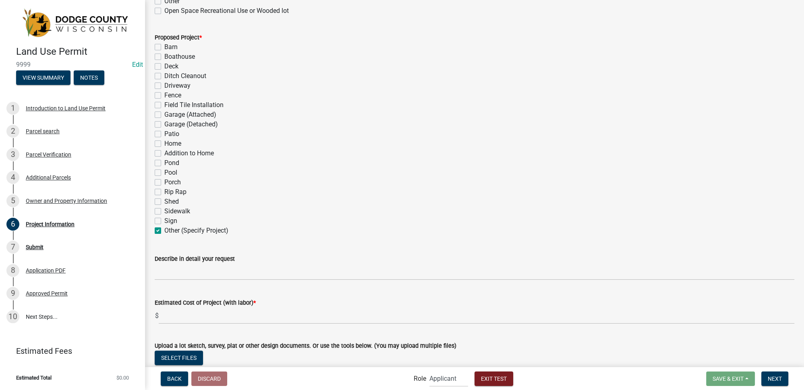
checkbox input "false"
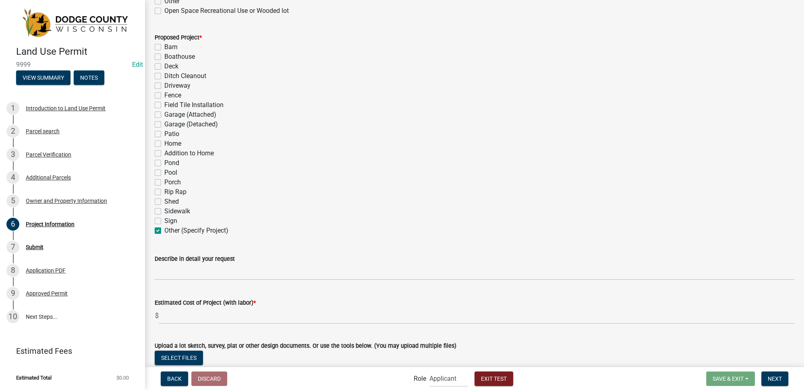
checkbox input "false"
checkbox input "true"
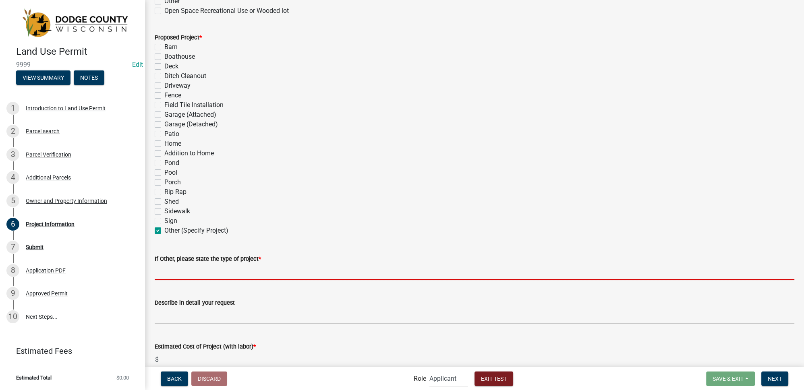
click at [200, 270] on input "If Other, please state the type of project *" at bounding box center [474, 272] width 639 height 17
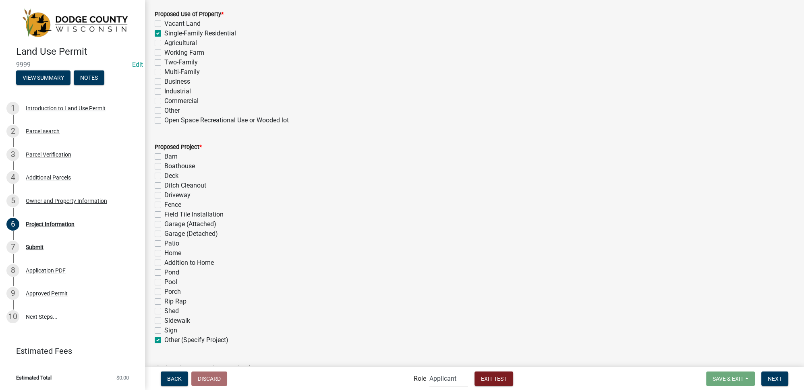
scroll to position [402, 0]
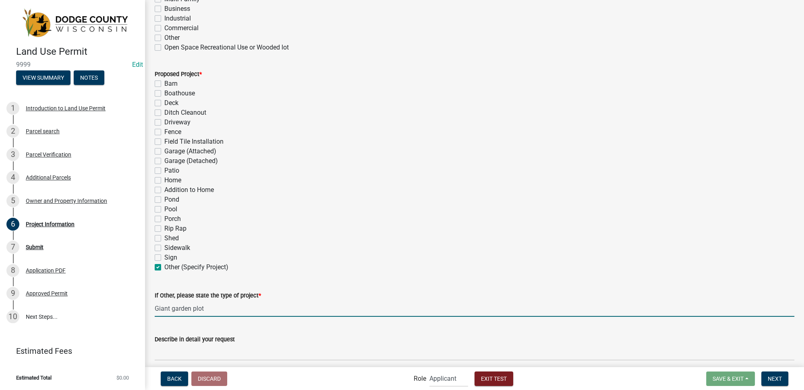
type input "Giant garden plot"
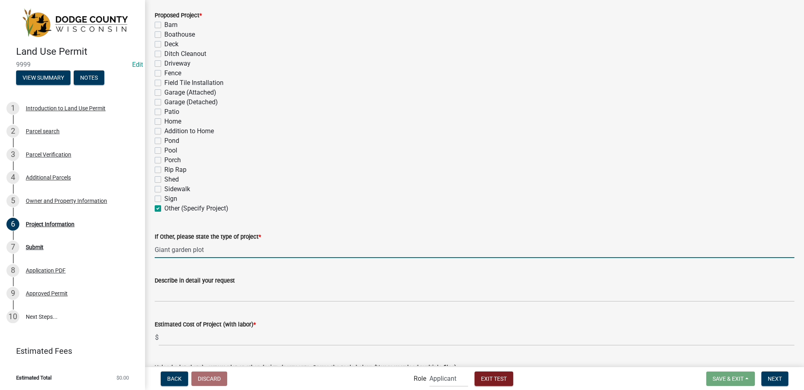
scroll to position [475, 0]
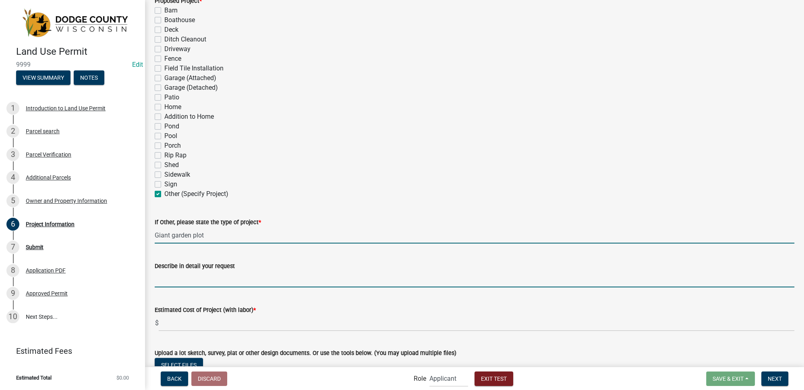
click at [223, 275] on input "Describe in detail your request" at bounding box center [474, 279] width 639 height 17
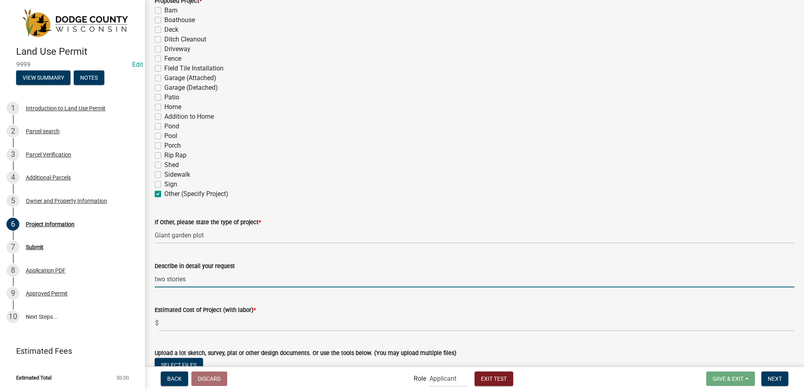
scroll to position [512, 0]
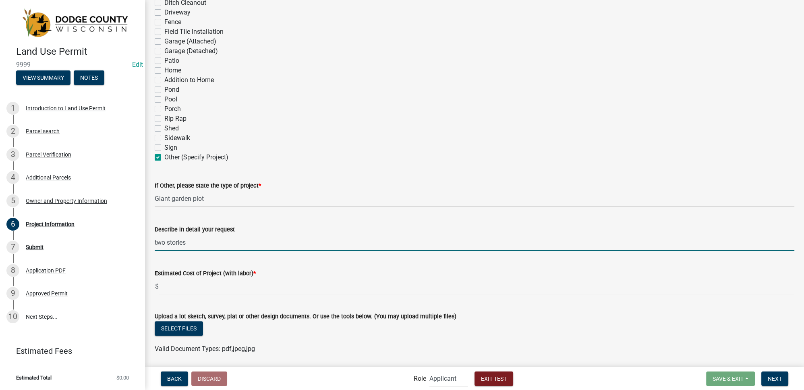
type input "two stories"
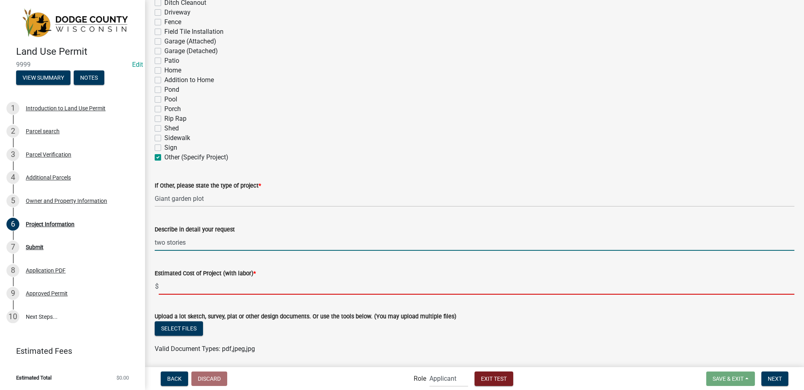
click at [196, 289] on input "text" at bounding box center [476, 286] width 635 height 17
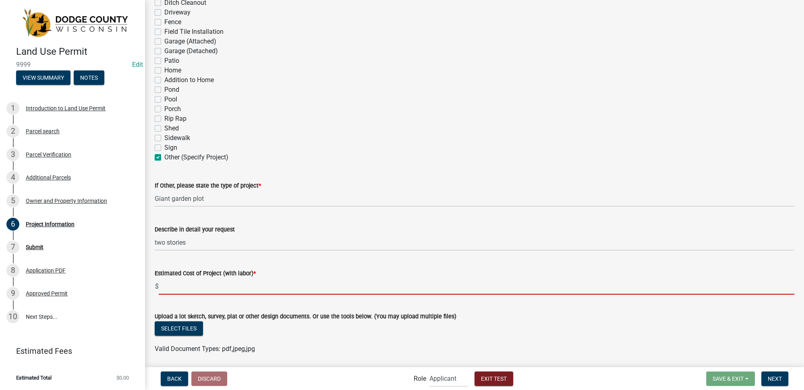
type input "5000"
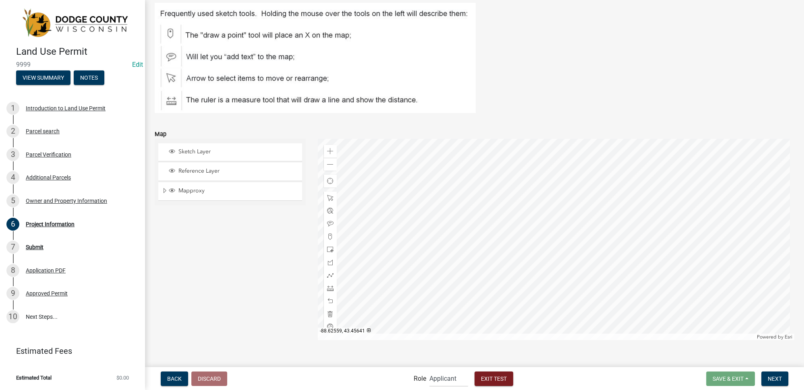
scroll to position [915, 0]
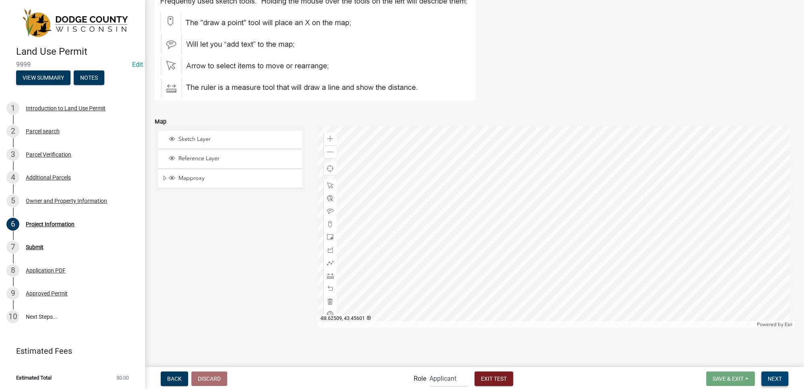
click at [775, 380] on span "Next" at bounding box center [774, 378] width 14 height 6
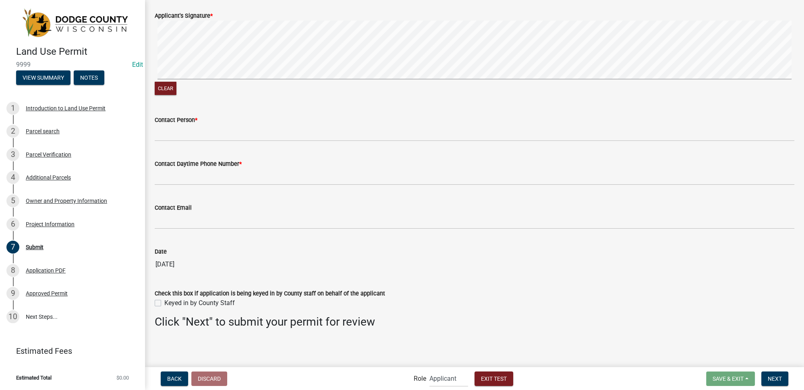
scroll to position [0, 0]
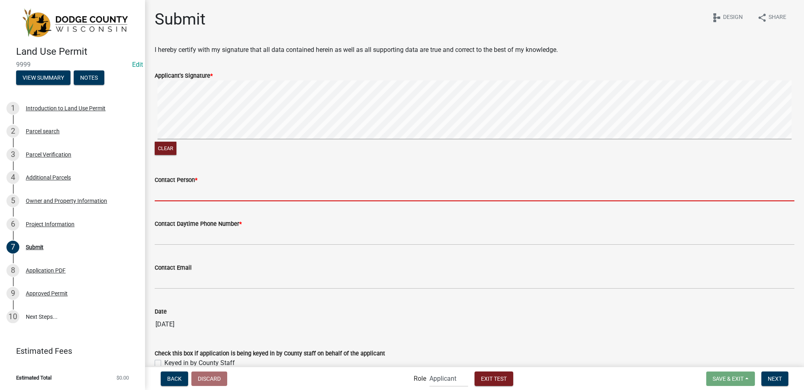
click at [185, 192] on input "Contact Person *" at bounding box center [474, 193] width 639 height 17
type input "Courtney Kolb"
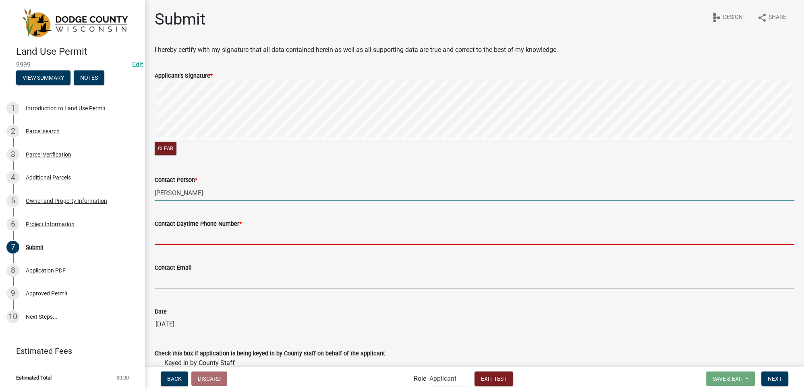
click at [186, 240] on input "Contact Daytime Phone Number *" at bounding box center [474, 237] width 639 height 17
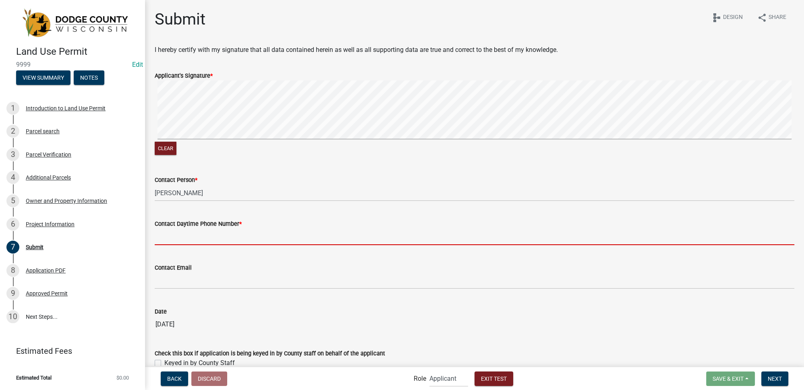
type input "999-888-8888"
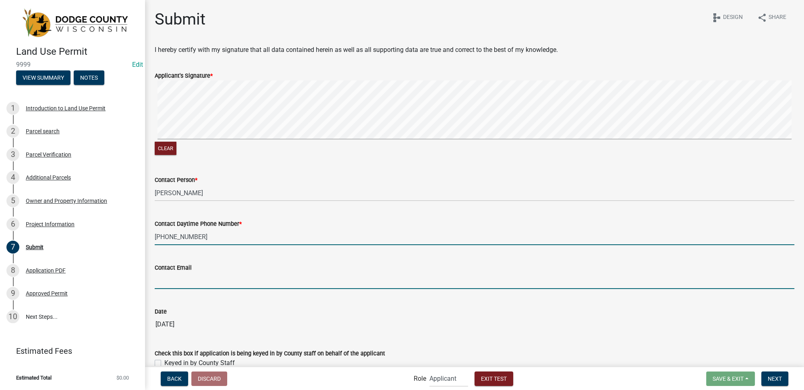
click at [192, 280] on input "Contact Email" at bounding box center [474, 281] width 639 height 17
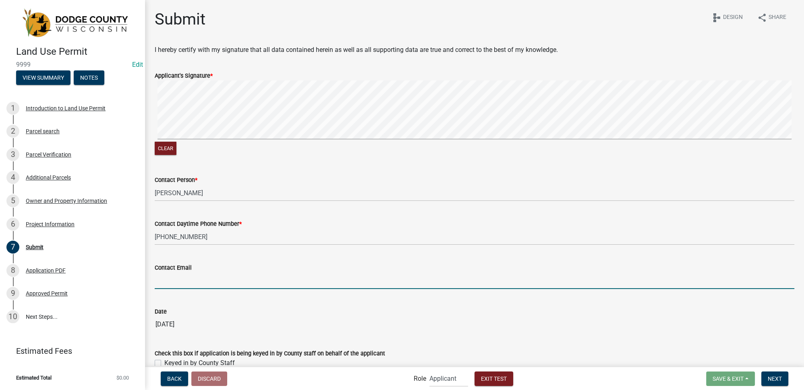
type input "ckolb@schneidergis.com"
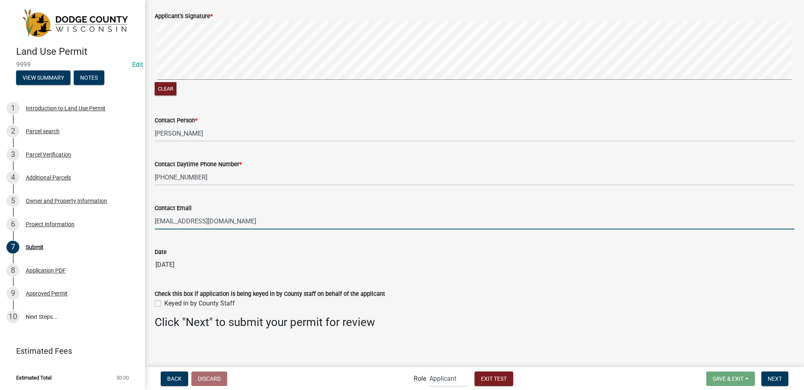
scroll to position [60, 0]
click at [782, 379] on button "Next" at bounding box center [774, 379] width 27 height 14
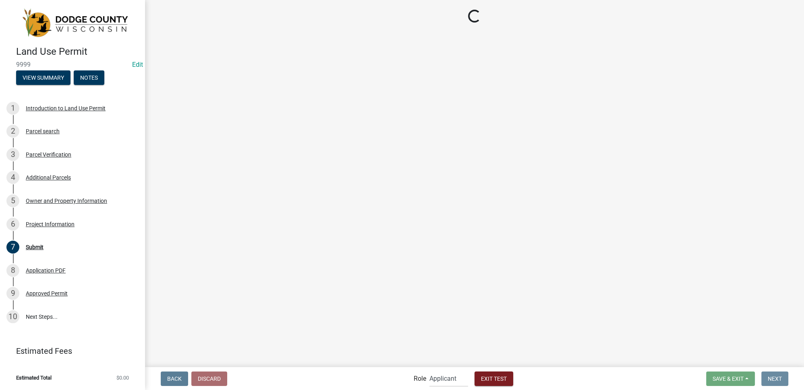
scroll to position [0, 0]
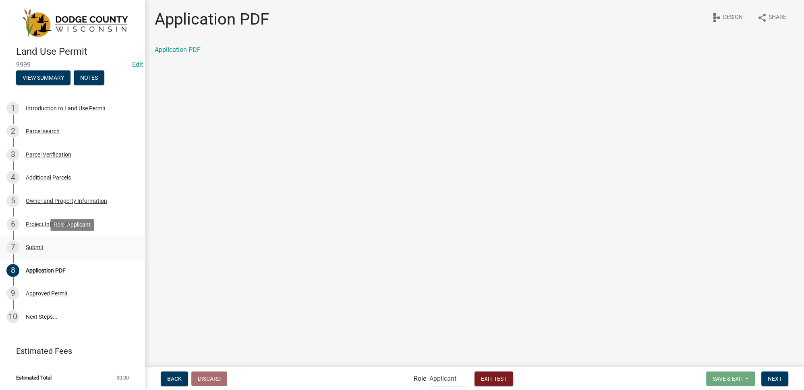
click at [31, 246] on div "Submit" at bounding box center [35, 247] width 18 height 6
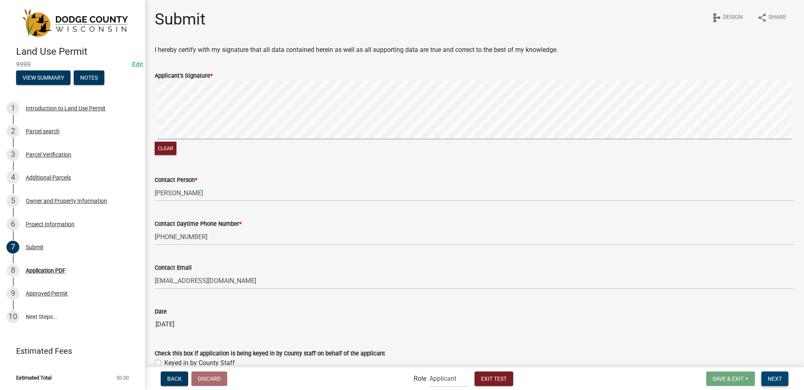
click at [774, 376] on span "Next" at bounding box center [774, 378] width 14 height 6
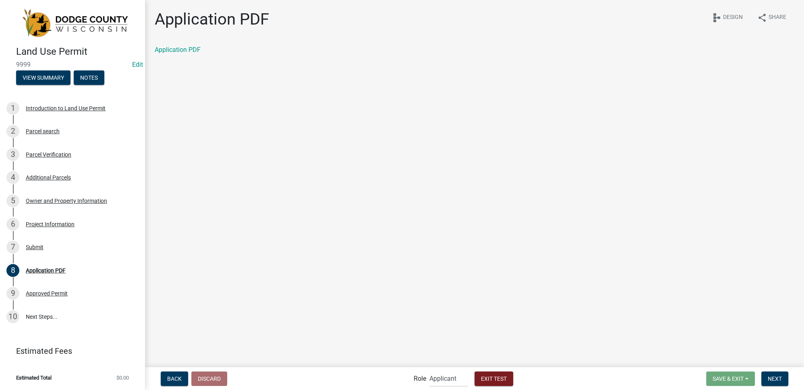
click at [191, 54] on div "Application PDF" at bounding box center [474, 50] width 639 height 10
click at [190, 52] on link "Application PDF" at bounding box center [178, 50] width 46 height 8
click at [33, 250] on div "Submit" at bounding box center [35, 247] width 18 height 6
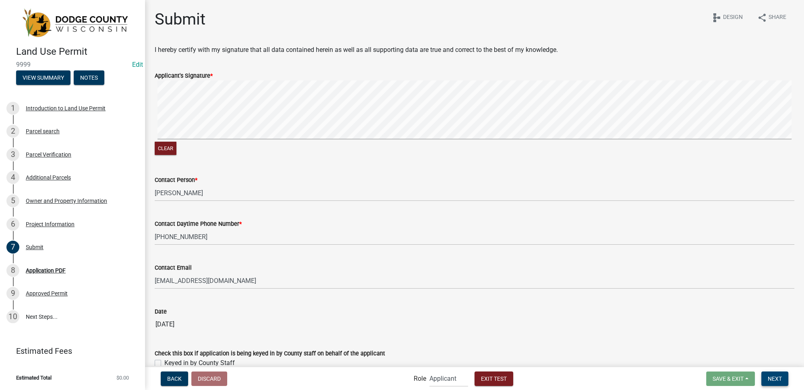
click at [775, 378] on span "Next" at bounding box center [774, 378] width 14 height 6
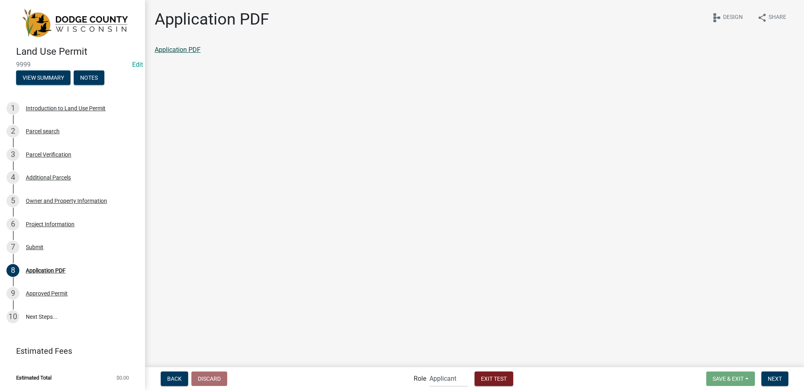
click at [163, 51] on link "Application PDF" at bounding box center [178, 50] width 46 height 8
click at [782, 376] on button "Next" at bounding box center [774, 379] width 27 height 14
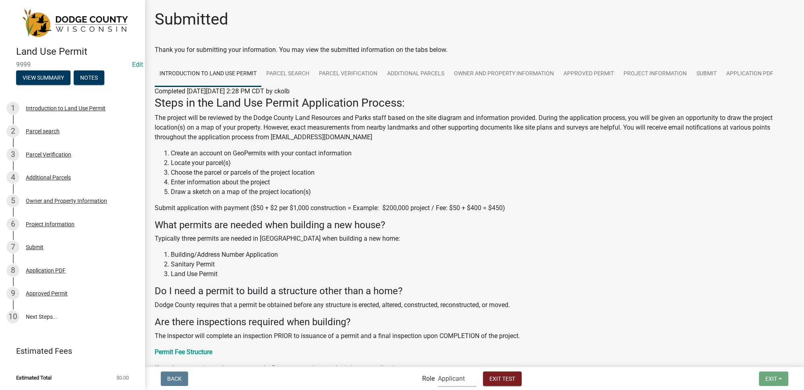
click at [457, 376] on select "Applicant Support Staff Admin Inspector" at bounding box center [457, 378] width 39 height 17
select select "fe7d7ca3-7d41-4d34-8abd-bc64e49967b2"
click at [438, 370] on select "Applicant Support Staff Admin Inspector" at bounding box center [457, 378] width 39 height 17
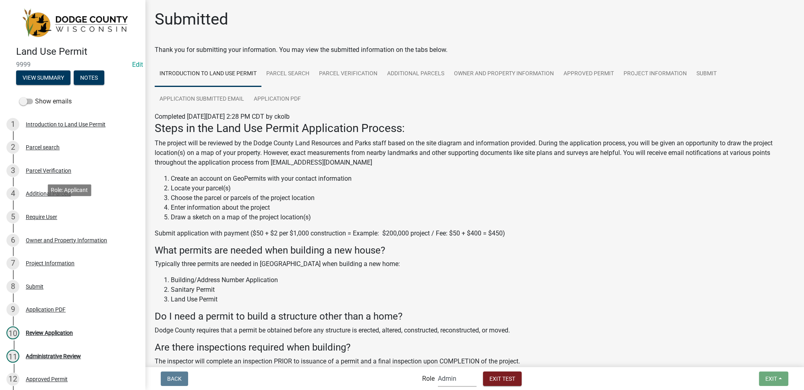
scroll to position [73, 0]
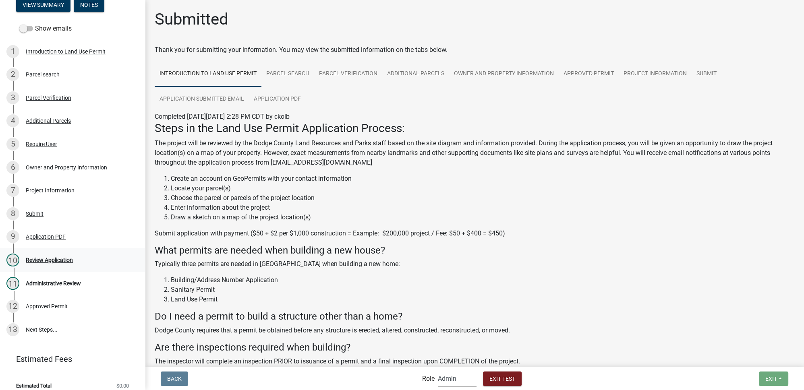
click at [60, 258] on div "Review Application" at bounding box center [49, 260] width 47 height 6
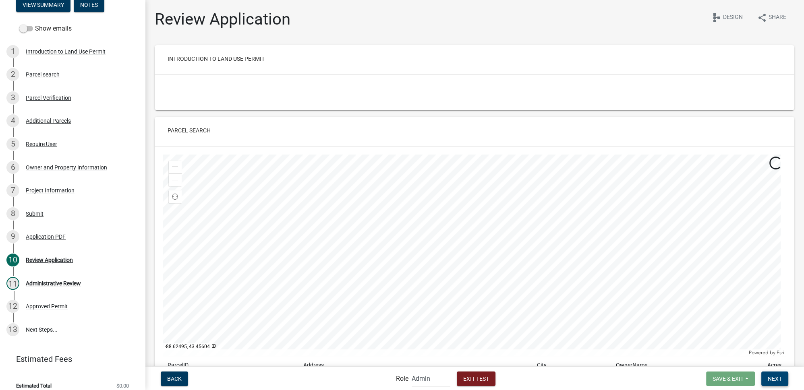
click at [769, 377] on span "Next" at bounding box center [774, 378] width 14 height 6
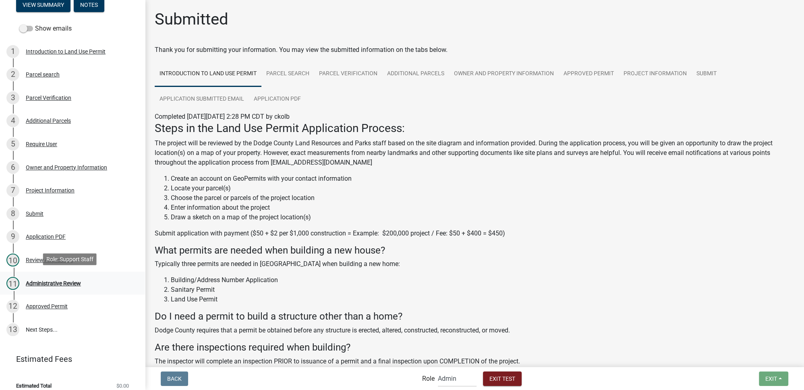
click at [44, 277] on div "11 Administrative Review" at bounding box center [69, 283] width 126 height 13
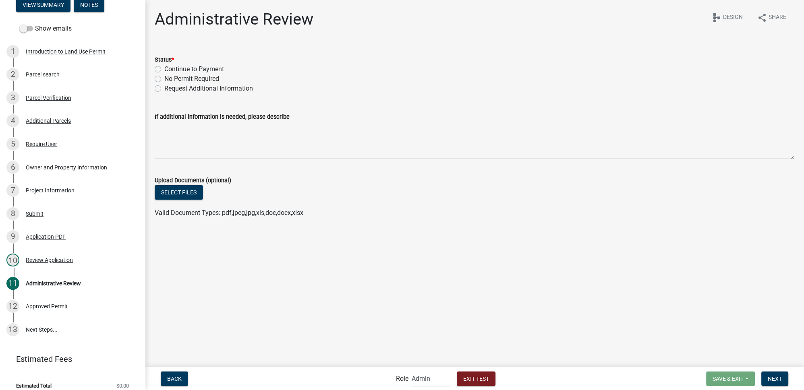
click at [212, 67] on label "Continue to Payment" at bounding box center [194, 69] width 60 height 10
click at [169, 67] on input "Continue to Payment" at bounding box center [166, 66] width 5 height 5
radio input "true"
click at [784, 377] on button "Next" at bounding box center [774, 379] width 27 height 14
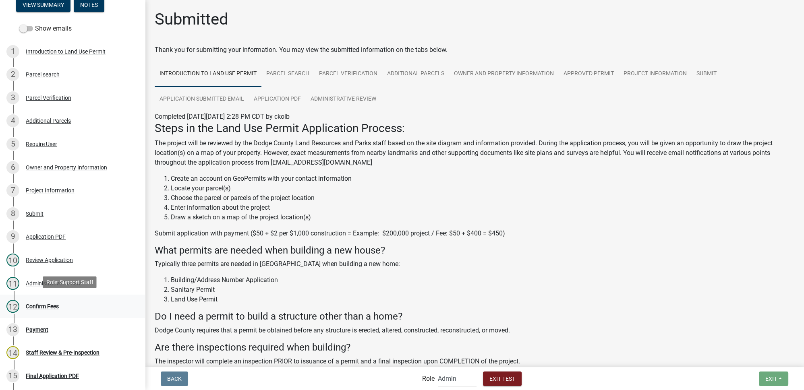
click at [41, 304] on div "Confirm Fees" at bounding box center [42, 307] width 33 height 6
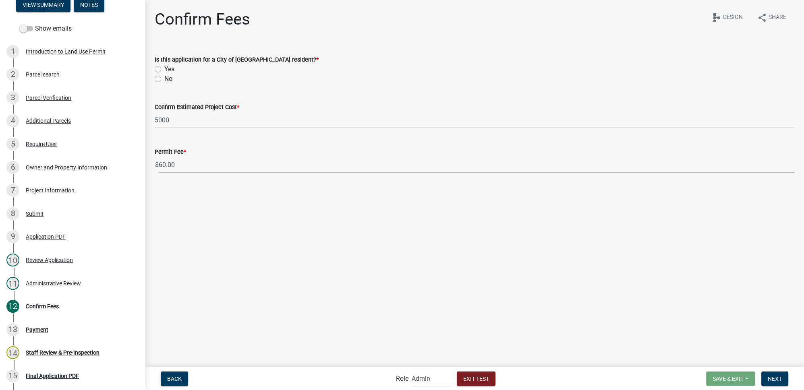
click at [164, 77] on label "No" at bounding box center [168, 79] width 8 height 10
click at [164, 77] on input "No" at bounding box center [166, 76] width 5 height 5
radio input "true"
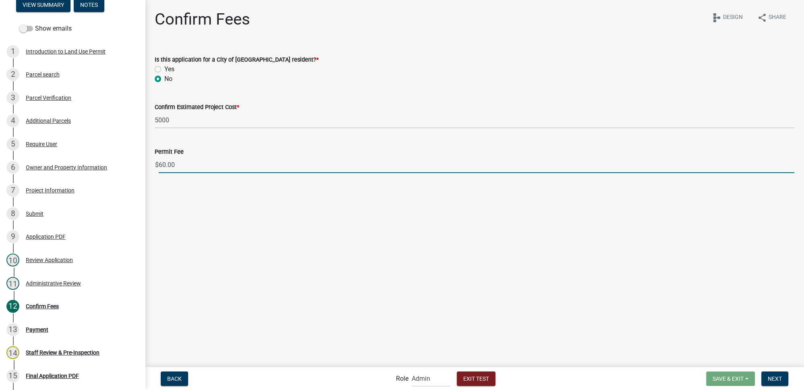
drag, startPoint x: 186, startPoint y: 165, endPoint x: 150, endPoint y: 161, distance: 36.5
click at [150, 161] on div "Permit Fee $ 60.00" at bounding box center [474, 154] width 651 height 37
type input "0"
click at [293, 212] on main "Confirm Fees share Share schema Design Is this application for a City of Juneau…" at bounding box center [474, 183] width 659 height 366
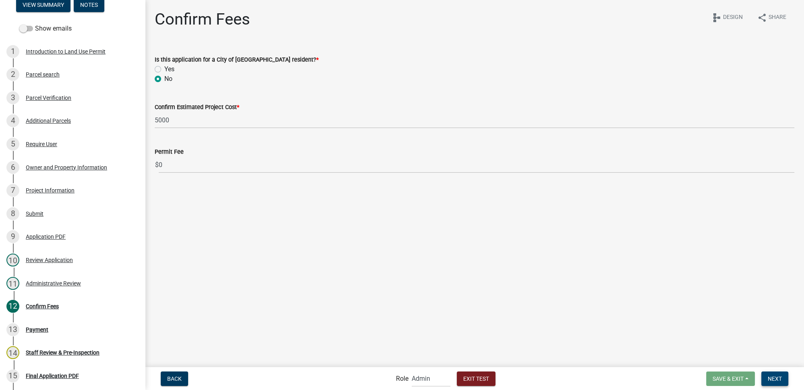
click at [779, 377] on span "Next" at bounding box center [774, 378] width 14 height 6
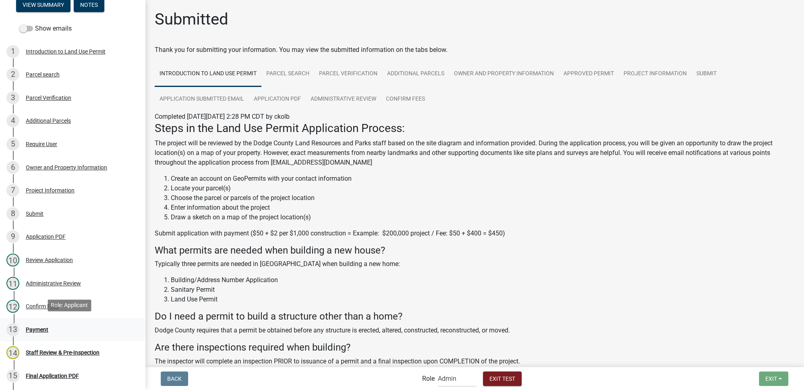
click at [40, 330] on div "Payment" at bounding box center [37, 330] width 23 height 6
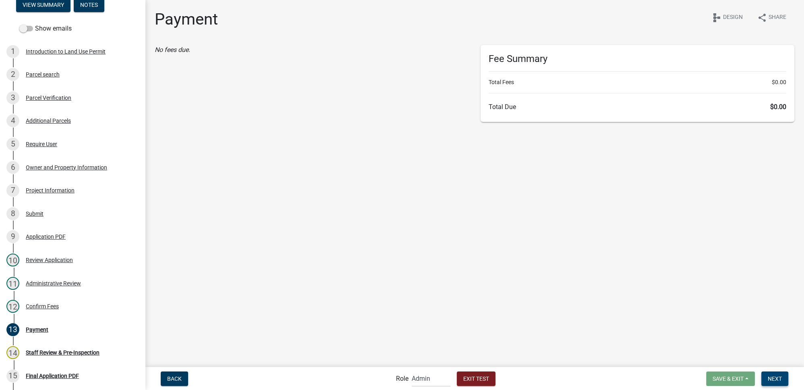
click at [778, 380] on span "Next" at bounding box center [774, 378] width 14 height 6
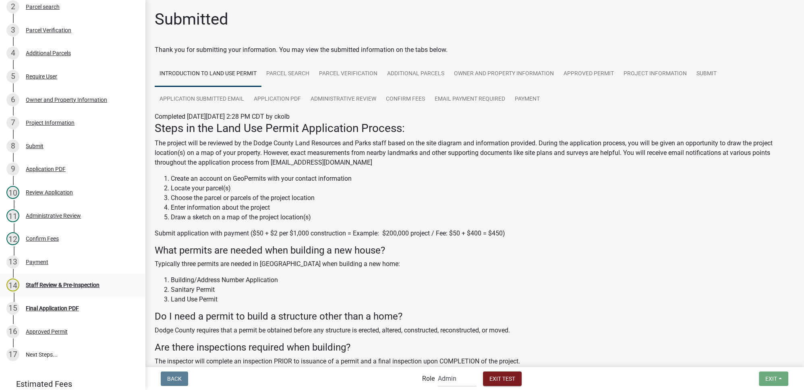
scroll to position [142, 0]
click at [72, 281] on div "Staff Review & Pre-Inspection" at bounding box center [63, 284] width 74 height 6
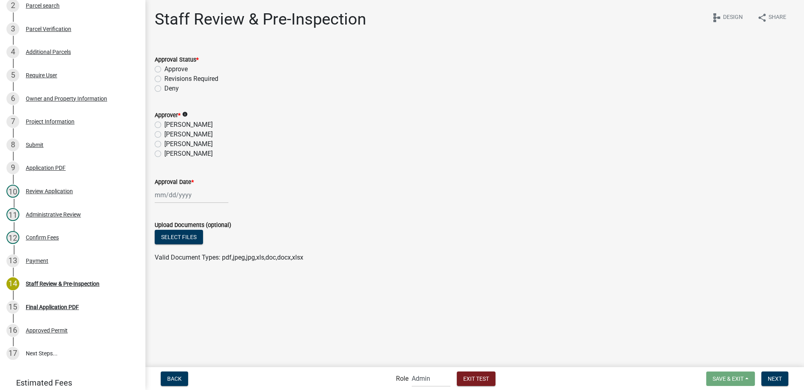
click at [185, 72] on label "Approve" at bounding box center [175, 69] width 23 height 10
click at [169, 70] on input "Approve" at bounding box center [166, 66] width 5 height 5
radio input "true"
click at [164, 145] on label "Gregor Willms" at bounding box center [188, 144] width 48 height 10
click at [164, 145] on input "Gregor Willms" at bounding box center [166, 141] width 5 height 5
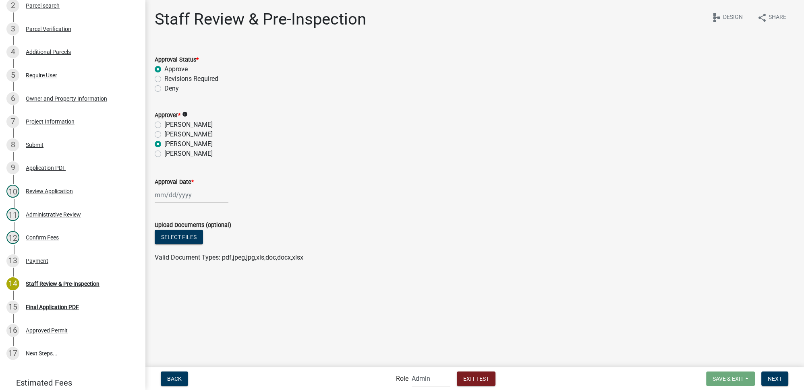
radio input "true"
select select "8"
select select "2025"
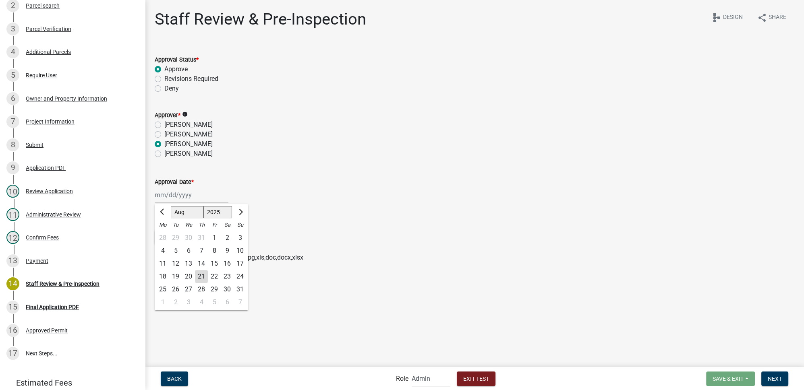
click at [190, 196] on div "Jan Feb Mar Apr May Jun Jul Aug Sep Oct Nov Dec 1525 1526 1527 1528 1529 1530 1…" at bounding box center [192, 195] width 74 height 17
click at [161, 298] on div "1" at bounding box center [162, 302] width 13 height 13
type input "09/01/2025"
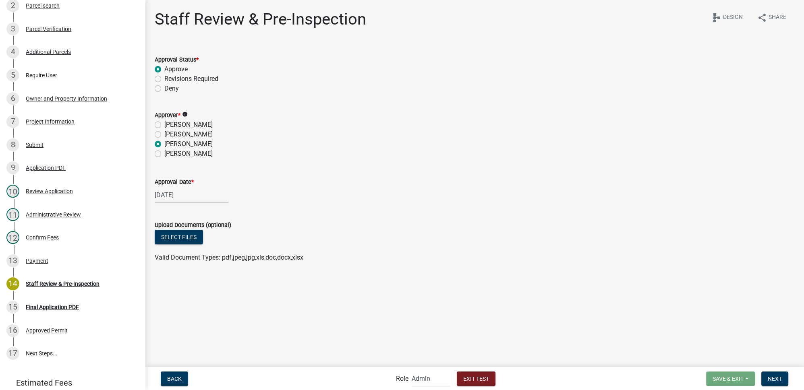
click at [408, 188] on div "09/01/2025" at bounding box center [474, 195] width 639 height 17
click at [774, 379] on span "Next" at bounding box center [774, 378] width 14 height 6
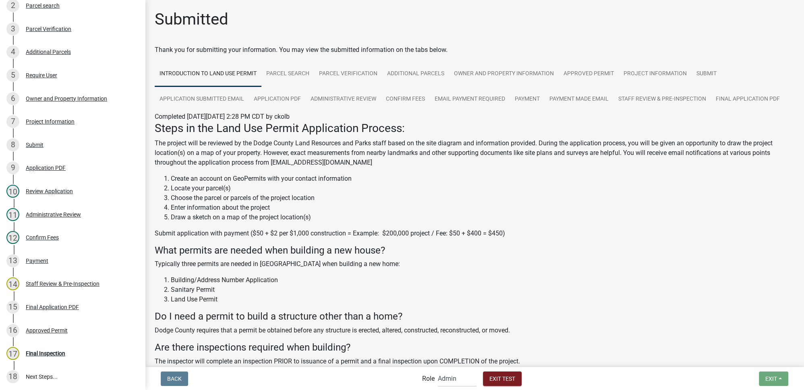
scroll to position [165, 0]
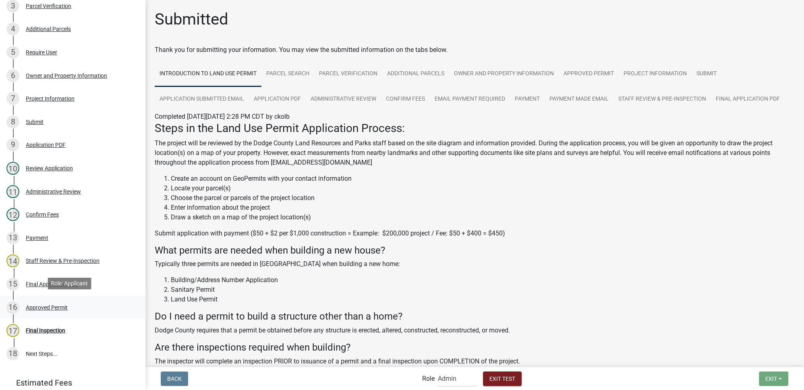
click at [43, 308] on div "Approved Permit" at bounding box center [47, 308] width 42 height 6
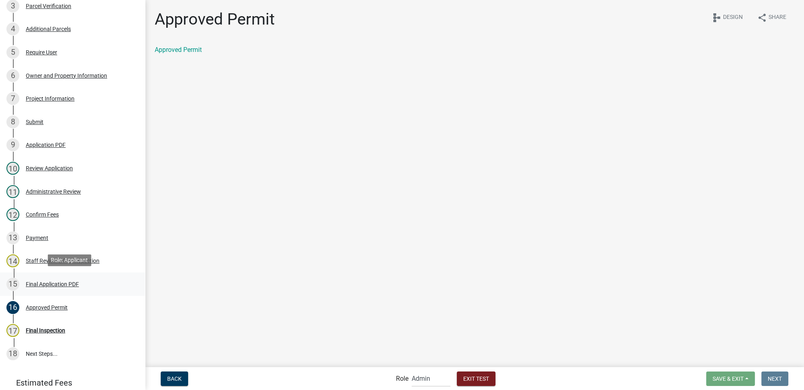
click at [53, 281] on div "Final Application PDF" at bounding box center [52, 284] width 53 height 6
click at [195, 50] on link "Final Application PDF" at bounding box center [186, 50] width 62 height 8
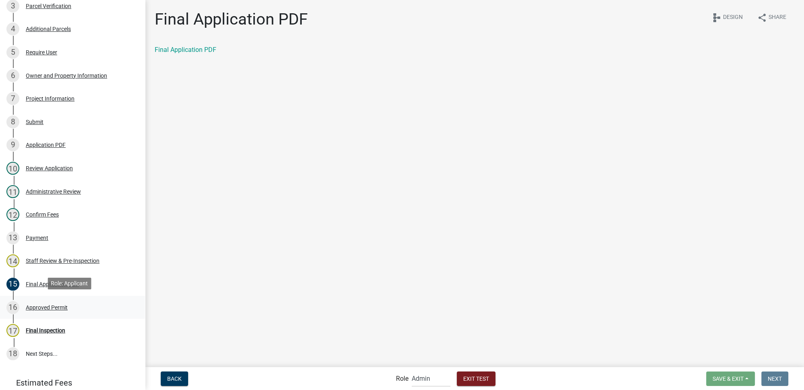
click at [57, 305] on div "Approved Permit" at bounding box center [47, 308] width 42 height 6
click at [198, 47] on link "Approved Permit" at bounding box center [178, 50] width 47 height 8
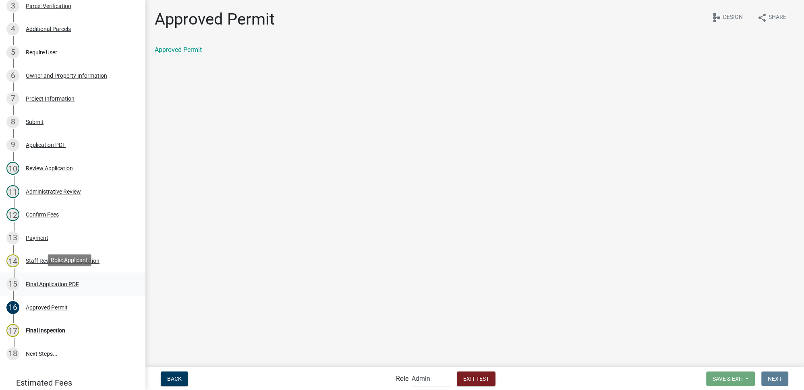
click at [53, 281] on div "Final Application PDF" at bounding box center [52, 284] width 53 height 6
click at [197, 53] on link "Final Application PDF" at bounding box center [186, 50] width 62 height 8
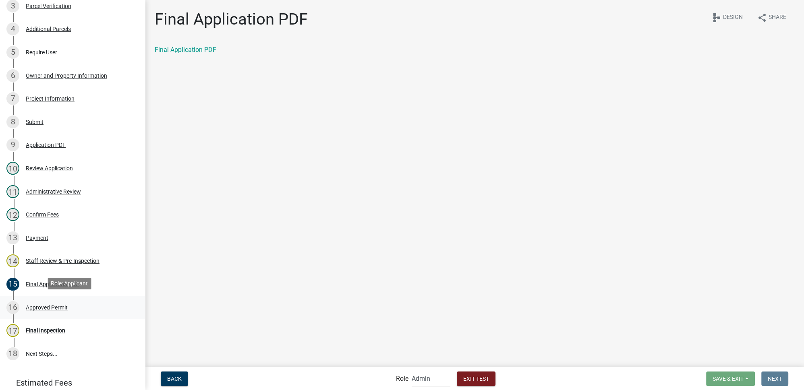
click at [49, 306] on div "Approved Permit" at bounding box center [47, 308] width 42 height 6
click at [180, 50] on link "Approved Permit" at bounding box center [178, 50] width 47 height 8
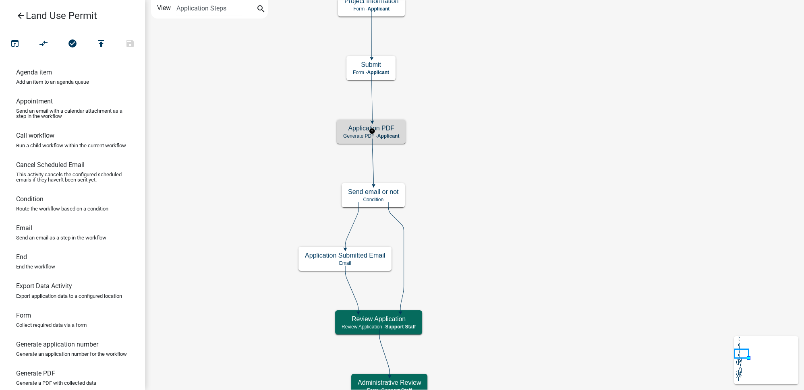
click at [397, 131] on h5 "Application PDF" at bounding box center [371, 128] width 56 height 8
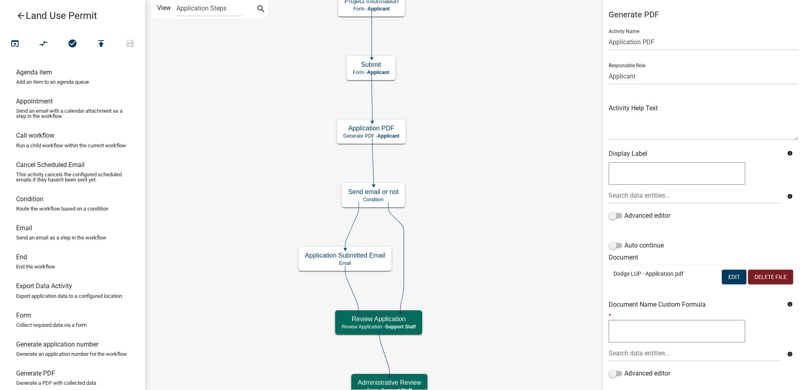
scroll to position [50, 0]
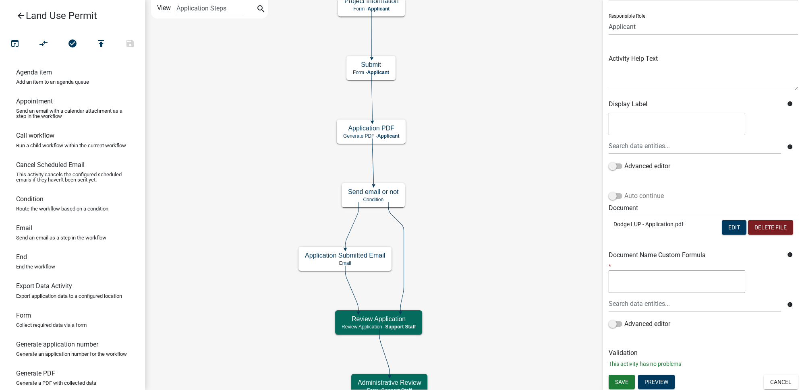
click at [641, 196] on label "Auto continue" at bounding box center [635, 196] width 55 height 10
click at [624, 191] on input "Auto continue" at bounding box center [624, 191] width 0 height 0
click at [620, 383] on span "Save" at bounding box center [621, 381] width 13 height 6
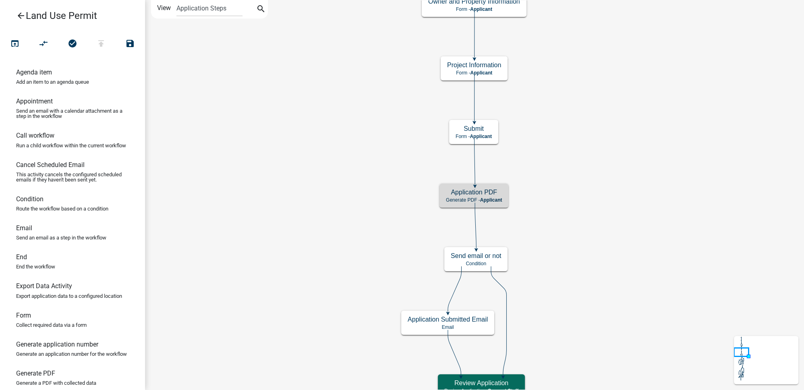
scroll to position [0, 0]
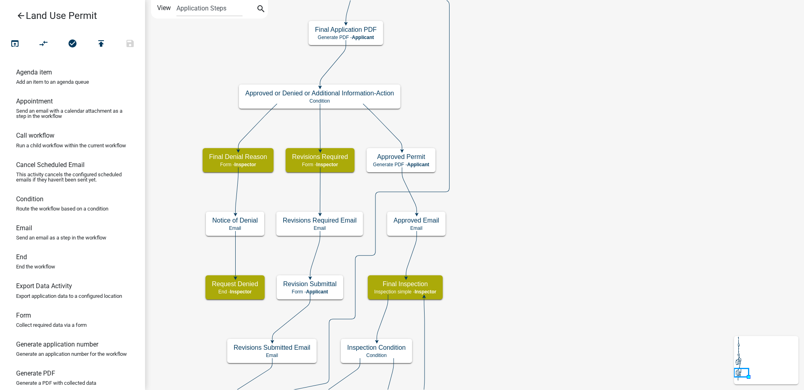
click at [522, 151] on icon "Start Start - Applicant Owner and Property Information Form - Applicant Parcel …" at bounding box center [474, 276] width 658 height 553
click at [424, 158] on h5 "Approved Permit" at bounding box center [401, 157] width 56 height 8
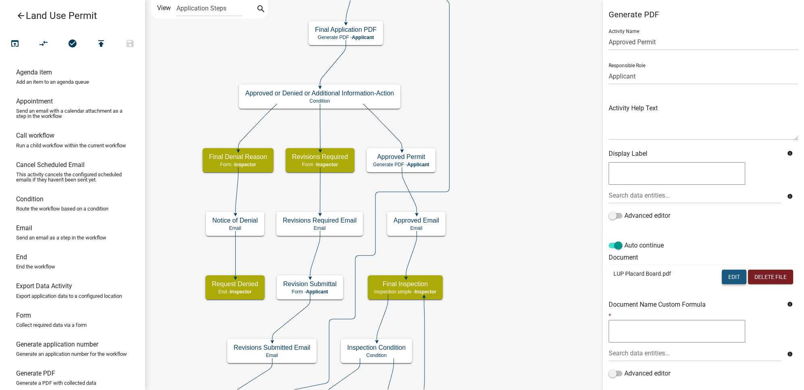
click at [727, 277] on button "Edit" at bounding box center [733, 277] width 25 height 14
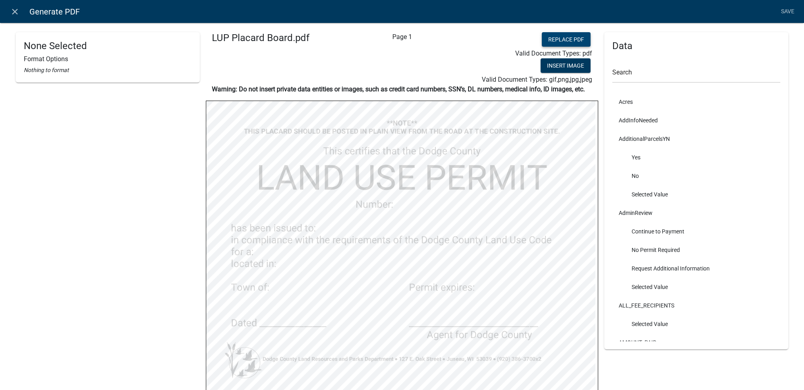
click at [562, 42] on button "Replace PDF" at bounding box center [565, 39] width 49 height 14
select select "bold"
select select
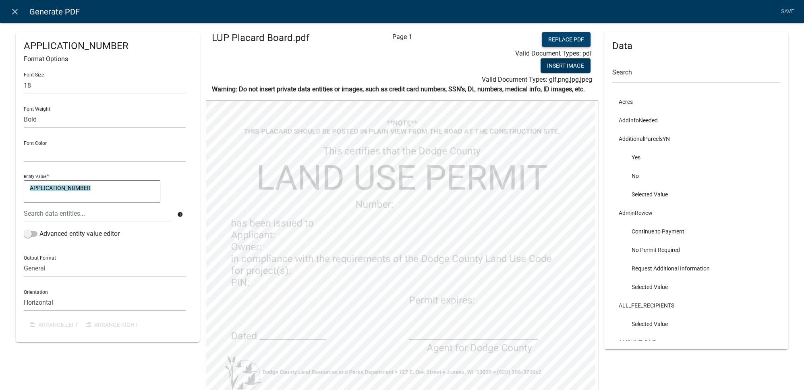
select select
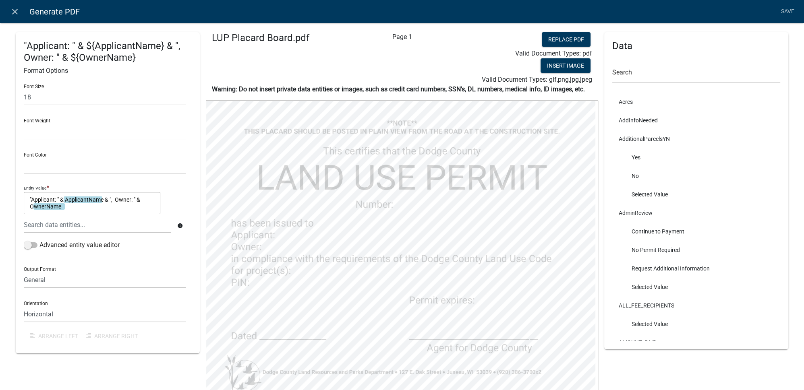
click at [85, 209] on textarea ""Applicant: " & ApplicantName & ", Owner: " & OwnerName" at bounding box center [92, 203] width 136 height 23
click at [152, 197] on textarea ""Applicant: " & ApplicantName & ", Owner: " & OwnerName" at bounding box center [92, 203] width 136 height 23
drag, startPoint x: 146, startPoint y: 199, endPoint x: 17, endPoint y: 195, distance: 128.5
click at [17, 195] on div ""Applicant: " & ${ApplicantName} & ", Owner: " & ${OwnerName} Format Options Fo…" at bounding box center [108, 192] width 184 height 321
click at [70, 205] on textarea ""Applicant: " & ApplicantName & ", Owner: " & OwnerName" at bounding box center [92, 203] width 136 height 23
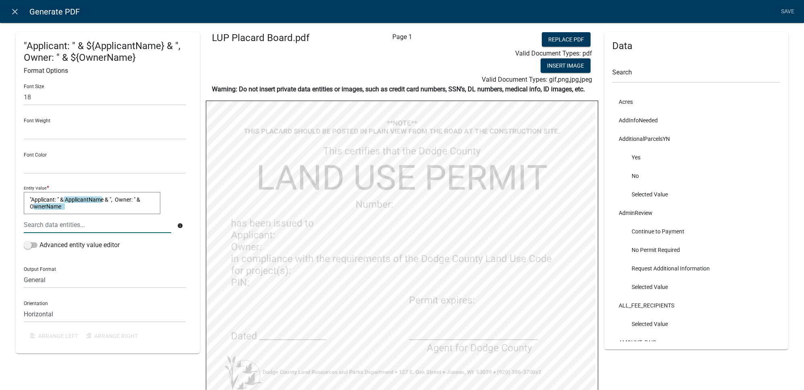
drag, startPoint x: 70, startPoint y: 205, endPoint x: 24, endPoint y: 200, distance: 46.9
click at [24, 200] on textarea ""Applicant: " & ApplicantName & ", Owner: " & OwnerName" at bounding box center [92, 203] width 136 height 23
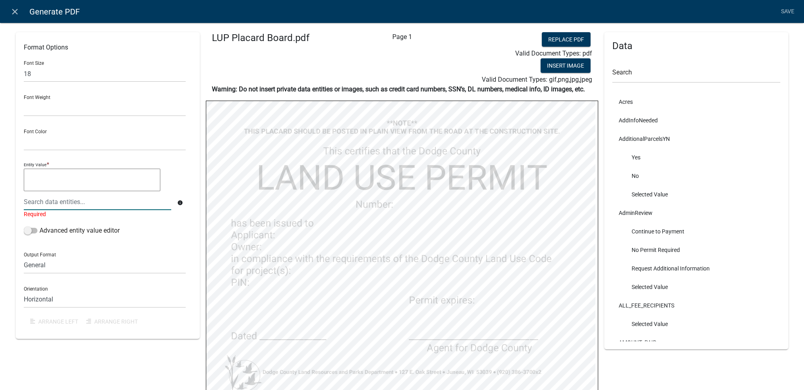
click at [68, 196] on div at bounding box center [97, 202] width 159 height 17
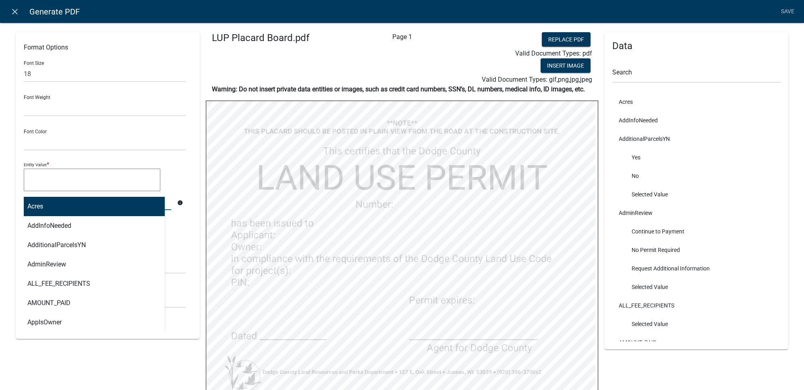
type input "applic"
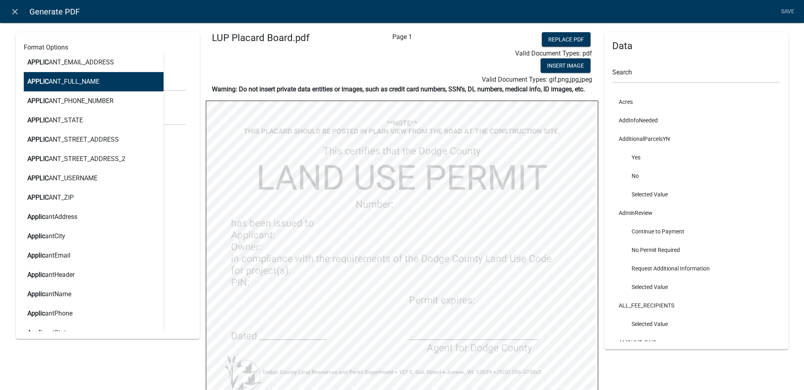
scroll to position [219, 0]
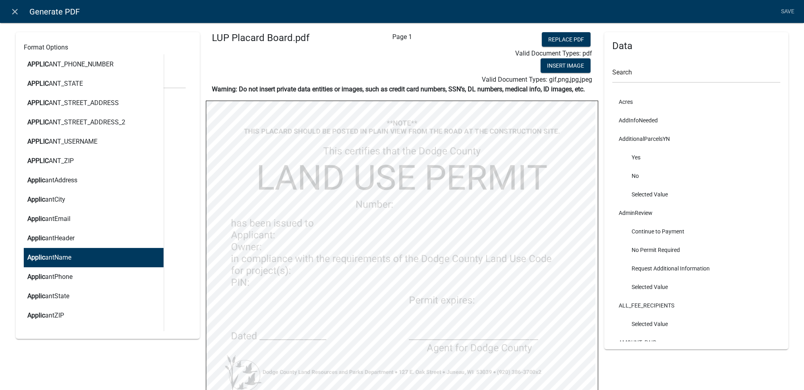
click at [76, 258] on button "Applic antName" at bounding box center [91, 257] width 146 height 19
type textarea "ApplicantName"
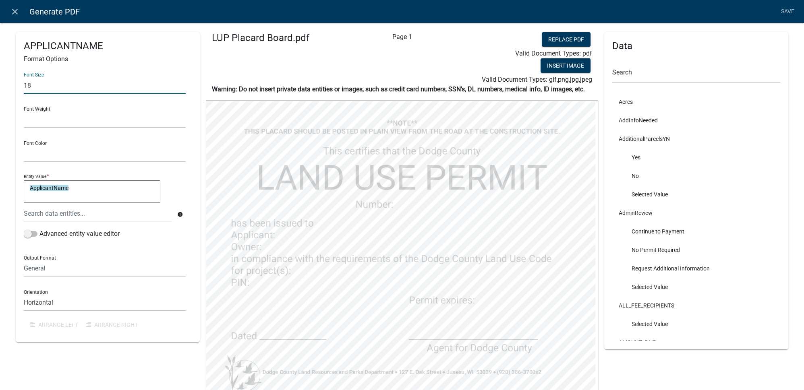
click at [56, 86] on input "18" at bounding box center [105, 85] width 162 height 17
type input "16"
click at [181, 142] on div "Font Color Black Red" at bounding box center [105, 148] width 162 height 28
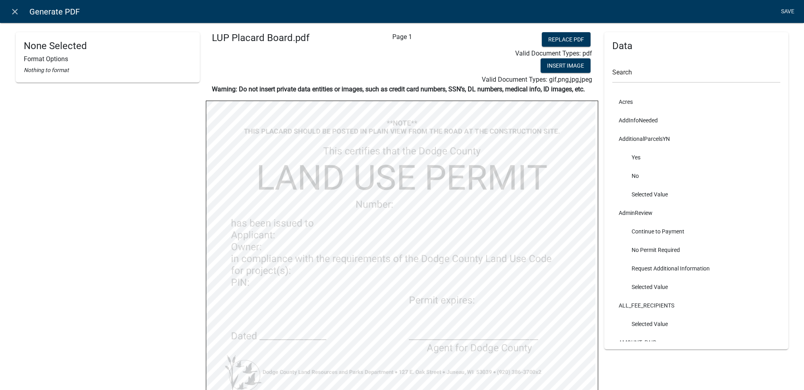
click at [784, 14] on link "Save" at bounding box center [787, 11] width 20 height 15
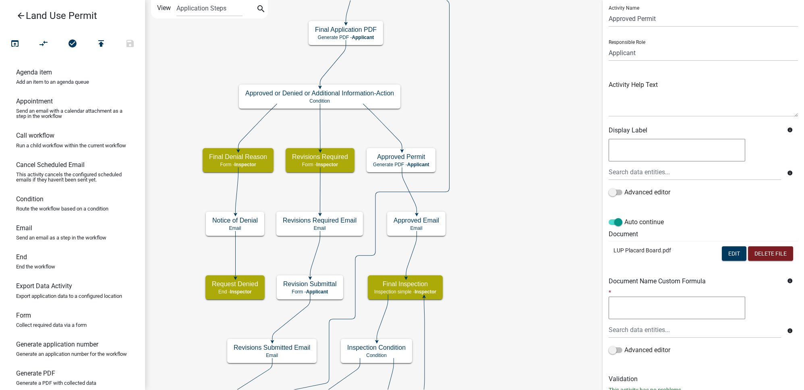
scroll to position [50, 0]
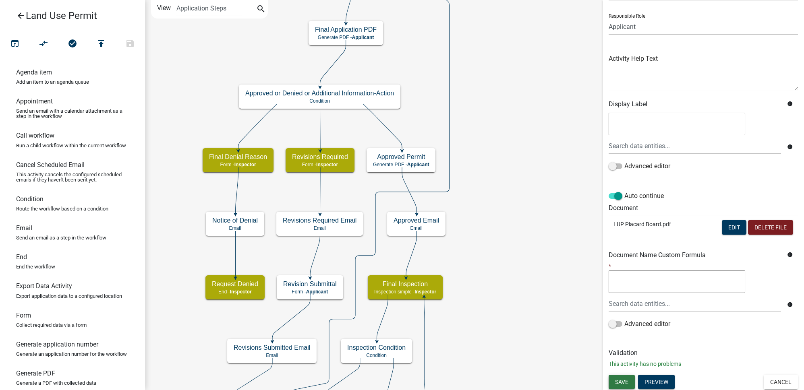
click at [623, 379] on span "Save" at bounding box center [621, 381] width 13 height 6
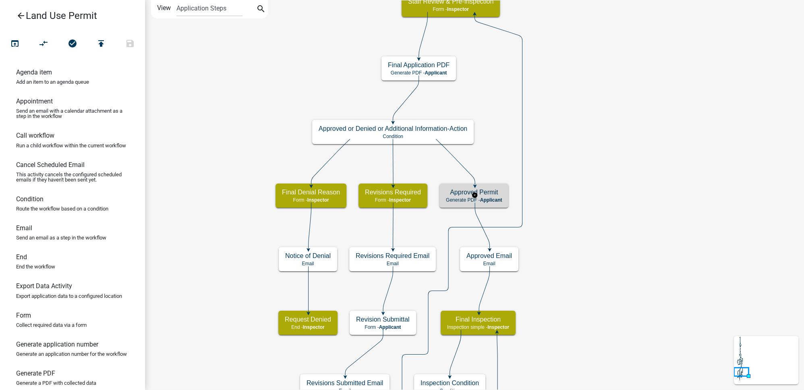
click at [494, 192] on h5 "Approved Permit" at bounding box center [474, 192] width 56 height 8
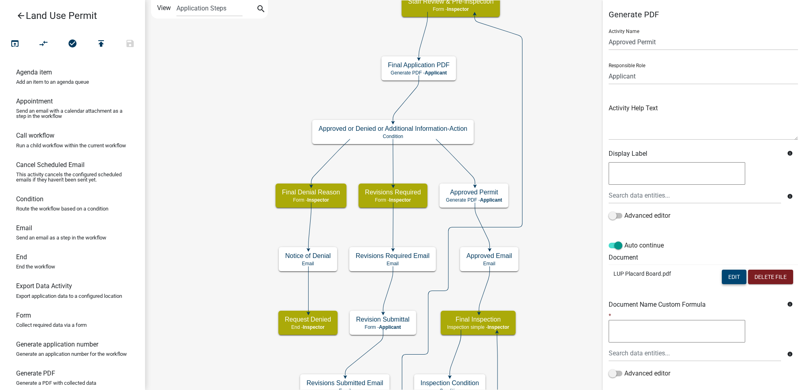
click at [733, 277] on button "Edit" at bounding box center [733, 277] width 25 height 14
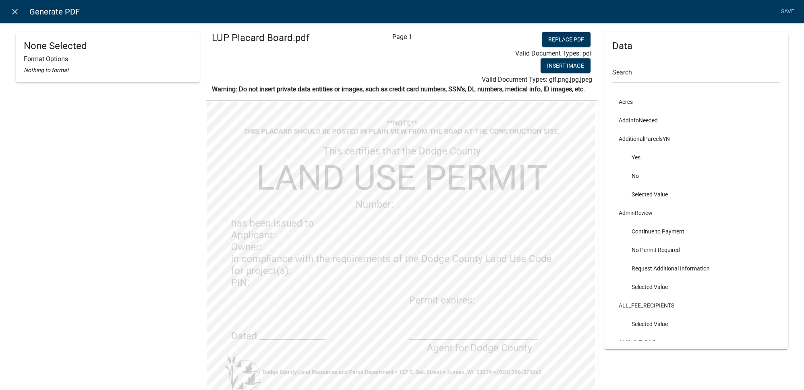
select select
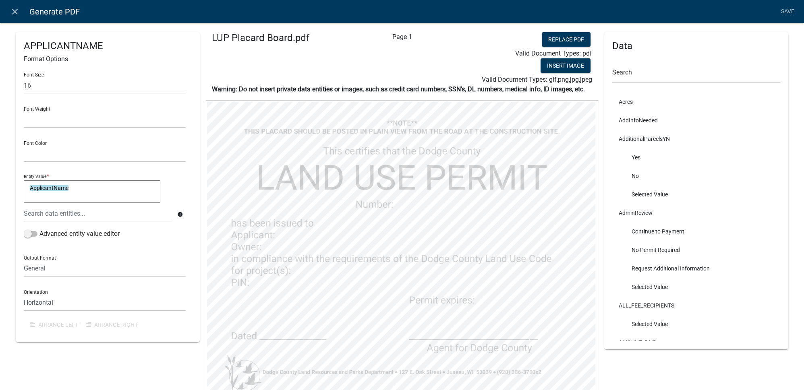
select select
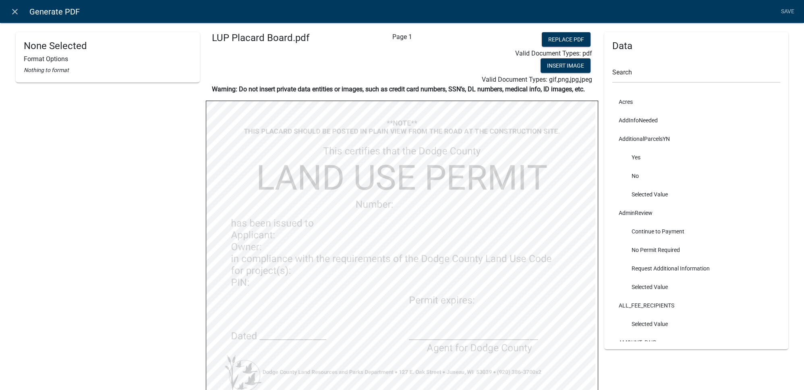
select select
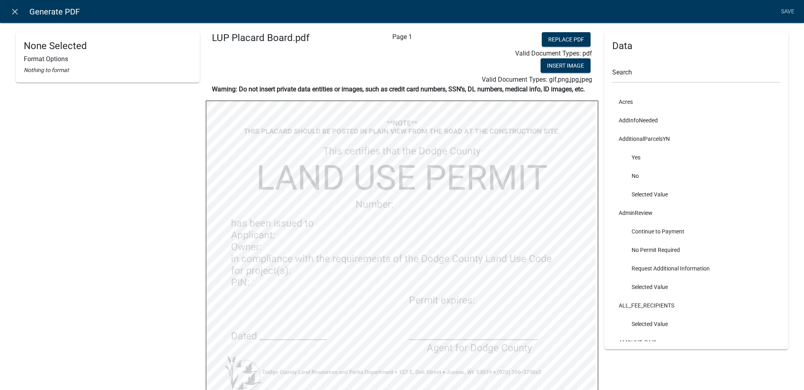
select select
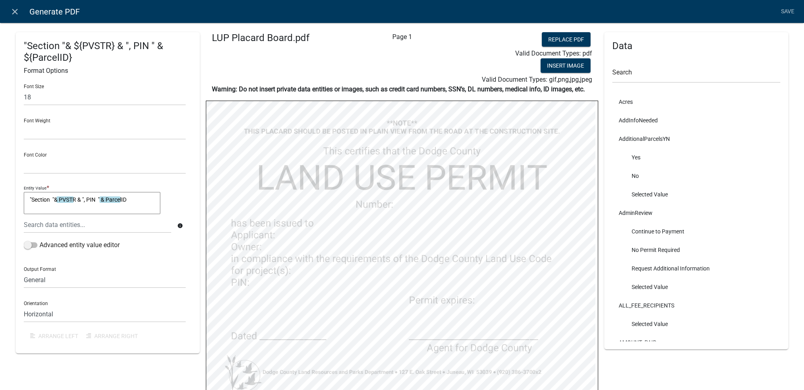
click at [101, 200] on textarea ""Section "& PVSTR & ", PIN " & ParcelID" at bounding box center [92, 203] width 136 height 23
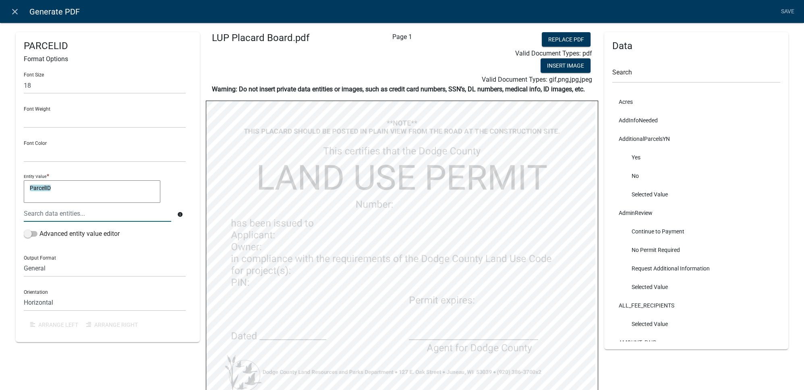
type textarea "ParcelID"
click at [184, 193] on div "Entity Value * ParcelID ParcelID info" at bounding box center [105, 200] width 166 height 57
select select
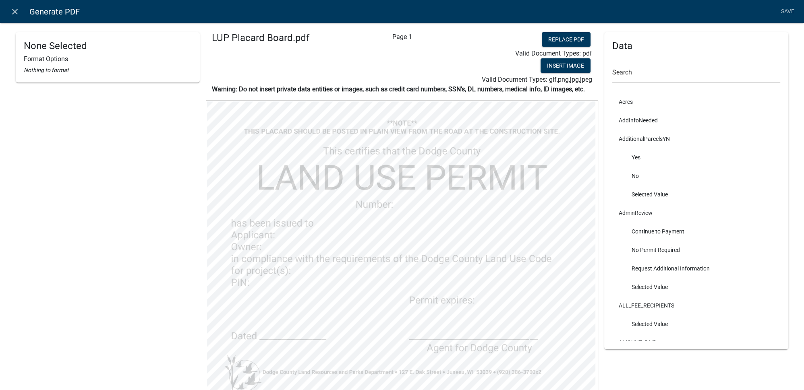
select select
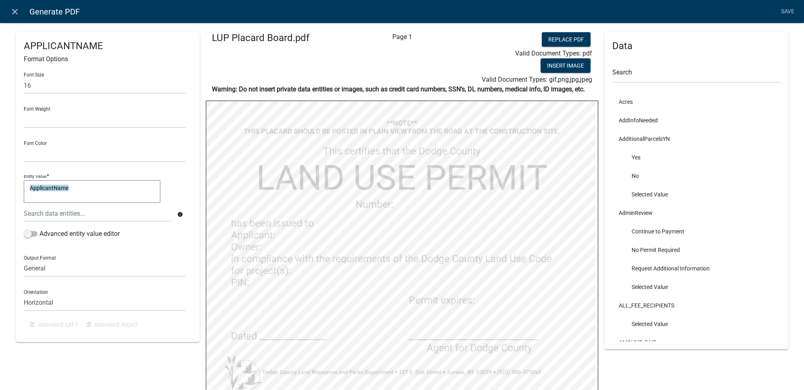
click at [196, 151] on div "APPLICANTNAME Format Options Font Size 16 Font Weight Normal Bold Font Color Bl…" at bounding box center [108, 187] width 184 height 310
click at [637, 75] on input "text" at bounding box center [696, 74] width 168 height 17
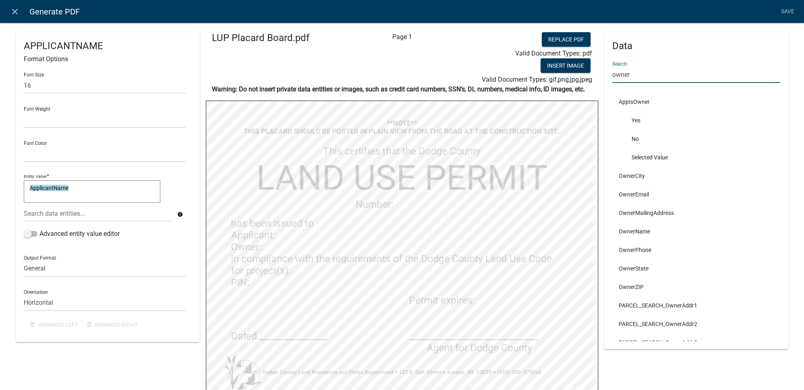
type input "owner"
select select
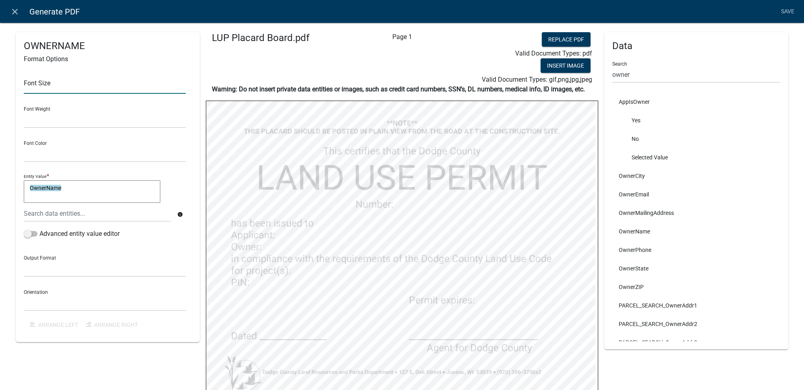
click at [53, 87] on input "text" at bounding box center [105, 85] width 162 height 17
type input "16"
click at [187, 184] on div "Font Size 16 Font Weight Normal Bold Font Color Black Red Entity Value * OwnerN…" at bounding box center [108, 200] width 168 height 268
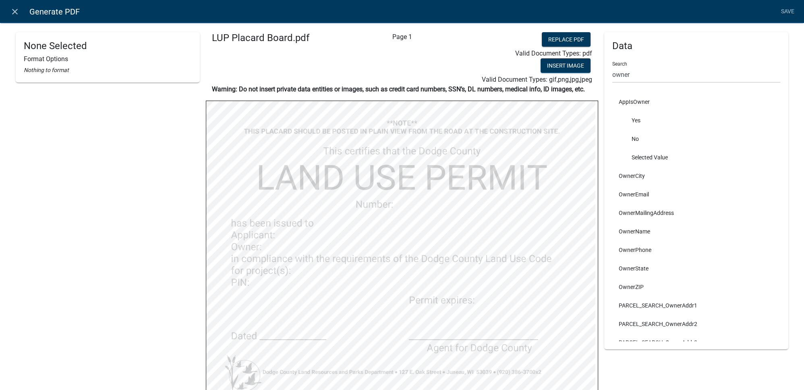
select select "bold"
select select
click at [789, 12] on link "Save" at bounding box center [787, 11] width 20 height 15
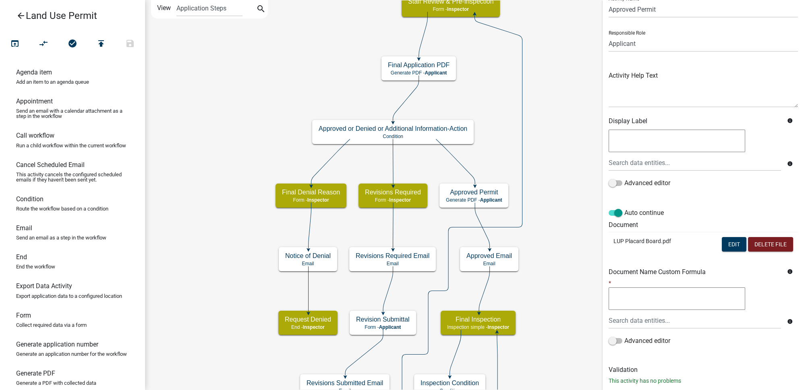
scroll to position [50, 0]
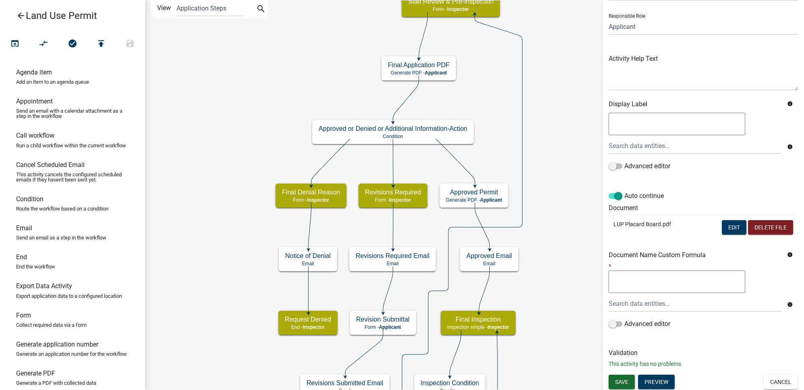
click at [624, 382] on span "Save" at bounding box center [621, 381] width 13 height 6
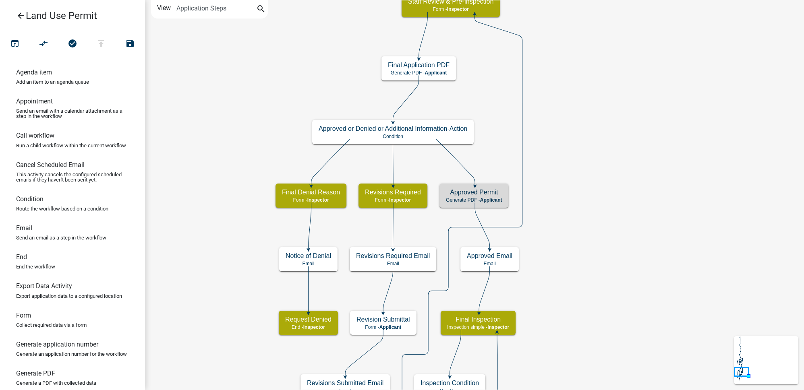
scroll to position [0, 0]
click at [577, 214] on icon "Start Start - Applicant Owner and Property Information Form - Applicant Parcel …" at bounding box center [474, 294] width 658 height 589
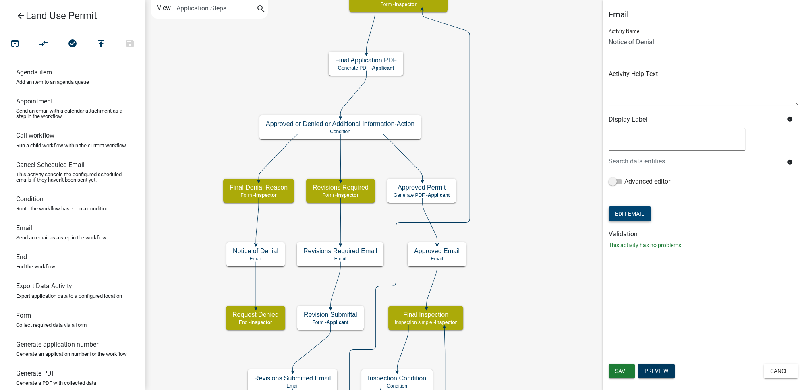
click at [640, 216] on button "Edit Email" at bounding box center [629, 214] width 42 height 14
select select "02c2448f-b543-48d3-a772-1f824279184c"
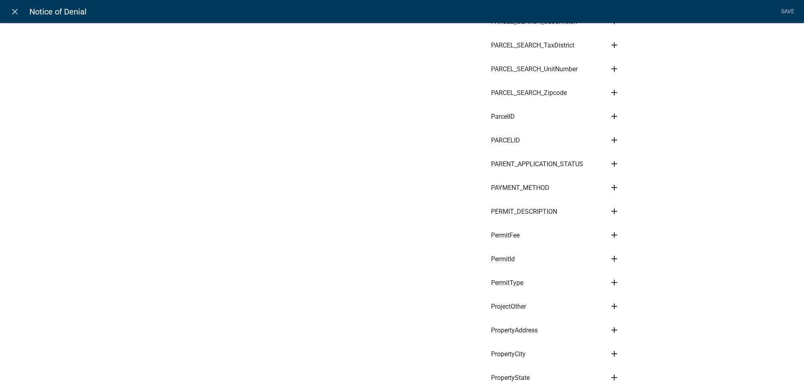
scroll to position [4120, 0]
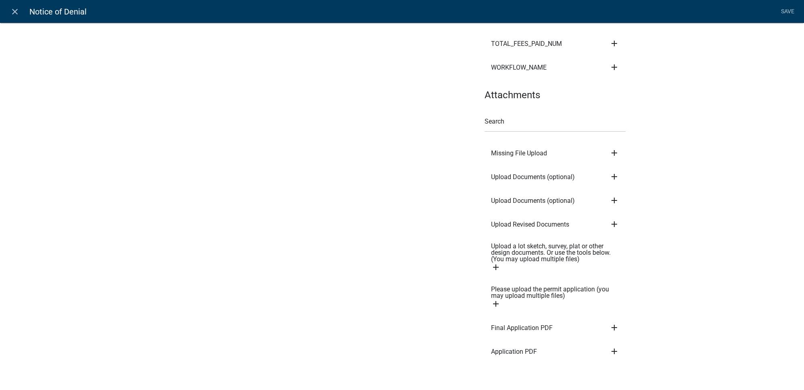
click at [614, 323] on icon "add" at bounding box center [614, 328] width 10 height 10
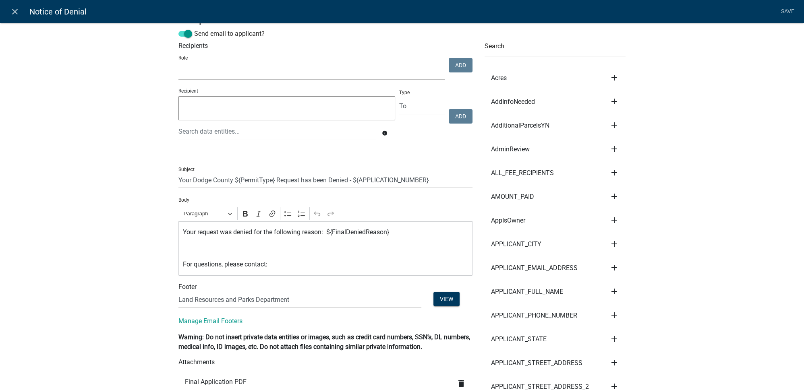
scroll to position [0, 0]
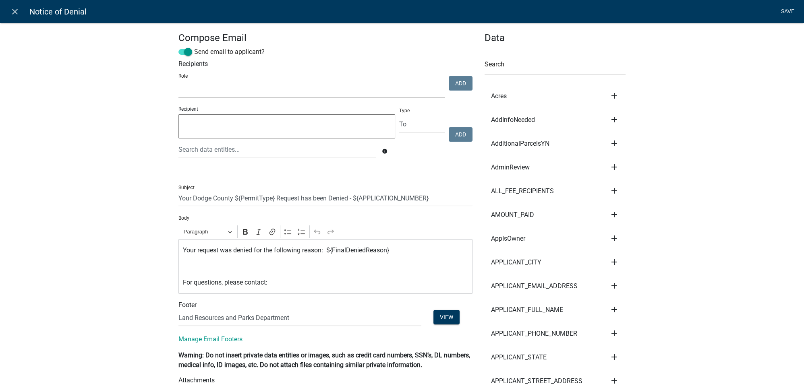
click at [781, 14] on link "Save" at bounding box center [787, 11] width 20 height 15
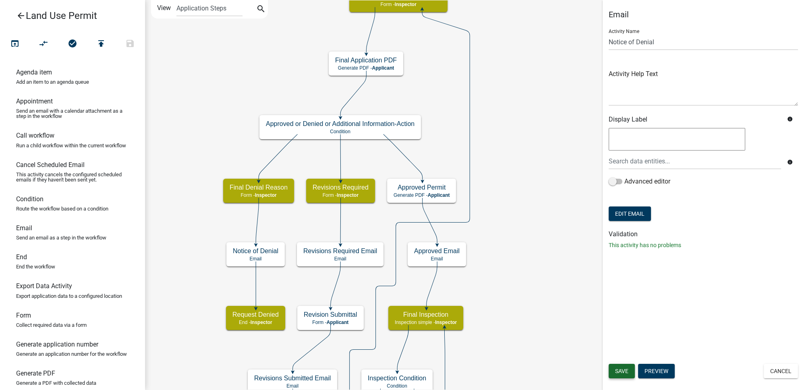
click at [622, 376] on button "Save" at bounding box center [621, 371] width 26 height 14
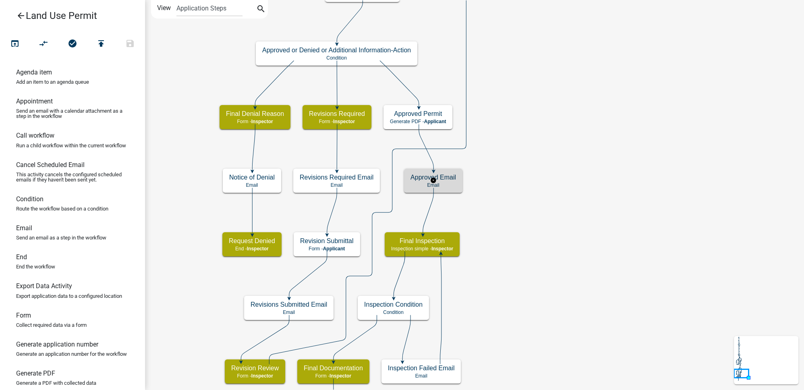
click at [447, 180] on h5 "Approved Email" at bounding box center [432, 178] width 45 height 8
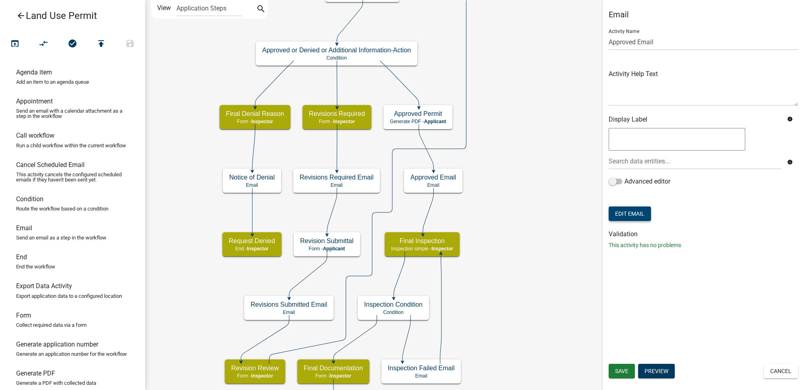
click at [639, 208] on button "Edit Email" at bounding box center [629, 214] width 42 height 14
select select "02c2448f-b543-48d3-a772-1f824279184c"
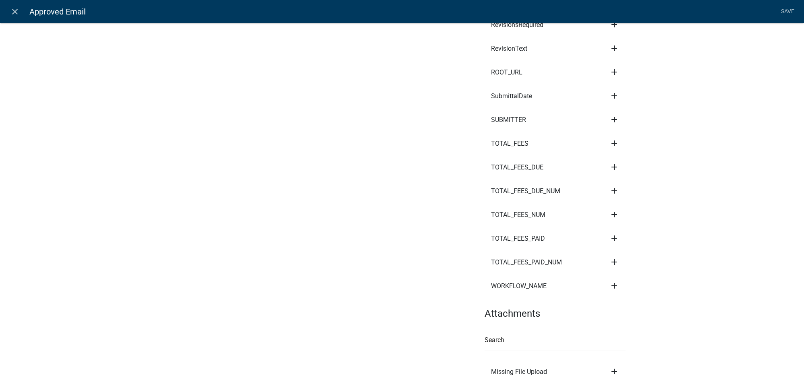
scroll to position [4120, 0]
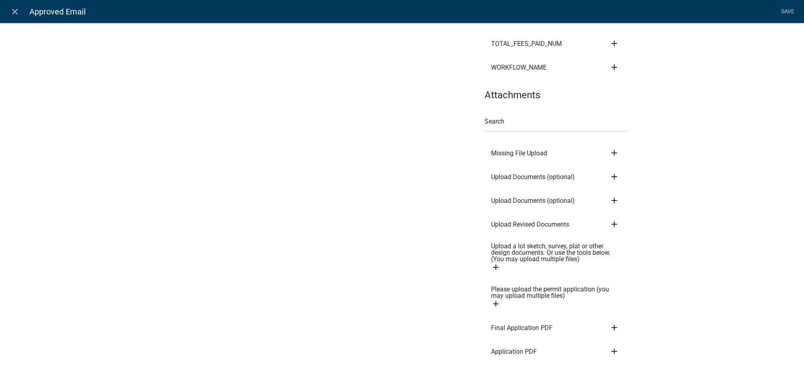
click at [615, 323] on icon "add" at bounding box center [614, 328] width 10 height 10
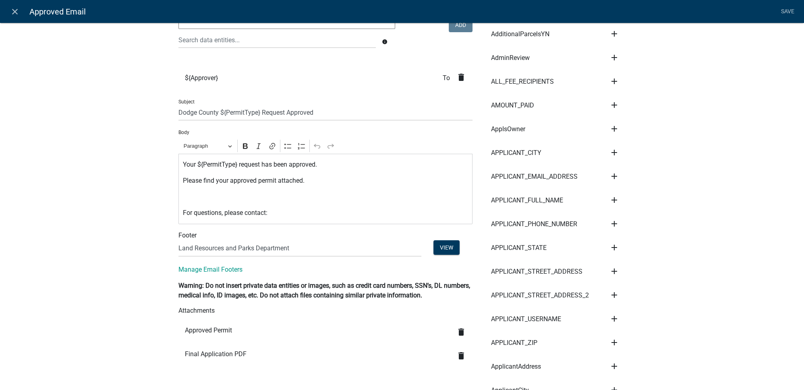
scroll to position [0, 0]
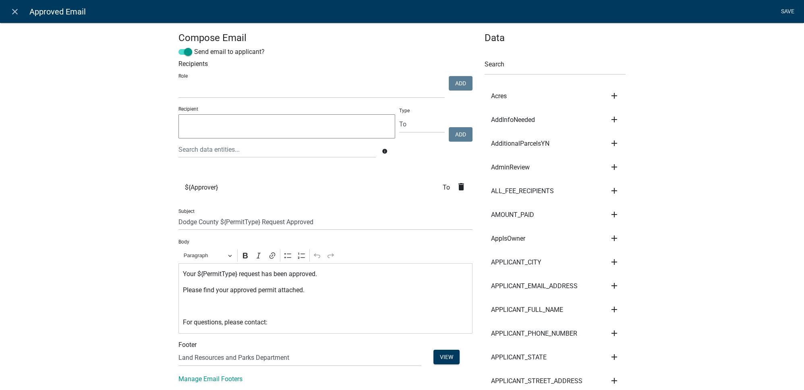
click at [786, 13] on link "Save" at bounding box center [787, 11] width 20 height 15
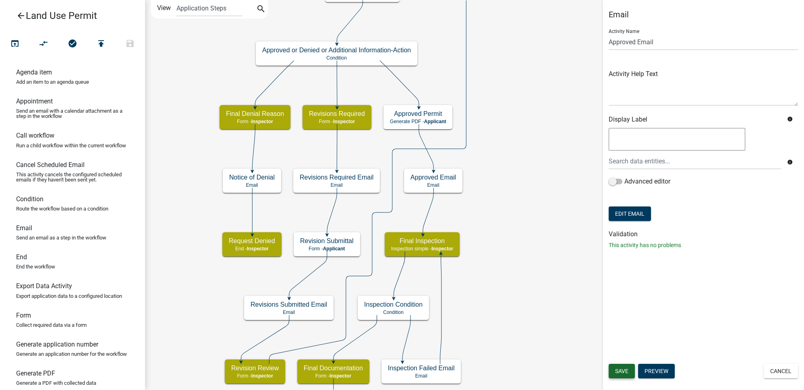
click at [623, 371] on span "Save" at bounding box center [621, 371] width 13 height 6
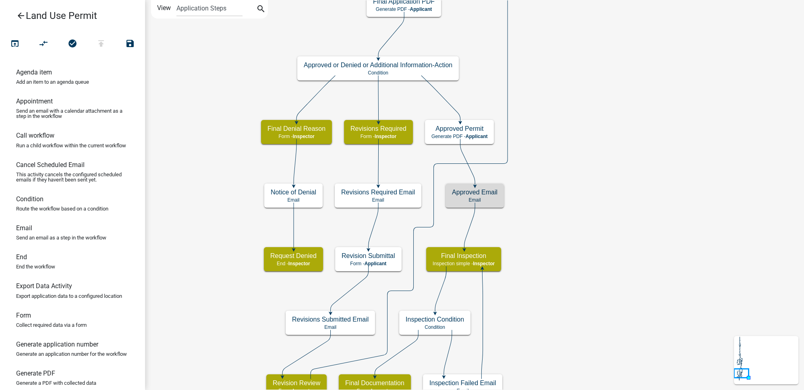
click at [607, 310] on icon "Start Start - Applicant Owner and Property Information Form - Applicant Parcel …" at bounding box center [474, 262] width 658 height 525
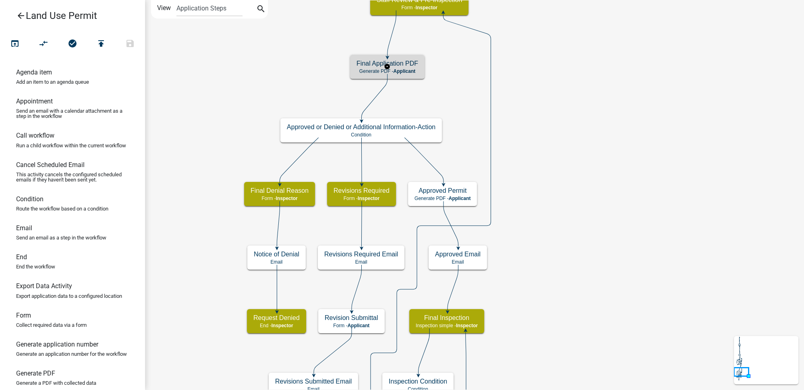
click at [415, 70] on span "Applicant" at bounding box center [404, 71] width 22 height 6
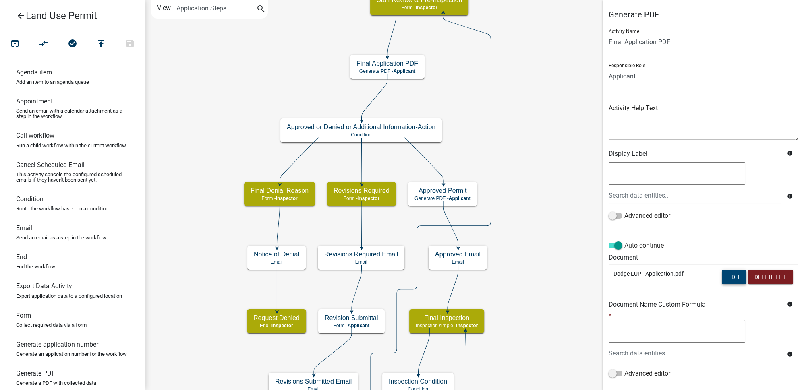
click at [730, 275] on button "Edit" at bounding box center [733, 277] width 25 height 14
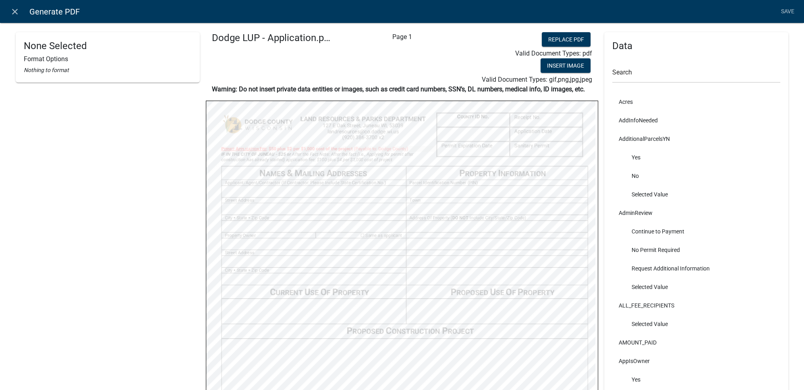
select select
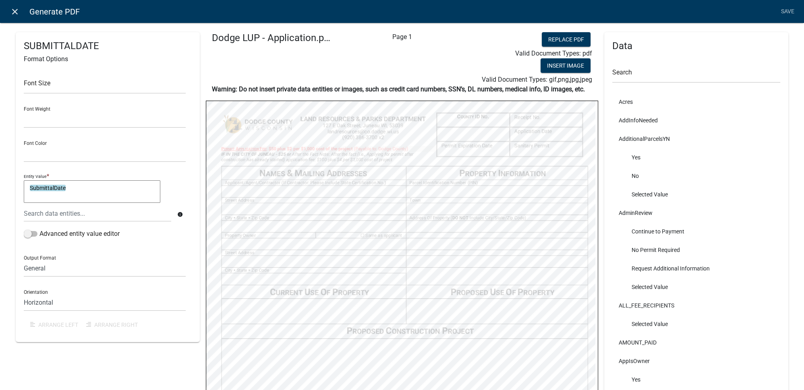
click at [16, 16] on icon "close" at bounding box center [15, 12] width 10 height 10
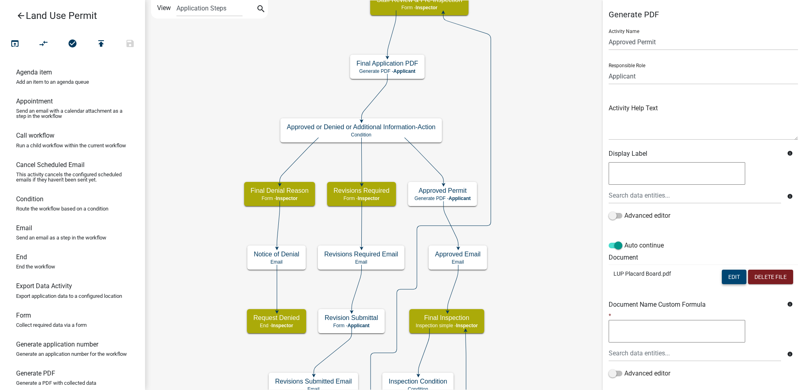
click at [731, 272] on button "Edit" at bounding box center [733, 277] width 25 height 14
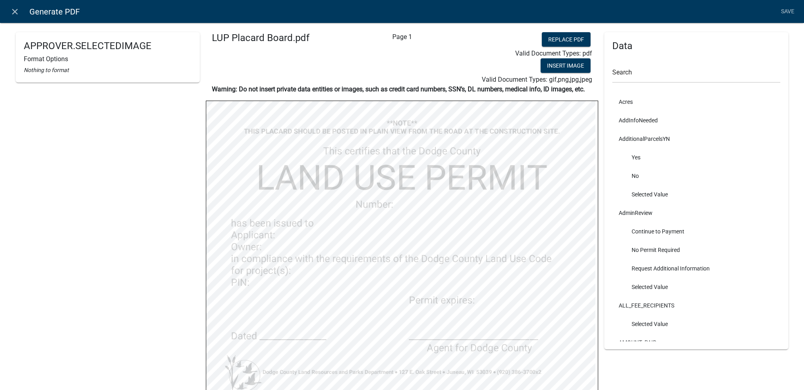
select select
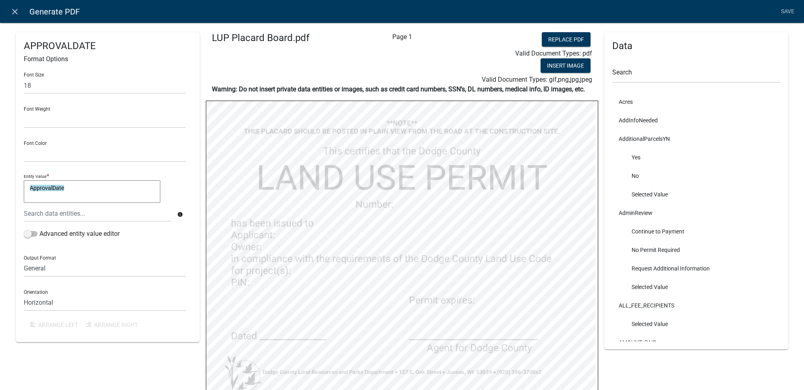
select select
click at [21, 12] on link "close" at bounding box center [14, 11] width 17 height 17
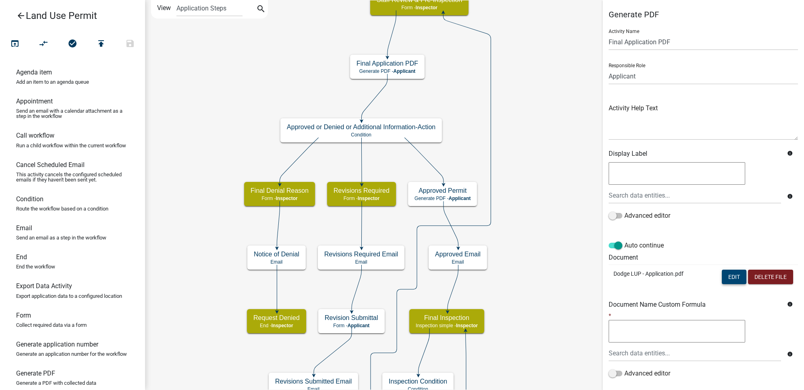
click at [726, 279] on button "Edit" at bounding box center [733, 277] width 25 height 14
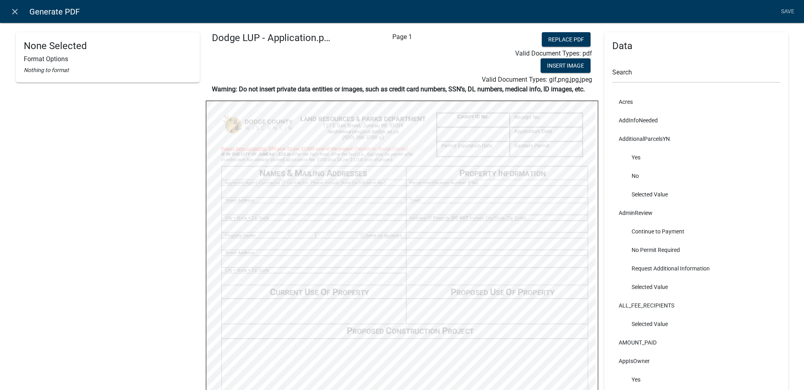
select select
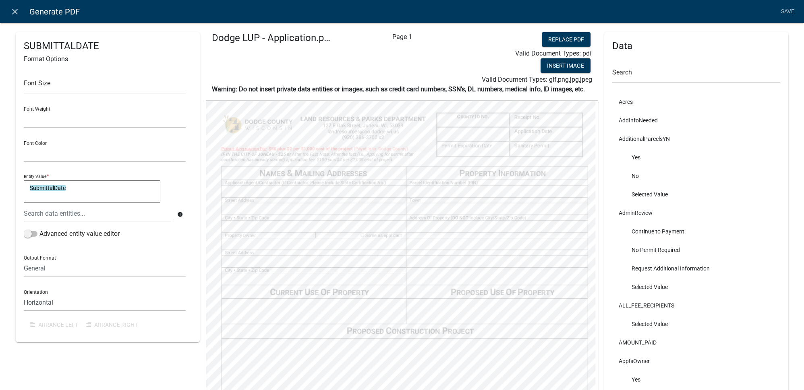
click at [87, 186] on textarea "SubmittalDate" at bounding box center [92, 191] width 136 height 23
type textarea "a"
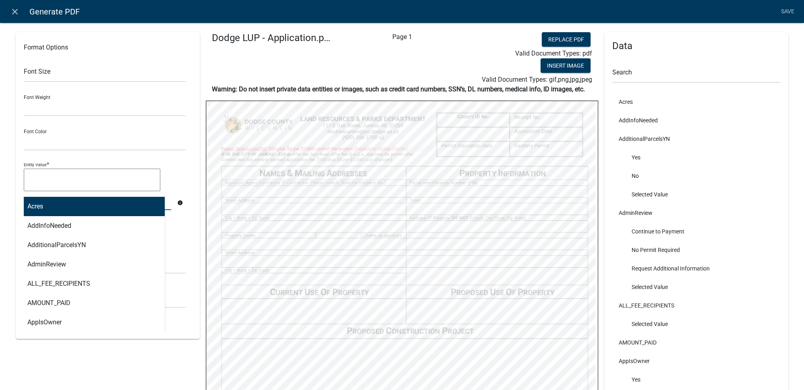
click at [56, 207] on div "Acres AddInfoNeeded AdditionalParcelsYN AdminReview ALL_FEE_RECIPIENTS AMOUNT_P…" at bounding box center [97, 202] width 159 height 17
type input "approval"
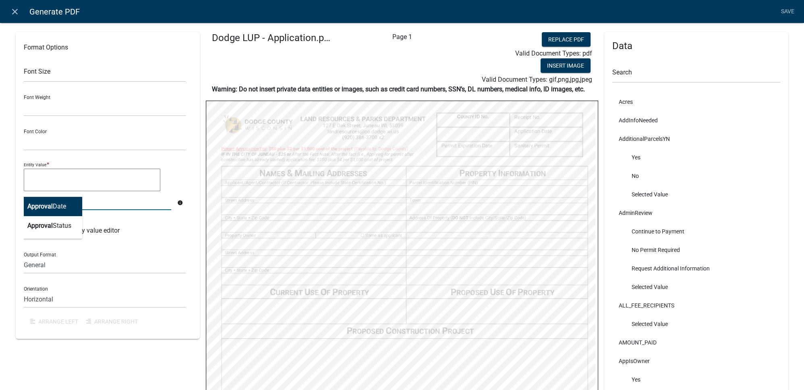
click at [56, 207] on ngb-highlight "Approval Date" at bounding box center [46, 206] width 39 height 6
type textarea "ApprovalDate"
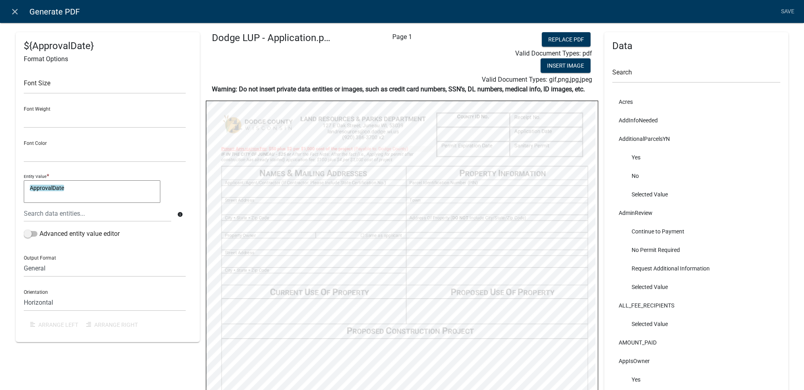
select select
click at [66, 188] on textarea "SubmittalDate+365" at bounding box center [92, 191] width 136 height 23
type textarea "+365"
click at [80, 209] on div at bounding box center [97, 213] width 159 height 17
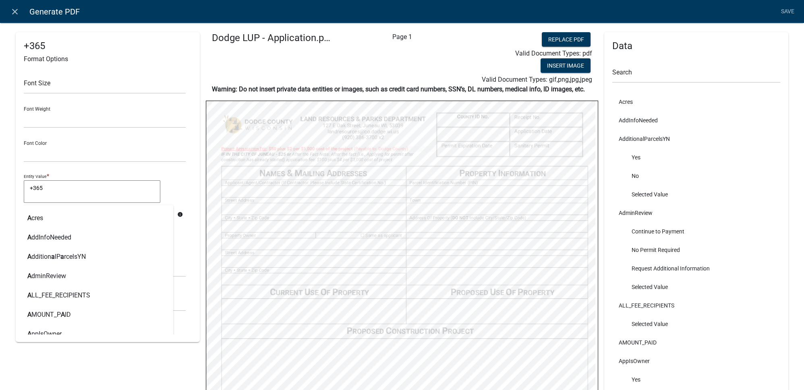
type input "approval"
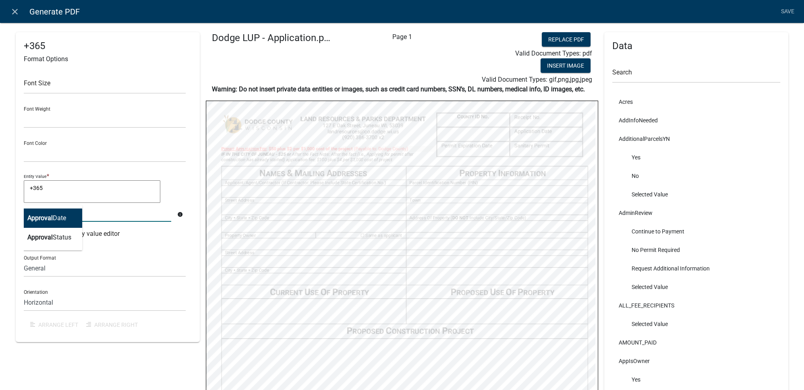
click at [66, 211] on button "Approval Date" at bounding box center [50, 218] width 64 height 19
type textarea "ApprovalDate+365"
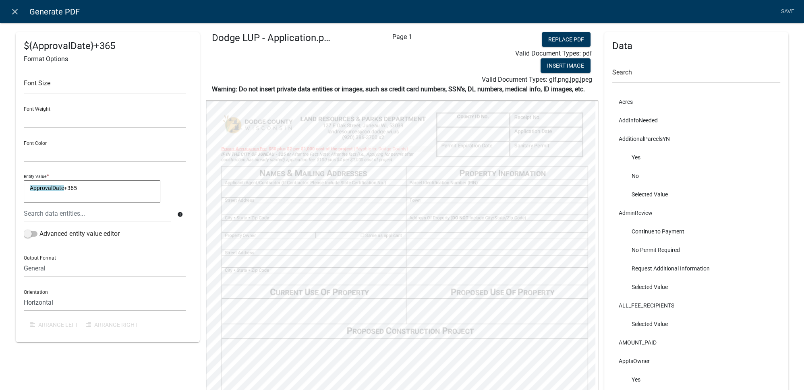
click at [178, 184] on div "ApprovalDate +365 ApprovalDate+365" at bounding box center [105, 192] width 162 height 25
click at [436, 54] on div "Page 1" at bounding box center [402, 58] width 131 height 52
click at [780, 15] on link "Save" at bounding box center [787, 11] width 20 height 15
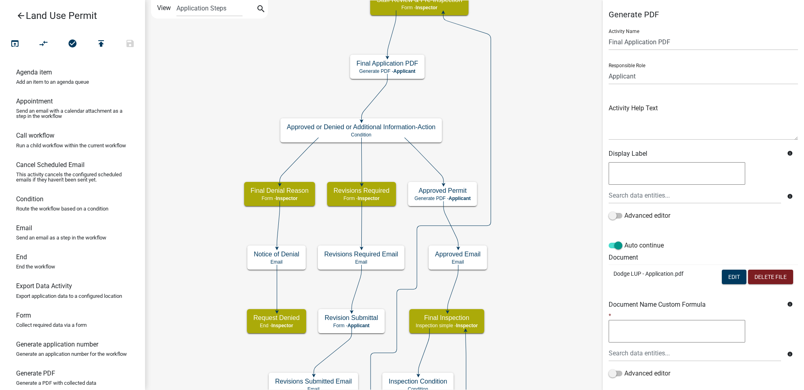
scroll to position [50, 0]
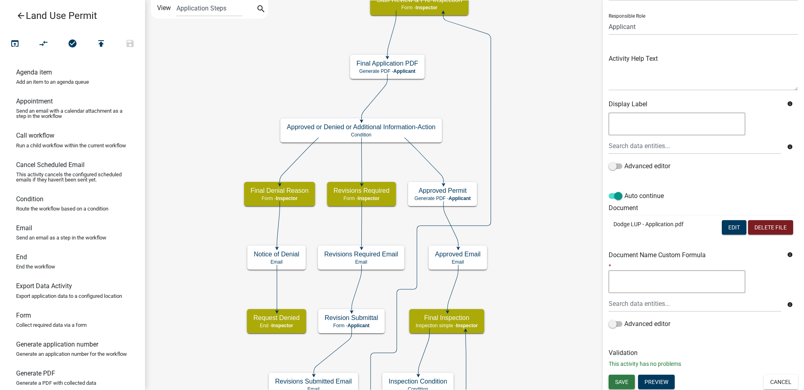
click at [624, 378] on span "Save" at bounding box center [621, 381] width 13 height 6
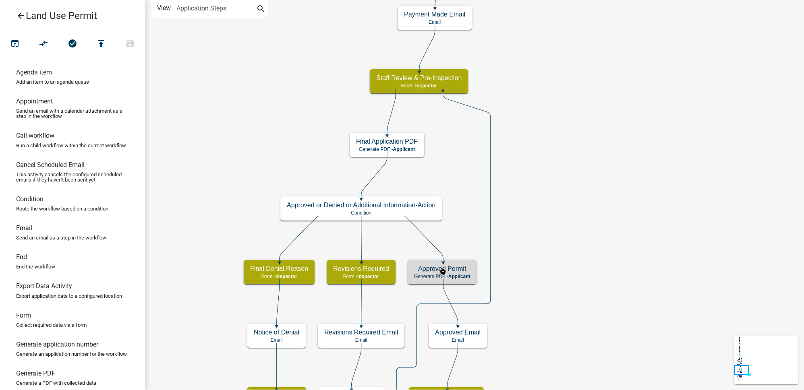
click at [469, 280] on div "Approved Permit Generate PDF - Applicant" at bounding box center [441, 272] width 69 height 24
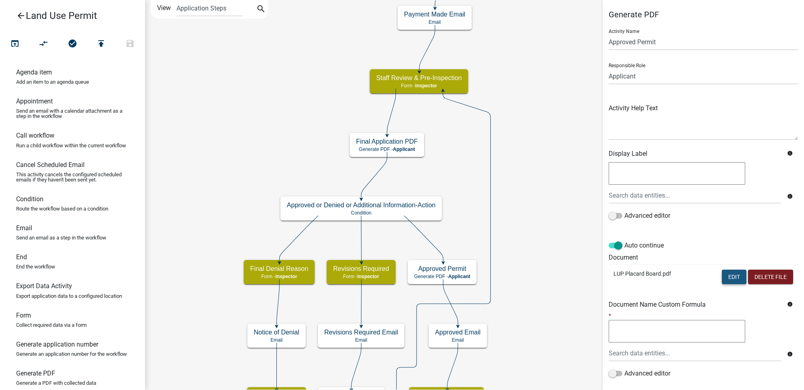
click at [725, 275] on button "Edit" at bounding box center [733, 277] width 25 height 14
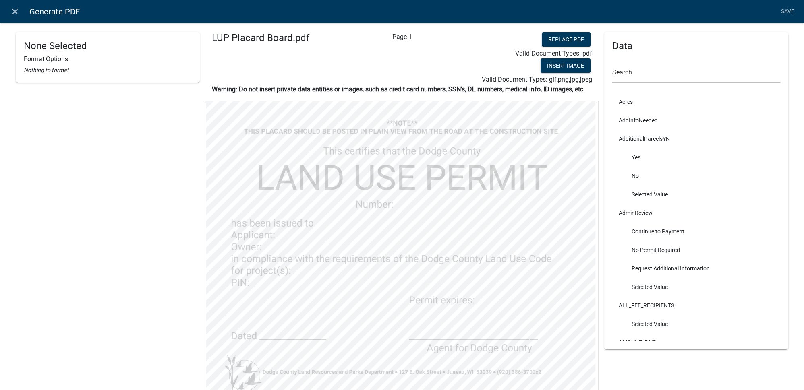
select select "bold"
select select
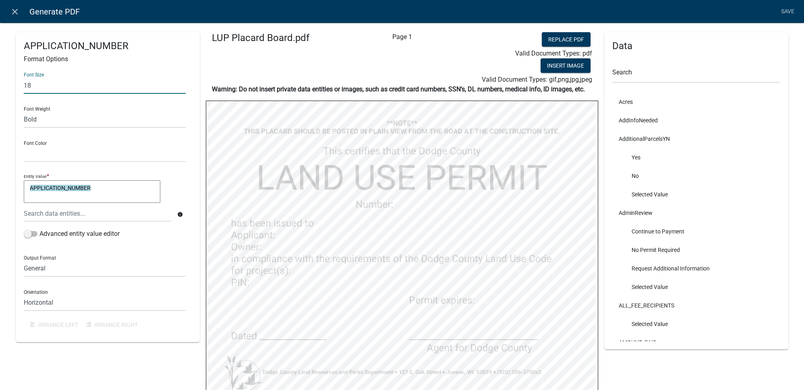
click at [36, 83] on input "18" at bounding box center [105, 85] width 162 height 17
type input "1"
type input "20"
click at [189, 156] on div "Font Size 20 Font Weight Normal Bold Font Color Black Red Entity Value * APPLIC…" at bounding box center [108, 200] width 168 height 268
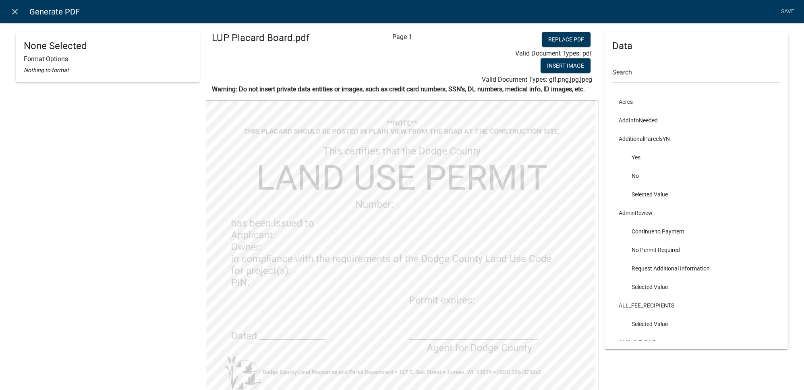
select select
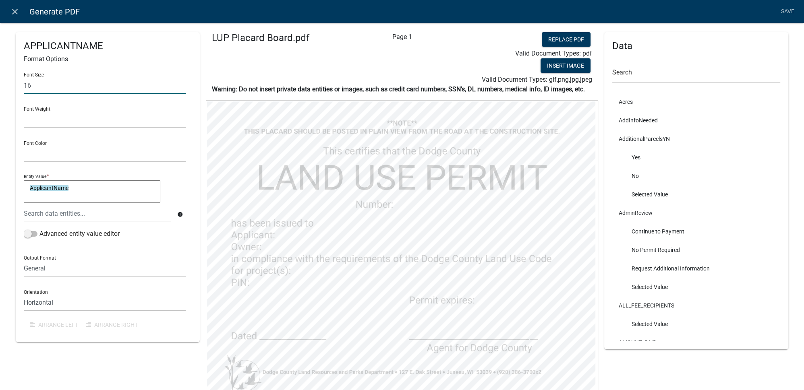
click at [61, 80] on input "16" at bounding box center [105, 85] width 162 height 17
type input "17"
drag, startPoint x: 181, startPoint y: 140, endPoint x: 184, endPoint y: 147, distance: 7.7
click at [181, 140] on div "Font Color Black Red" at bounding box center [105, 148] width 162 height 28
select select
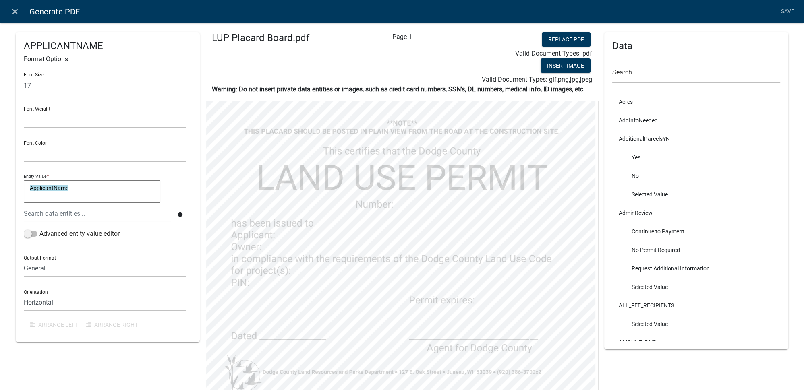
select select
click at [97, 93] on input "16" at bounding box center [105, 85] width 162 height 17
type input "17"
click at [180, 122] on select "Normal Bold" at bounding box center [105, 120] width 162 height 17
click at [188, 177] on div "Font Size 17 Font Weight Normal Bold Font Color Black Red Entity Value * OwnerN…" at bounding box center [108, 200] width 168 height 268
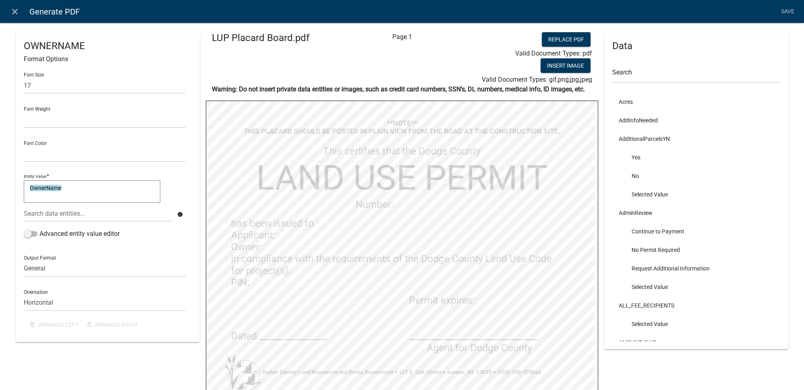
select select
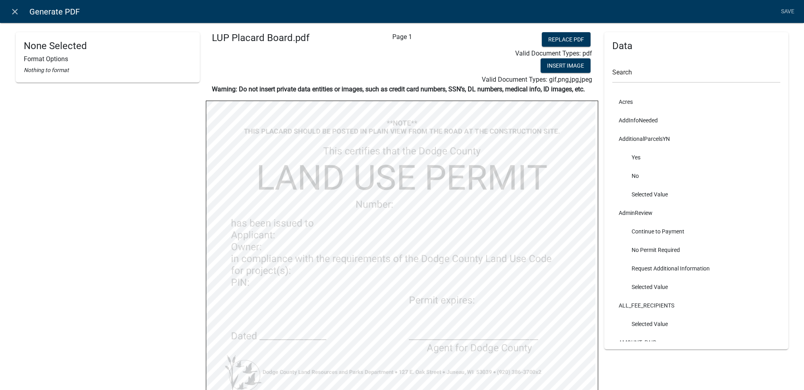
select select
click at [792, 10] on link "Save" at bounding box center [787, 11] width 20 height 15
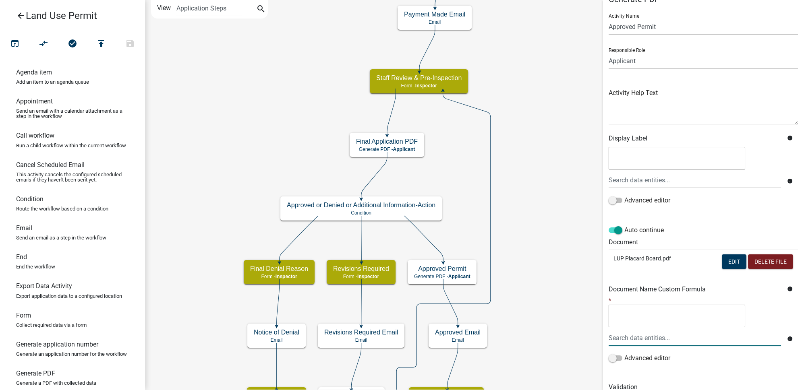
scroll to position [50, 0]
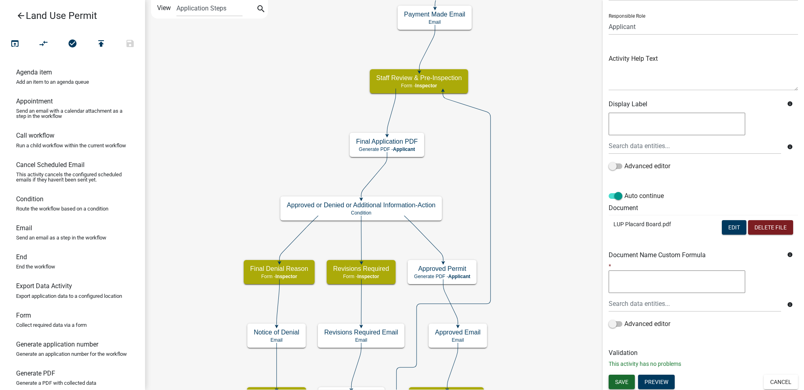
click at [629, 381] on button "Save" at bounding box center [621, 382] width 26 height 14
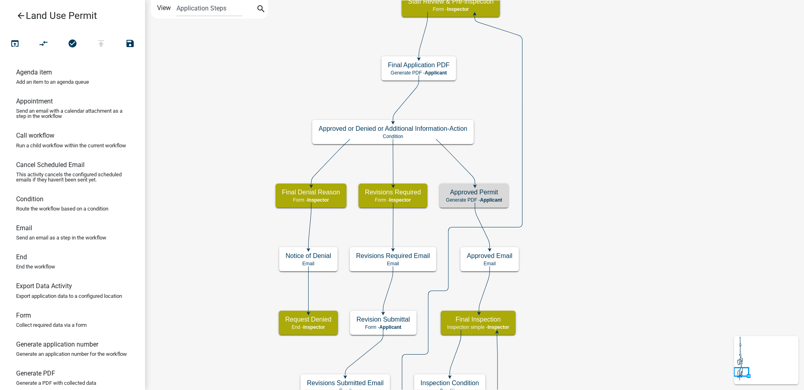
scroll to position [0, 0]
click at [498, 194] on h5 "Approved Permit" at bounding box center [474, 192] width 56 height 8
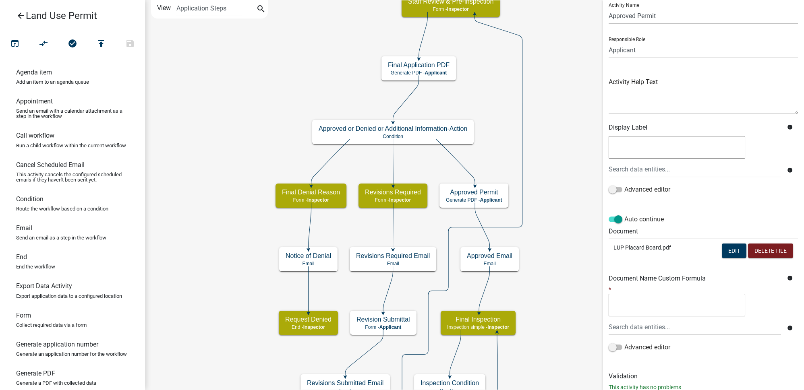
scroll to position [36, 0]
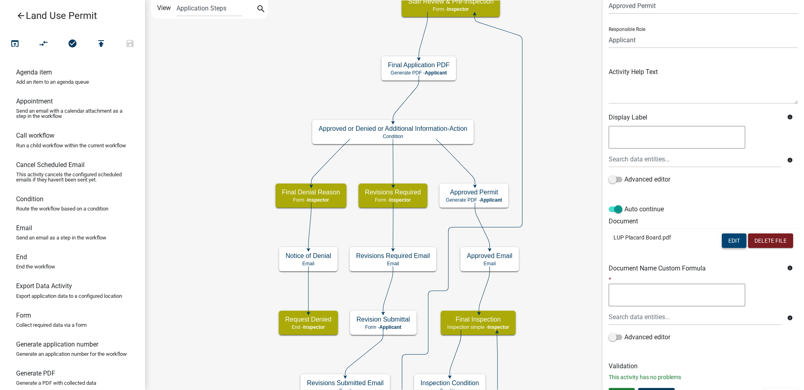
click at [727, 239] on button "Edit" at bounding box center [733, 240] width 25 height 14
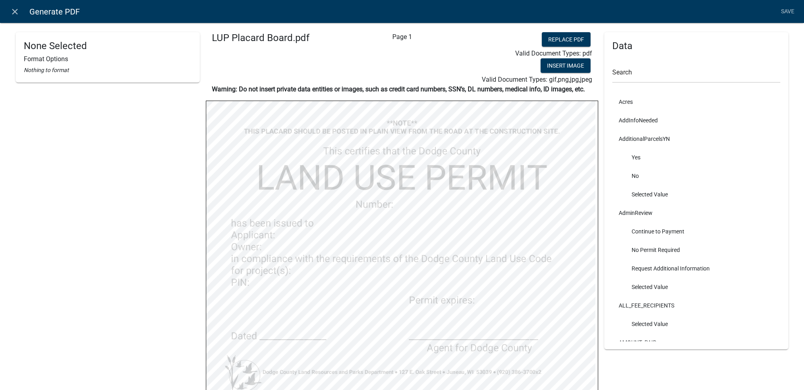
select select
click at [788, 14] on link "Save" at bounding box center [787, 11] width 20 height 15
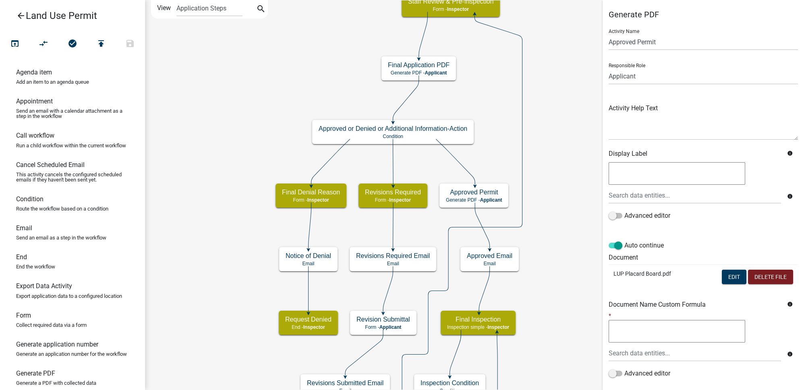
scroll to position [50, 0]
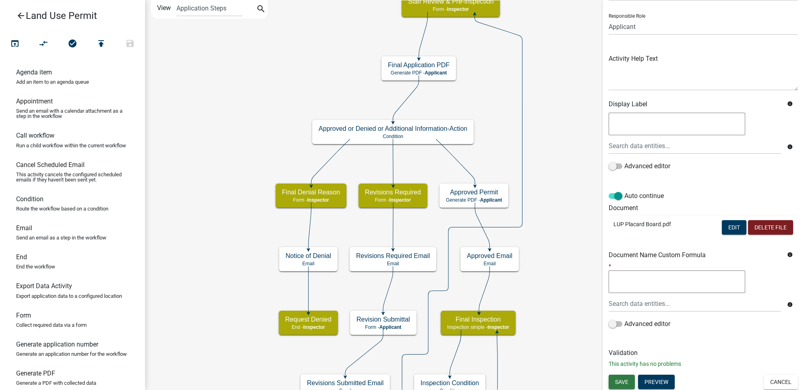
click at [622, 384] on button "Save" at bounding box center [621, 382] width 26 height 14
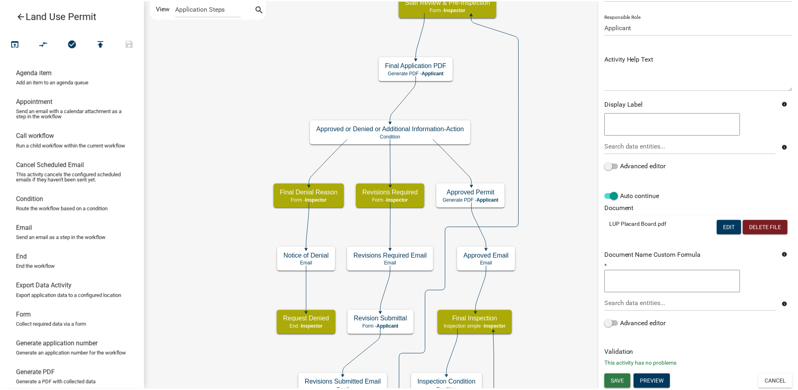
scroll to position [0, 0]
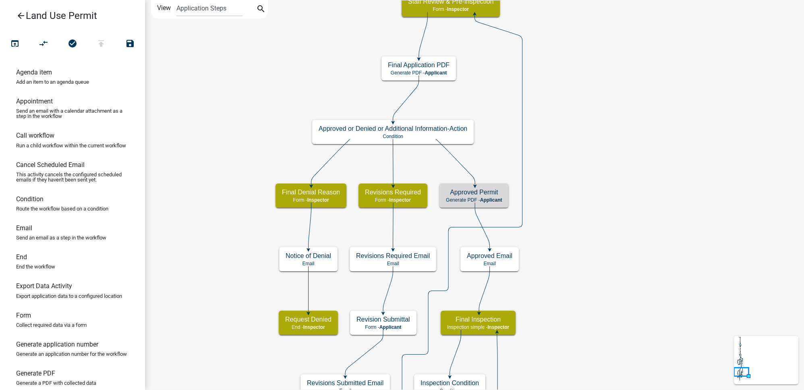
click at [623, 207] on icon "Start Start - Applicant Owner and Property Information Form - Applicant Parcel …" at bounding box center [474, 294] width 658 height 589
click at [279, 71] on icon "Start Start - Applicant Owner and Property Information Form - Applicant Parcel …" at bounding box center [474, 294] width 658 height 589
click at [183, 74] on icon "Start Start - Applicant Owner and Property Information Form - Applicant Parcel …" at bounding box center [474, 294] width 658 height 589
click at [101, 45] on icon "publish" at bounding box center [101, 44] width 10 height 11
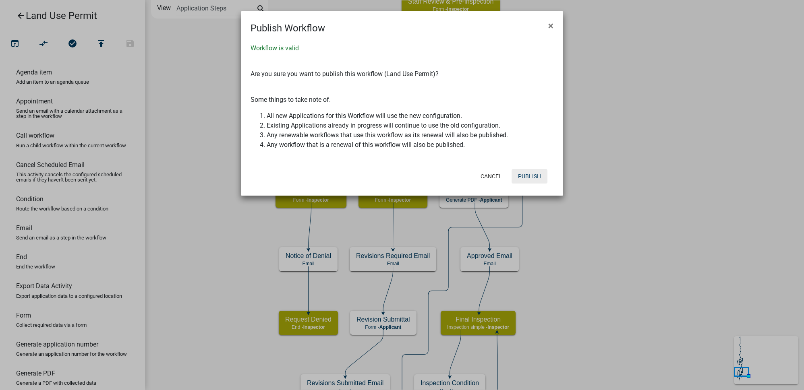
click at [529, 178] on button "Publish" at bounding box center [529, 176] width 36 height 14
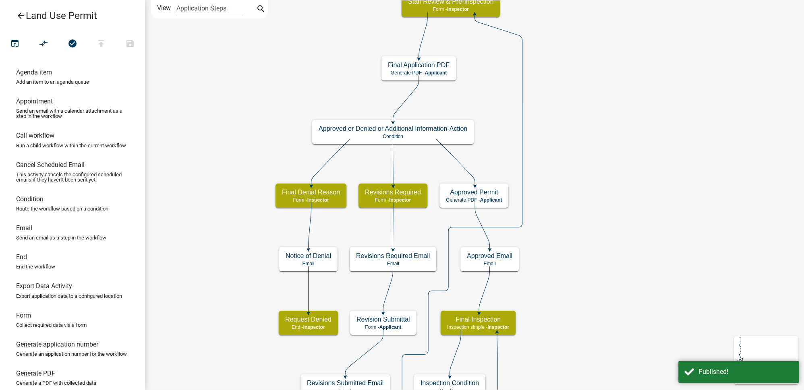
click at [24, 17] on icon "arrow_back" at bounding box center [21, 16] width 10 height 11
